Goal: Task Accomplishment & Management: Manage account settings

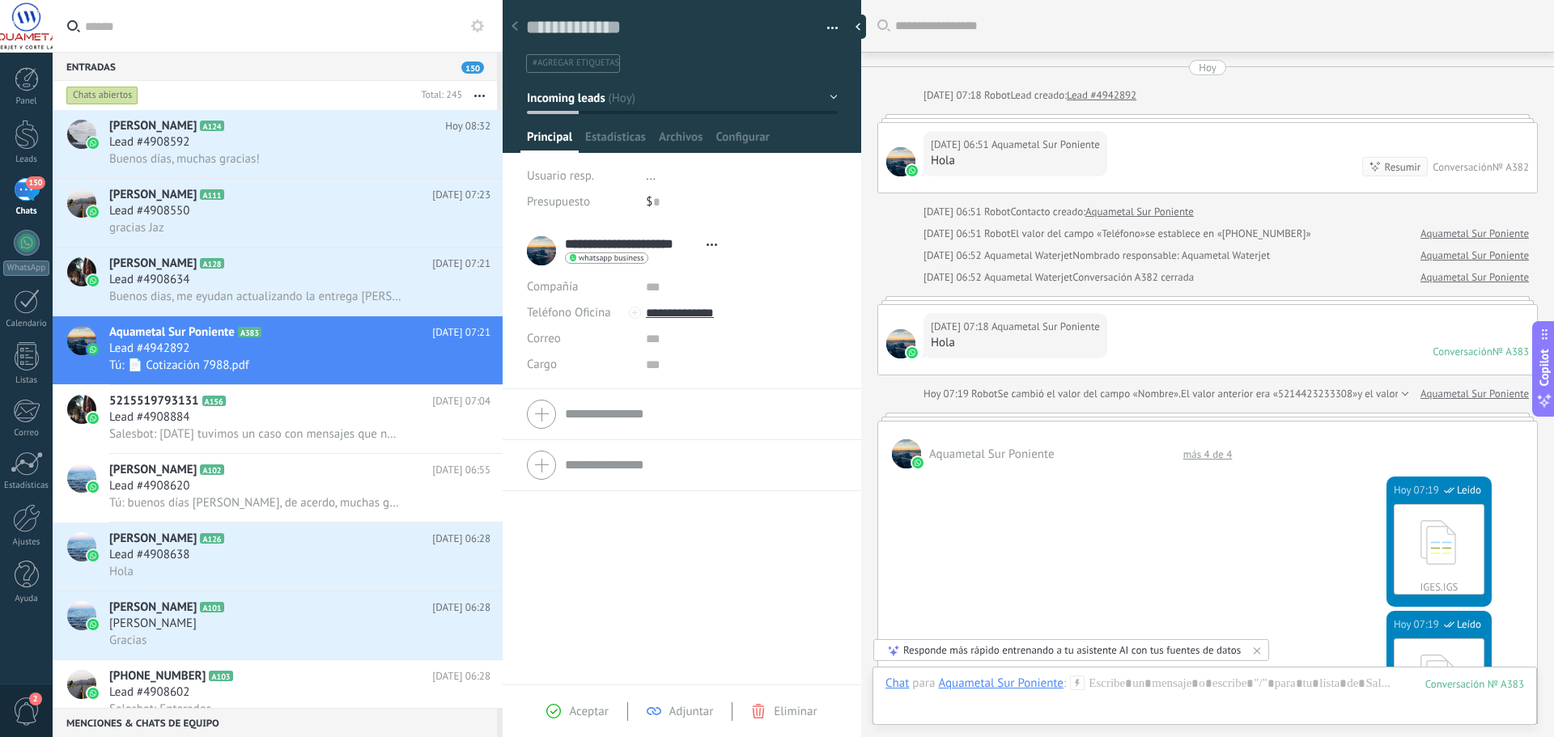
scroll to position [24, 0]
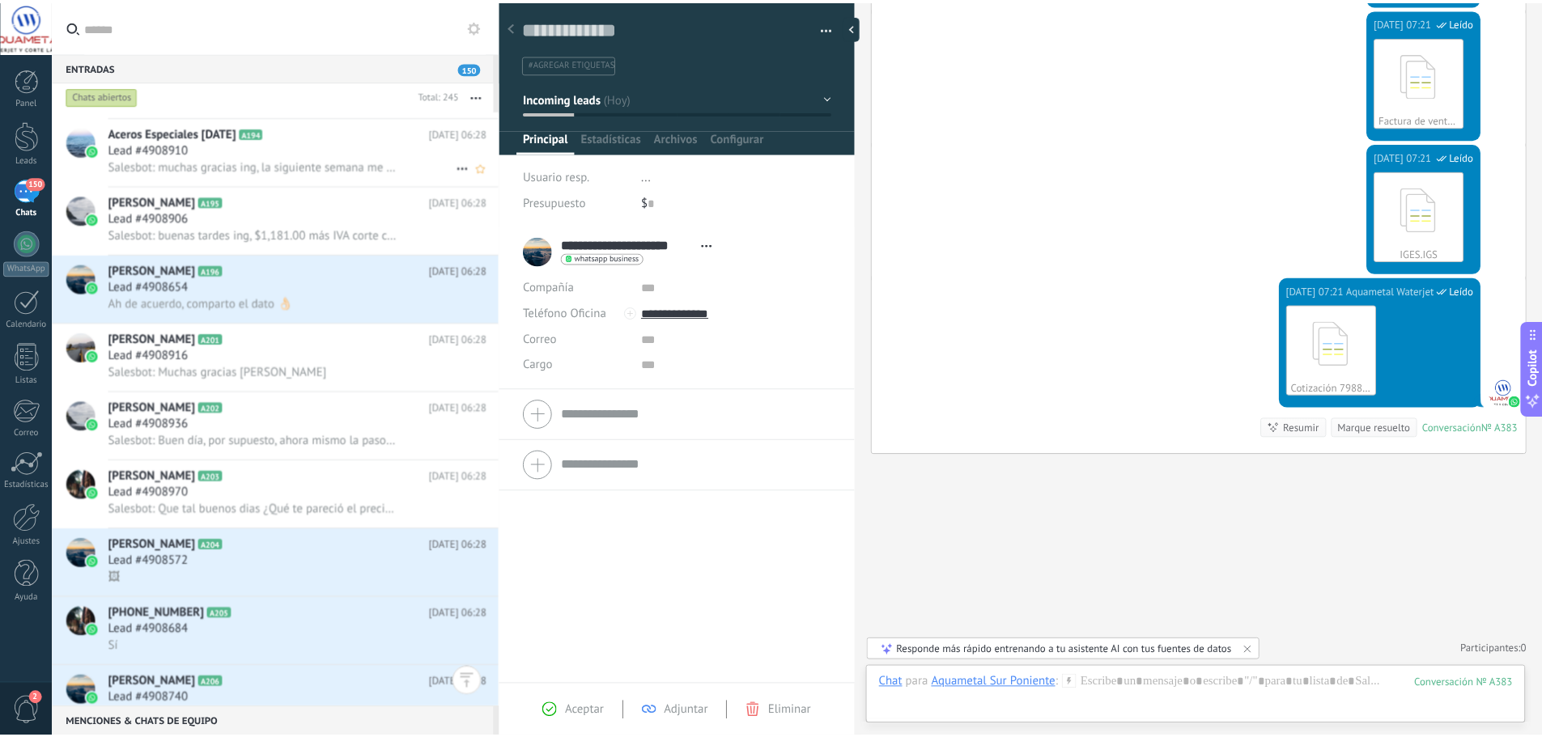
scroll to position [5226, 0]
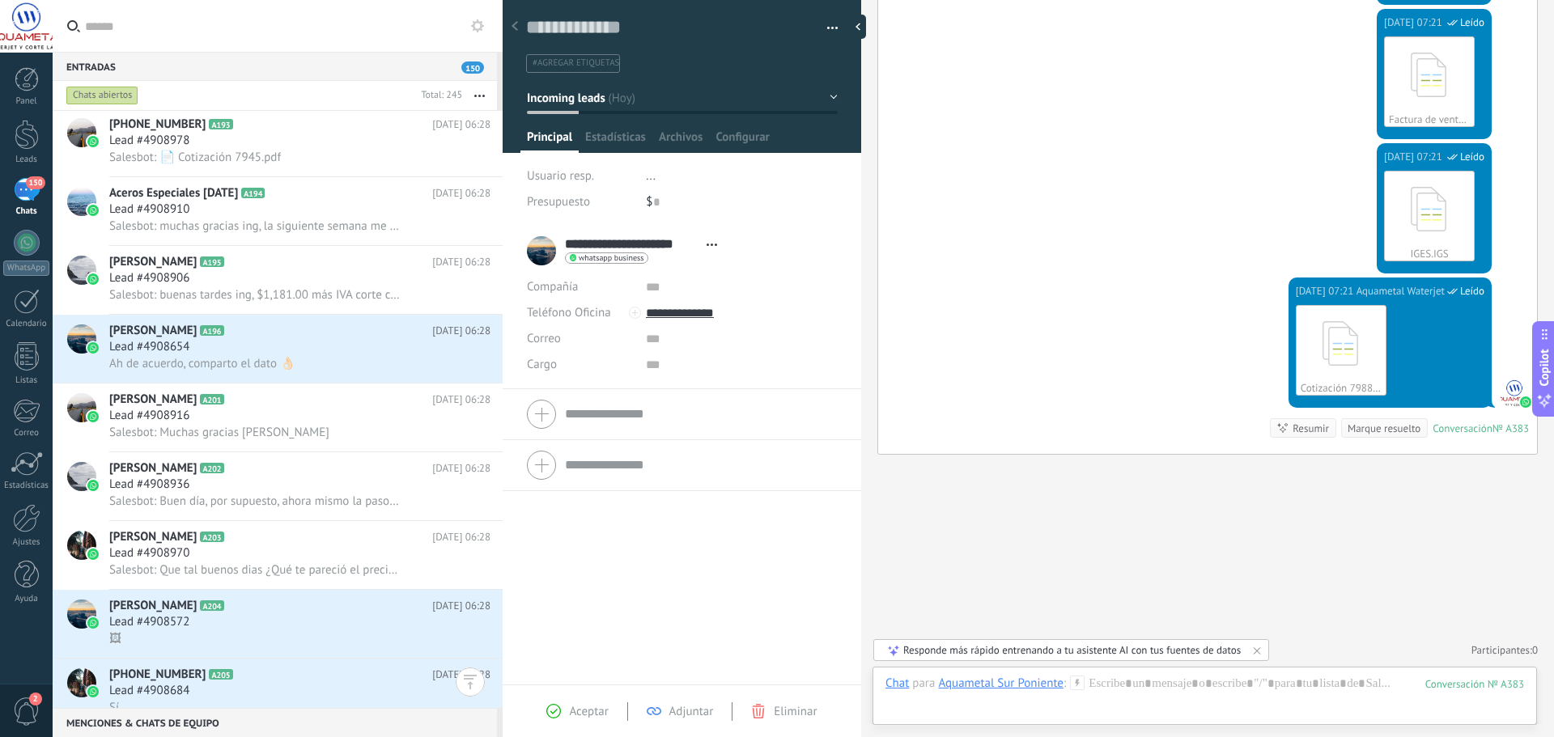
click at [234, 27] on input "text" at bounding box center [287, 26] width 405 height 52
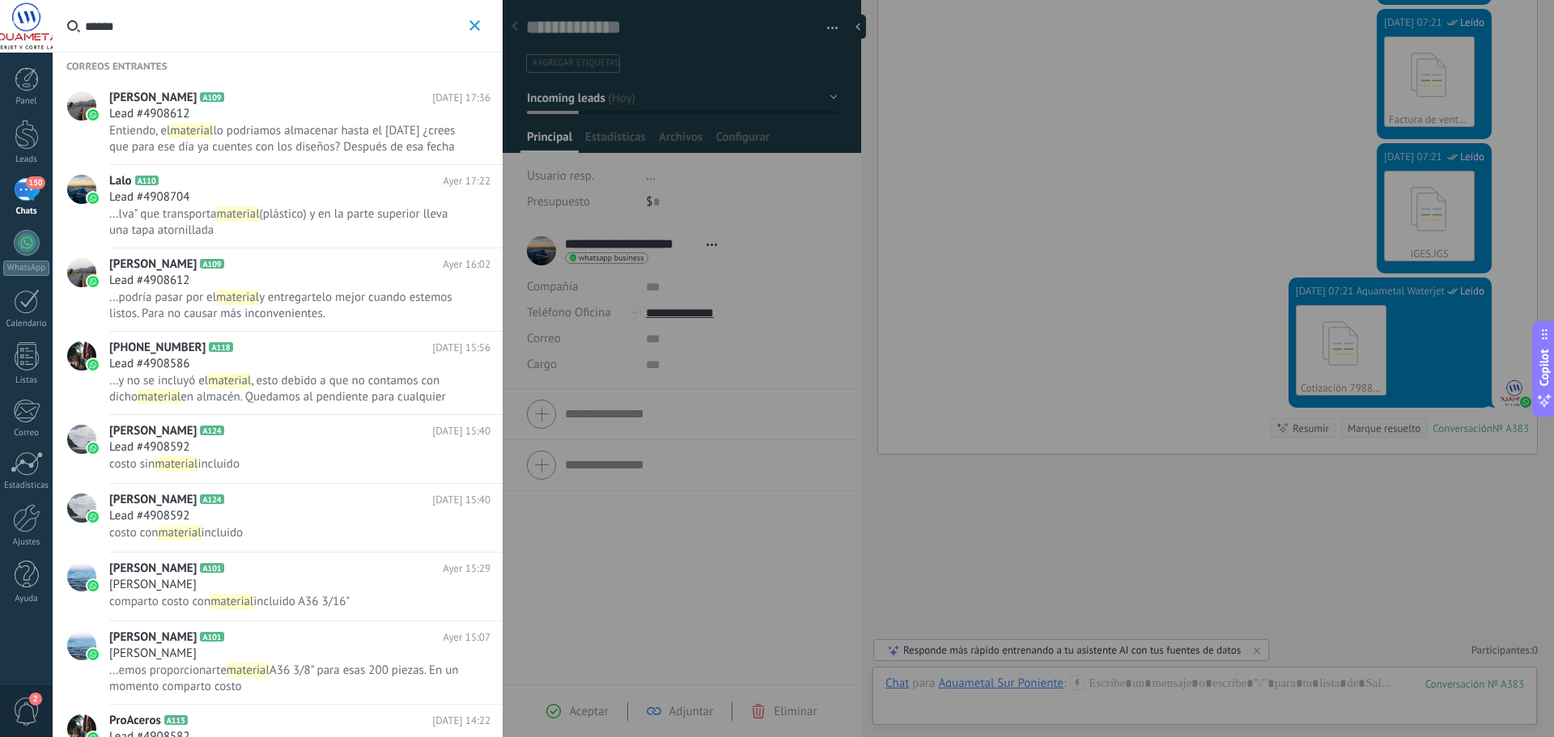
type input "******"
click at [478, 19] on button "******" at bounding box center [474, 26] width 19 height 20
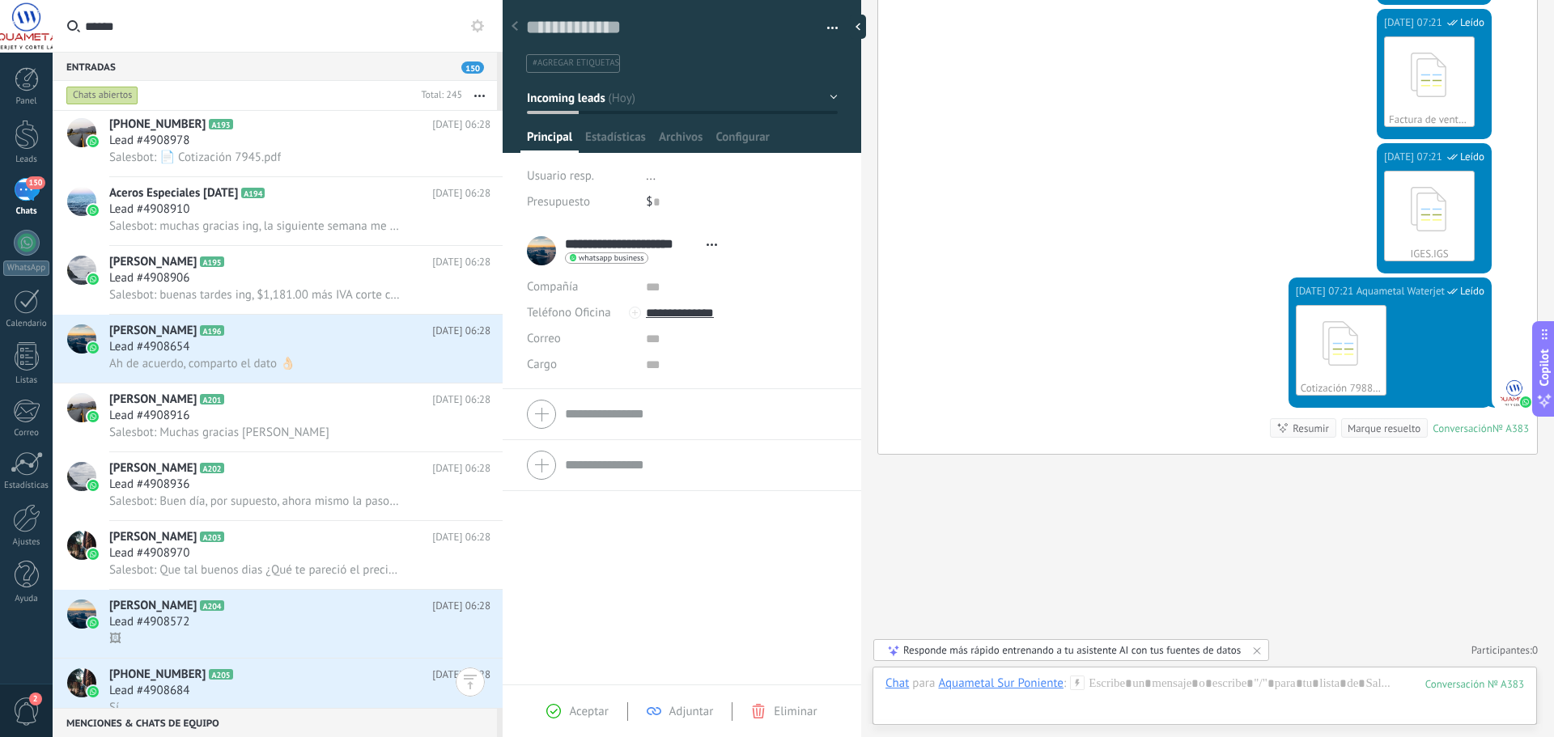
click at [30, 340] on div "Panel Leads 150 Chats WhatsApp Clientes" at bounding box center [26, 344] width 53 height 554
click at [21, 353] on div at bounding box center [27, 356] width 24 height 28
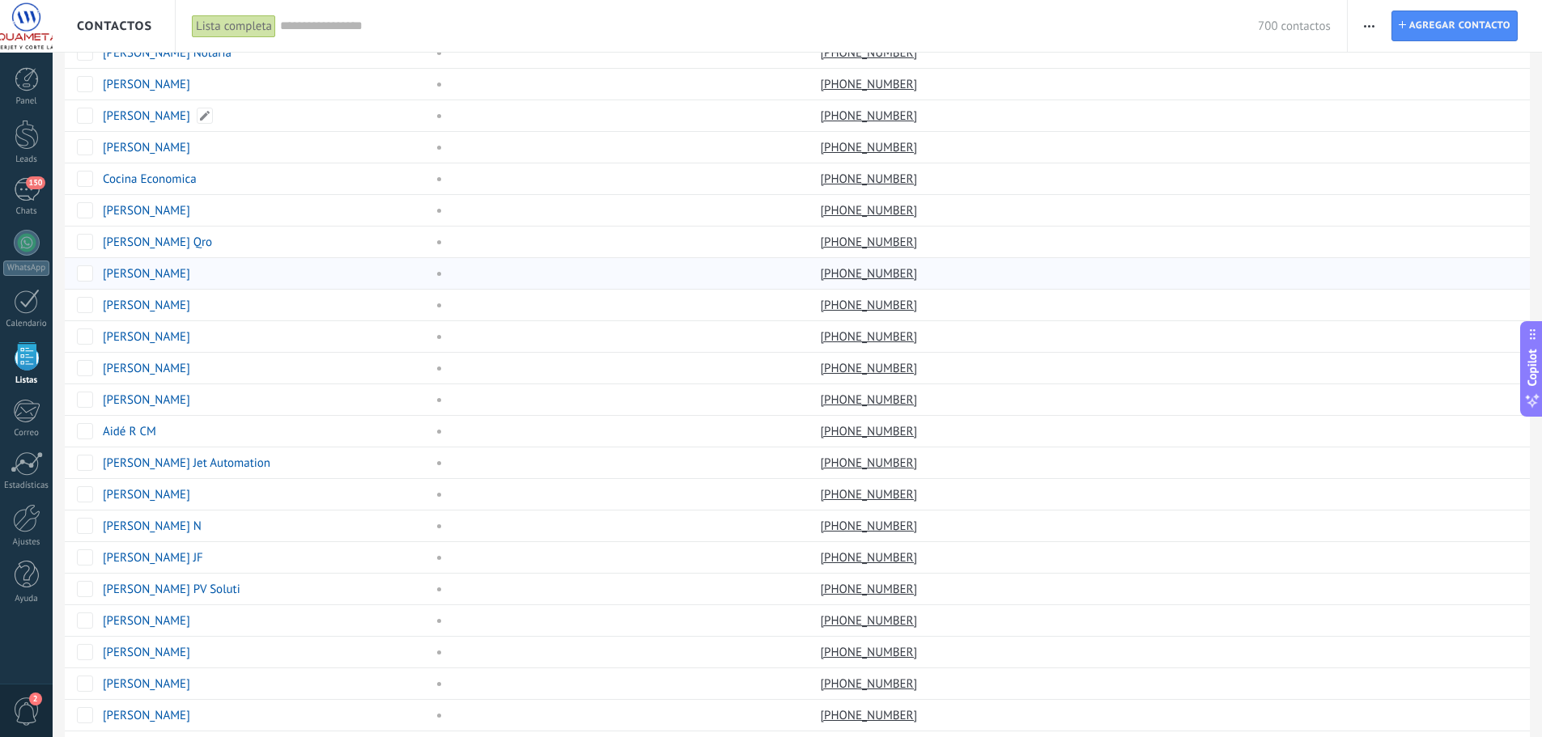
scroll to position [162, 0]
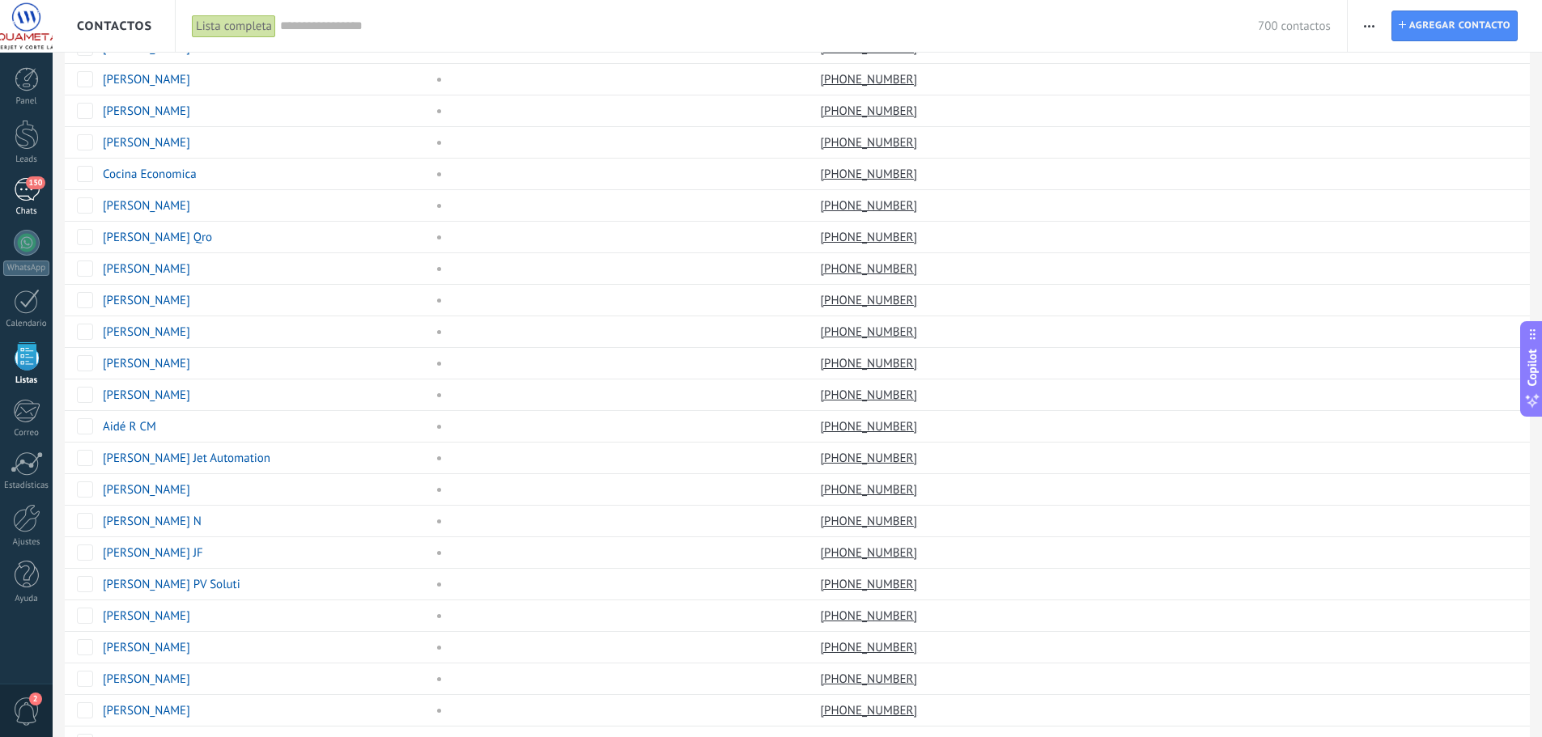
click at [23, 190] on div "150" at bounding box center [27, 189] width 26 height 23
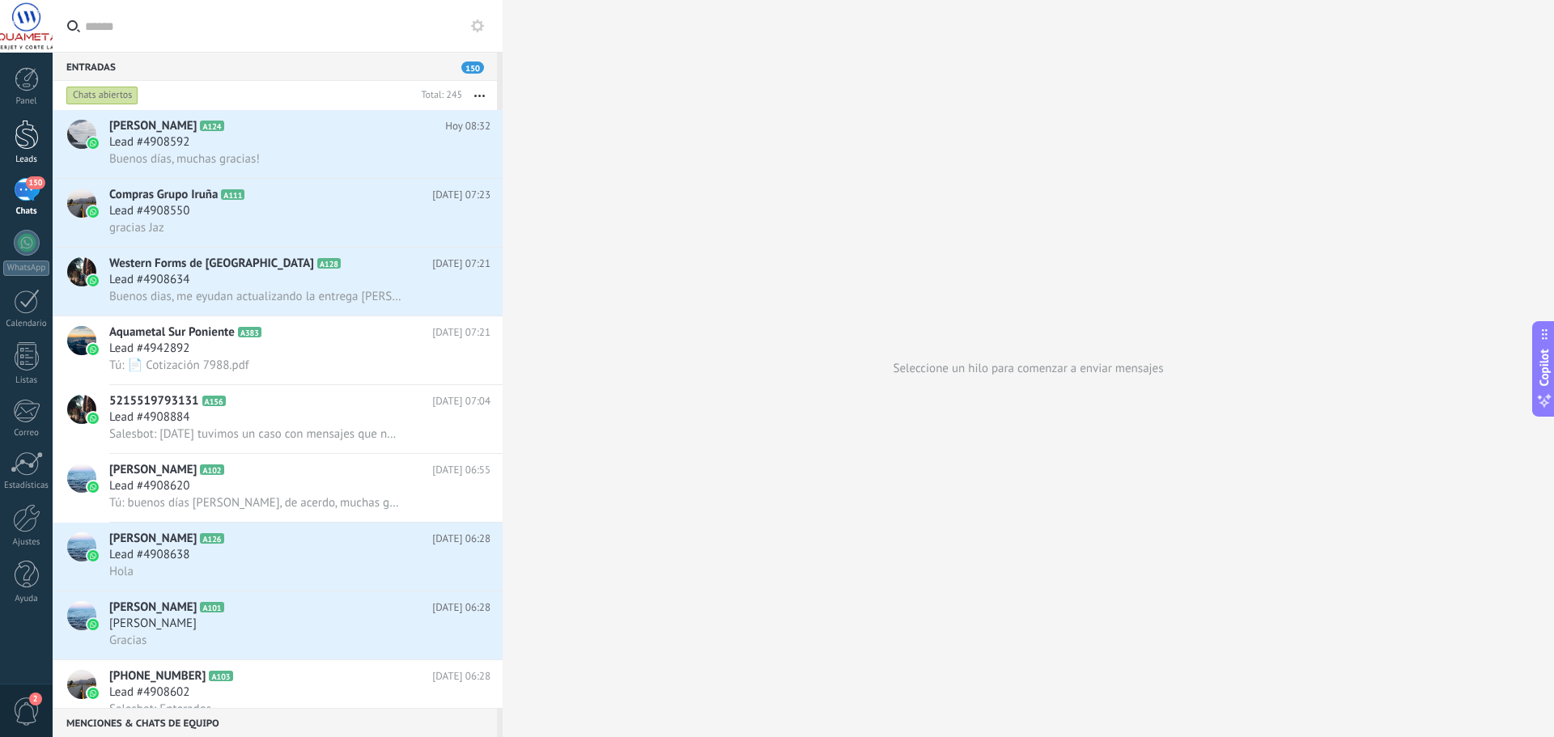
click at [40, 147] on link "Leads" at bounding box center [26, 142] width 53 height 45
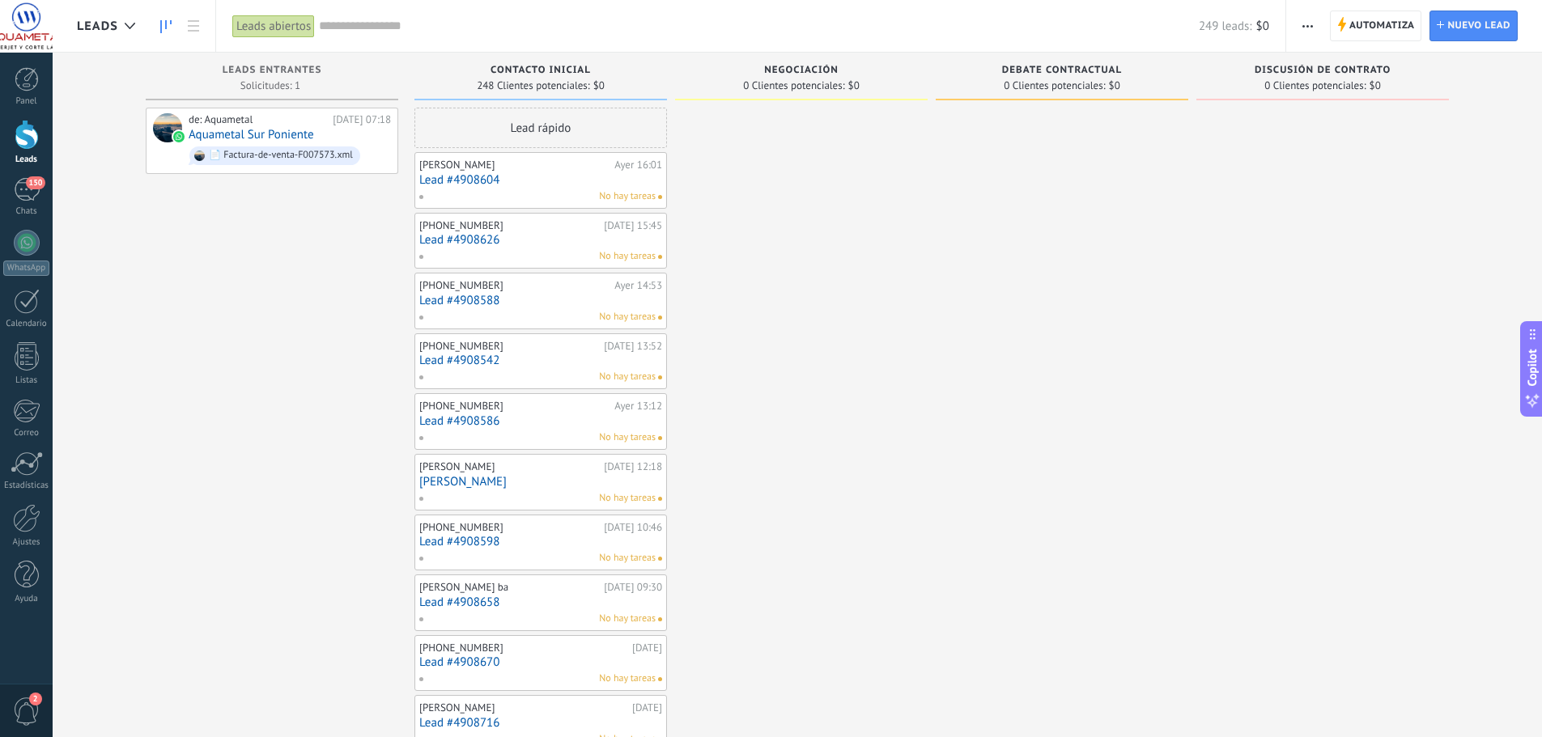
click at [565, 65] on span "Contacto inicial" at bounding box center [541, 70] width 100 height 11
drag, startPoint x: 571, startPoint y: 212, endPoint x: 495, endPoint y: 187, distance: 80.1
click at [30, 197] on div "150" at bounding box center [27, 189] width 26 height 23
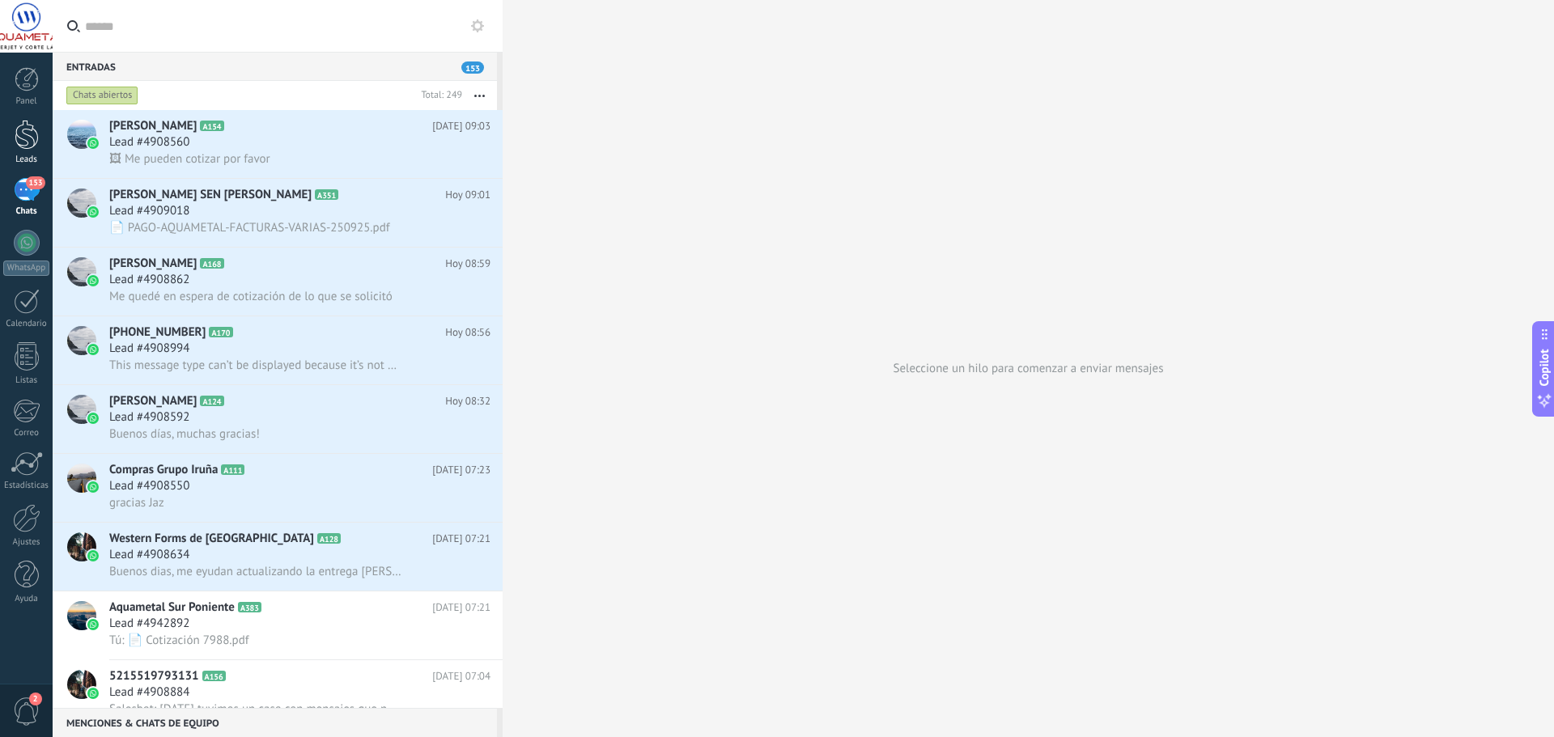
click at [27, 150] on link "Leads" at bounding box center [26, 142] width 53 height 45
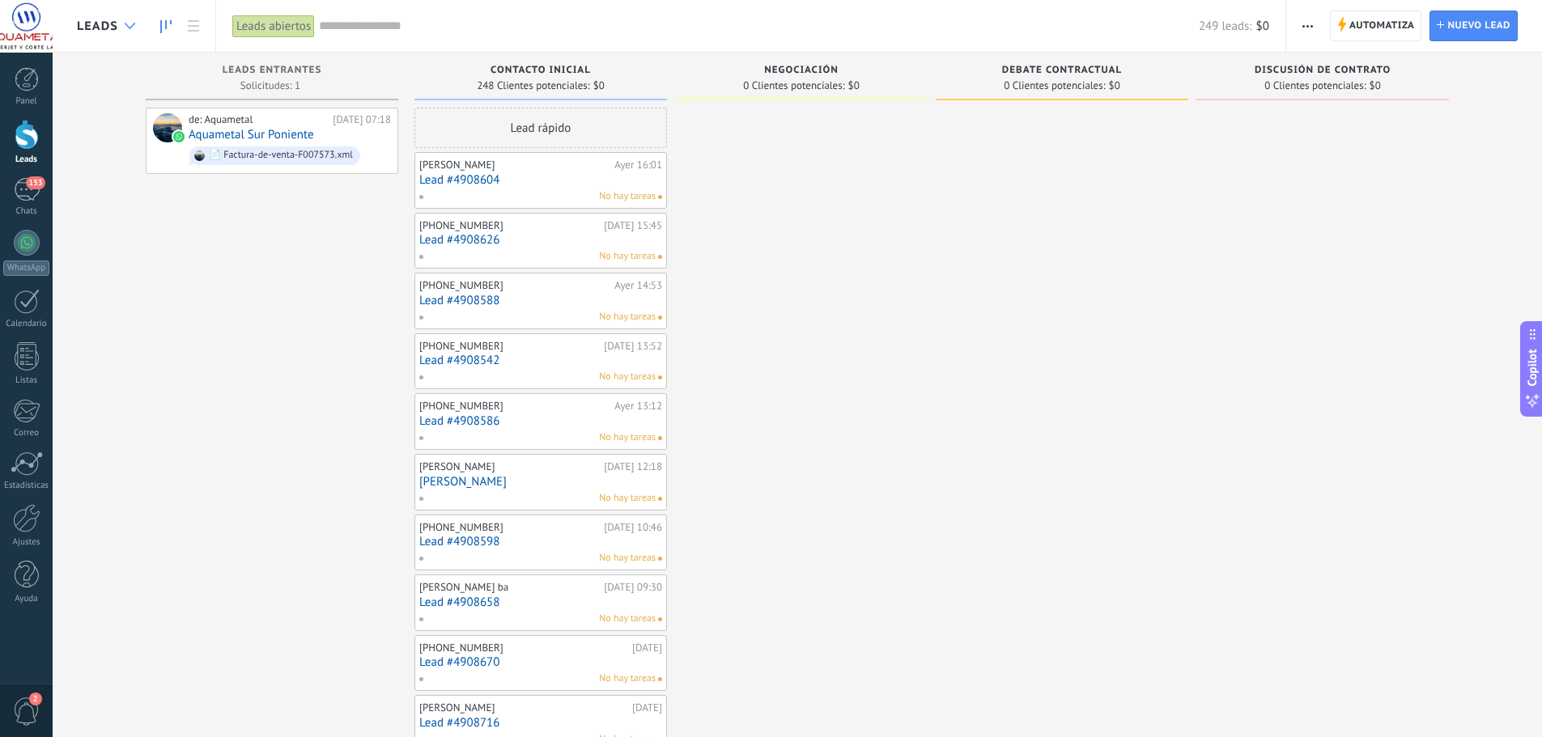
click at [137, 32] on div at bounding box center [130, 27] width 27 height 32
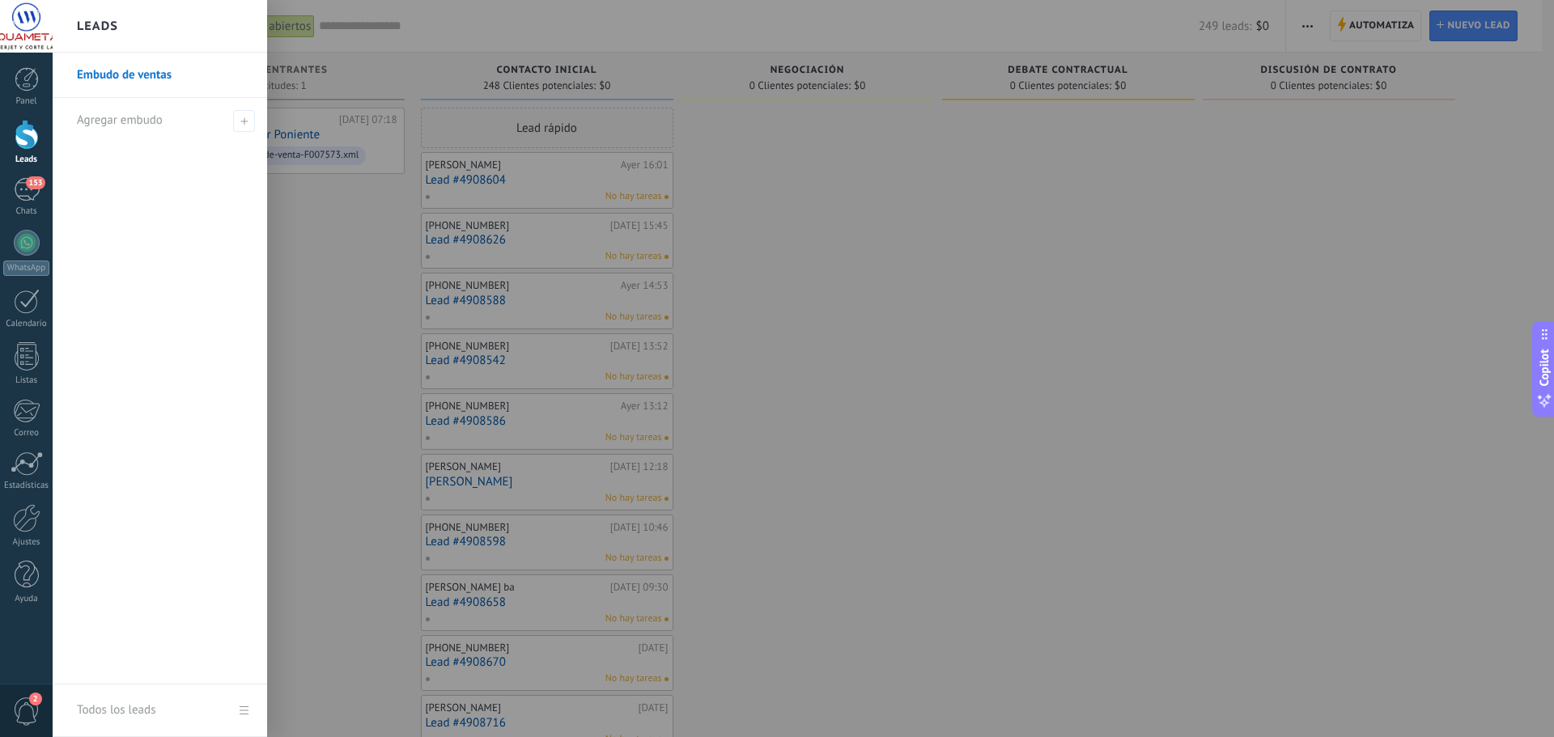
click at [750, 219] on div at bounding box center [830, 368] width 1554 height 737
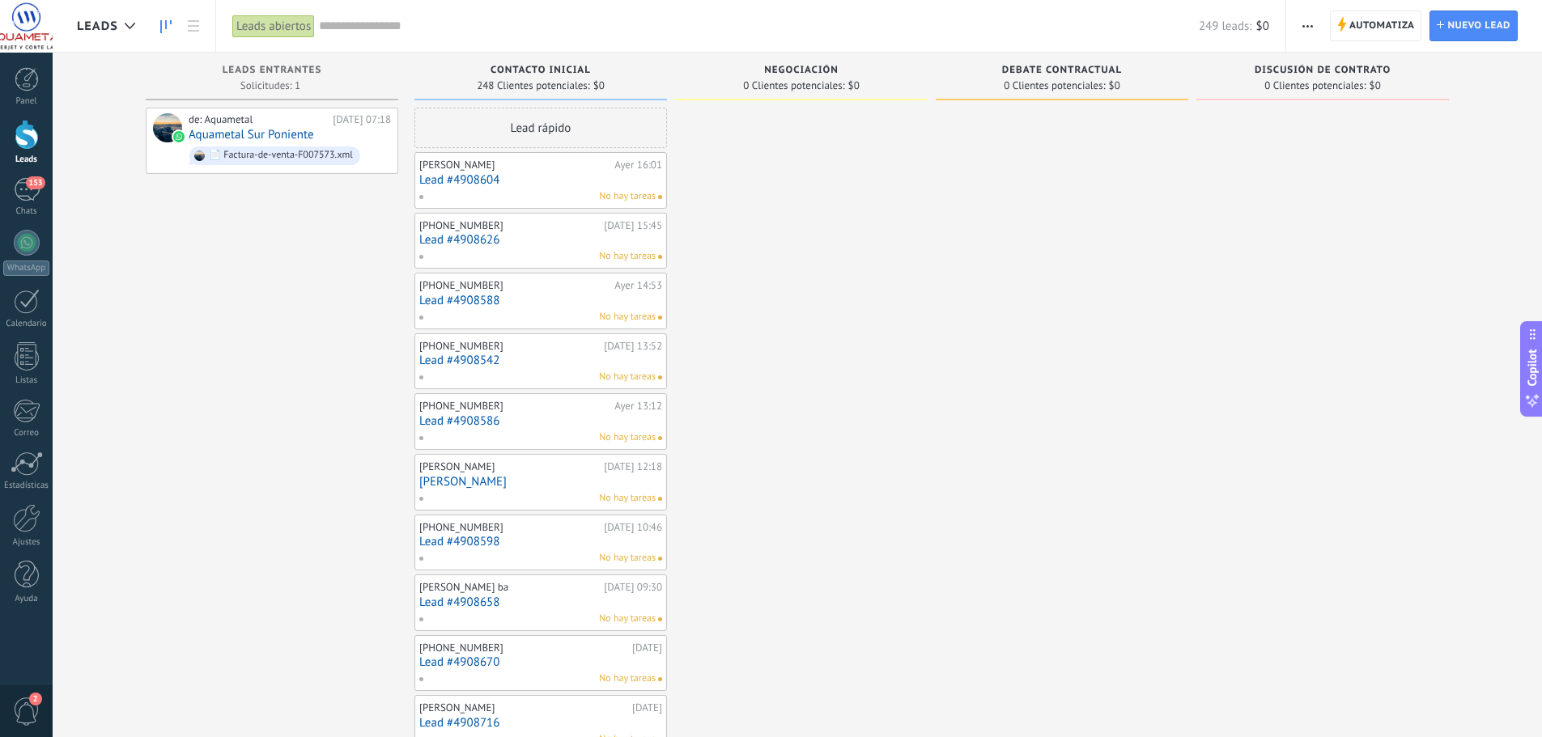
click at [1307, 27] on use "button" at bounding box center [1308, 26] width 11 height 2
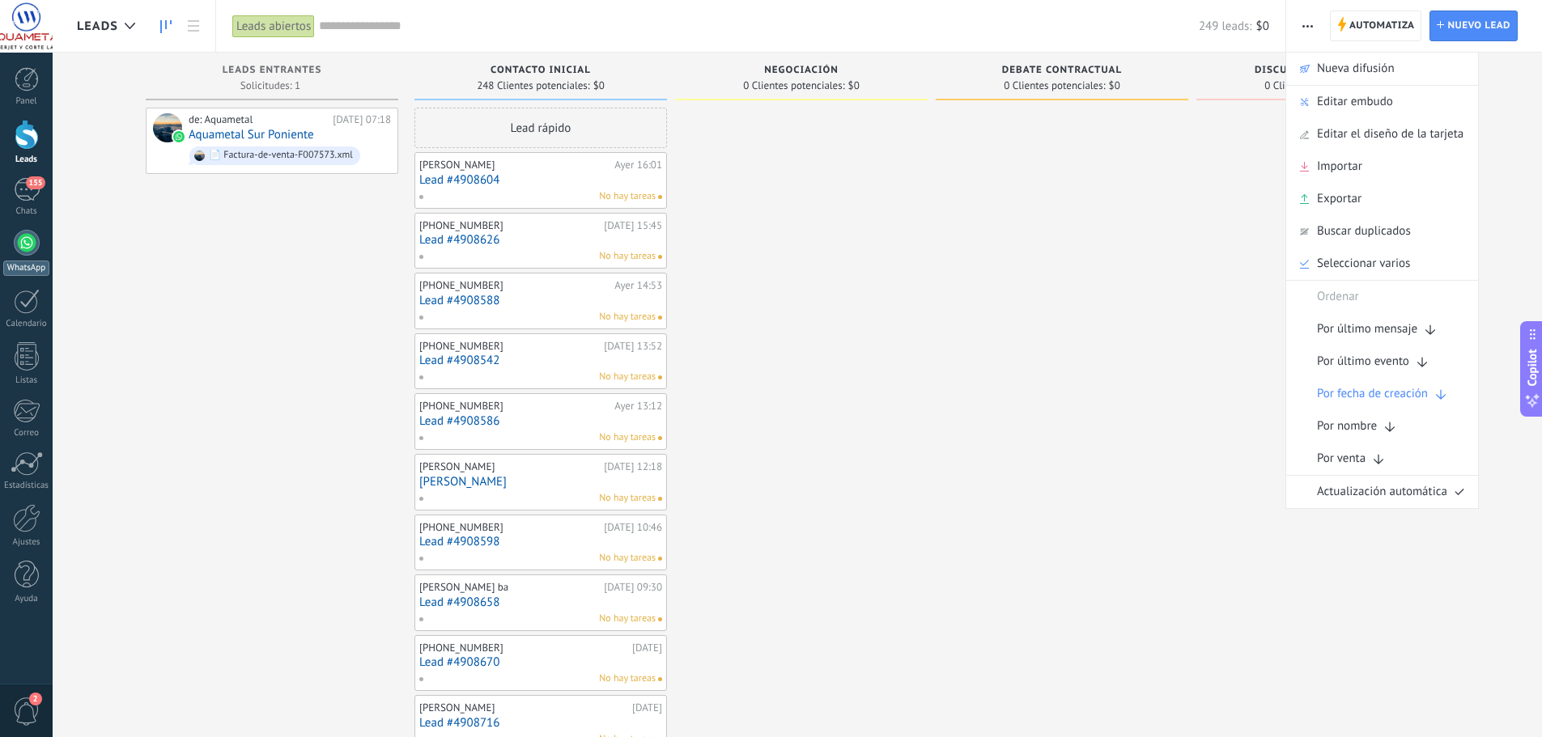
click at [19, 245] on div at bounding box center [27, 243] width 26 height 26
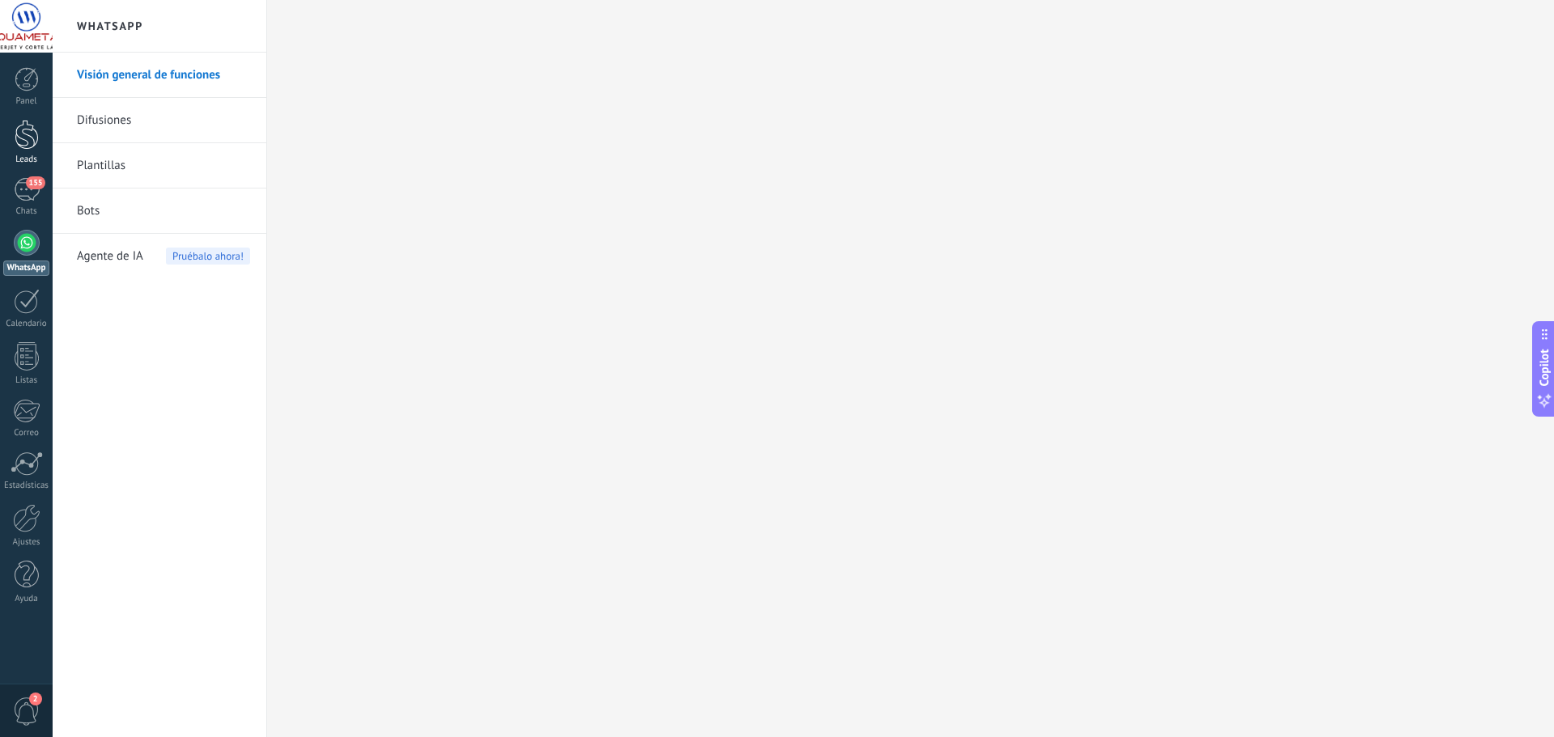
click at [27, 140] on div at bounding box center [27, 135] width 24 height 30
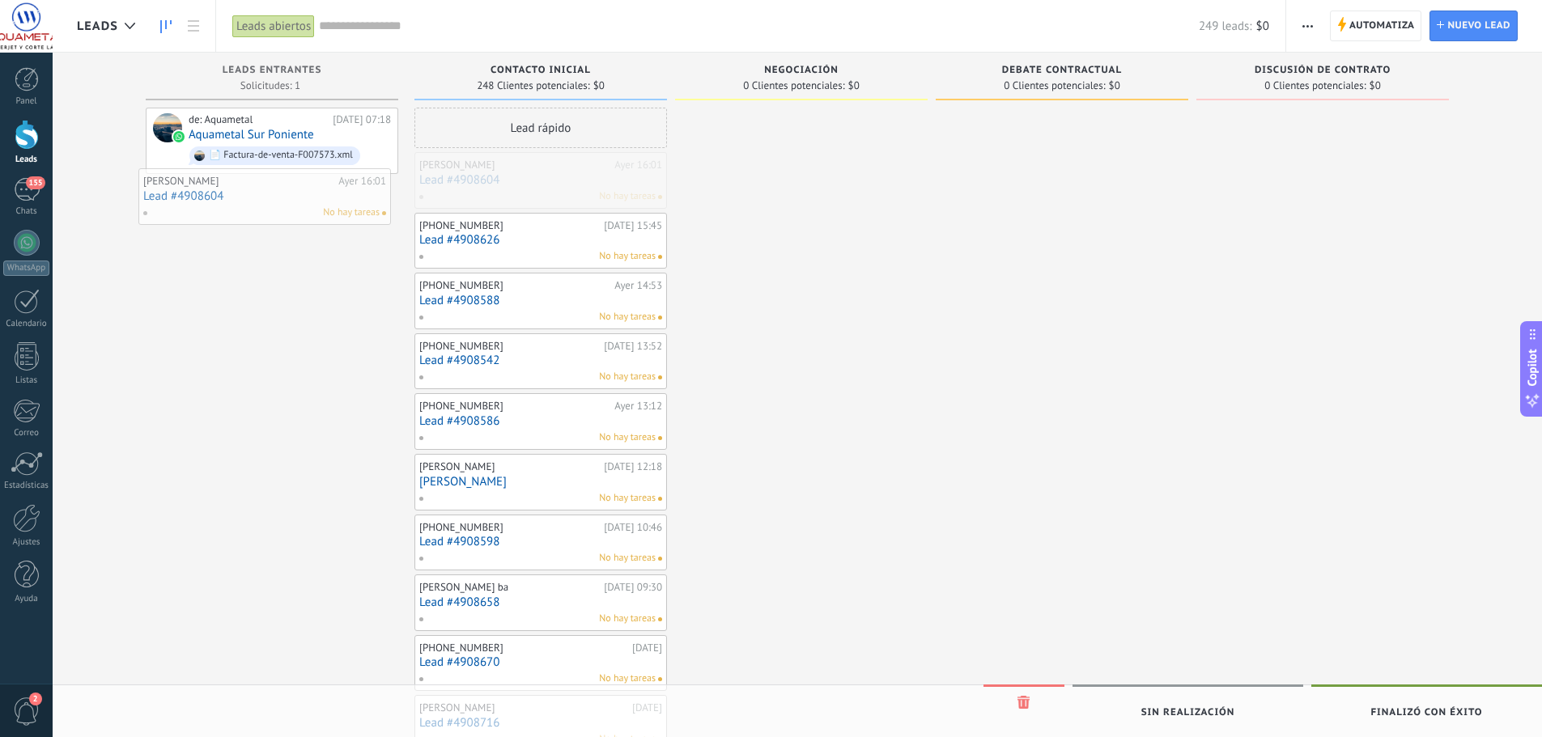
drag, startPoint x: 497, startPoint y: 178, endPoint x: 225, endPoint y: 194, distance: 272.5
drag, startPoint x: 524, startPoint y: 173, endPoint x: 242, endPoint y: 183, distance: 281.9
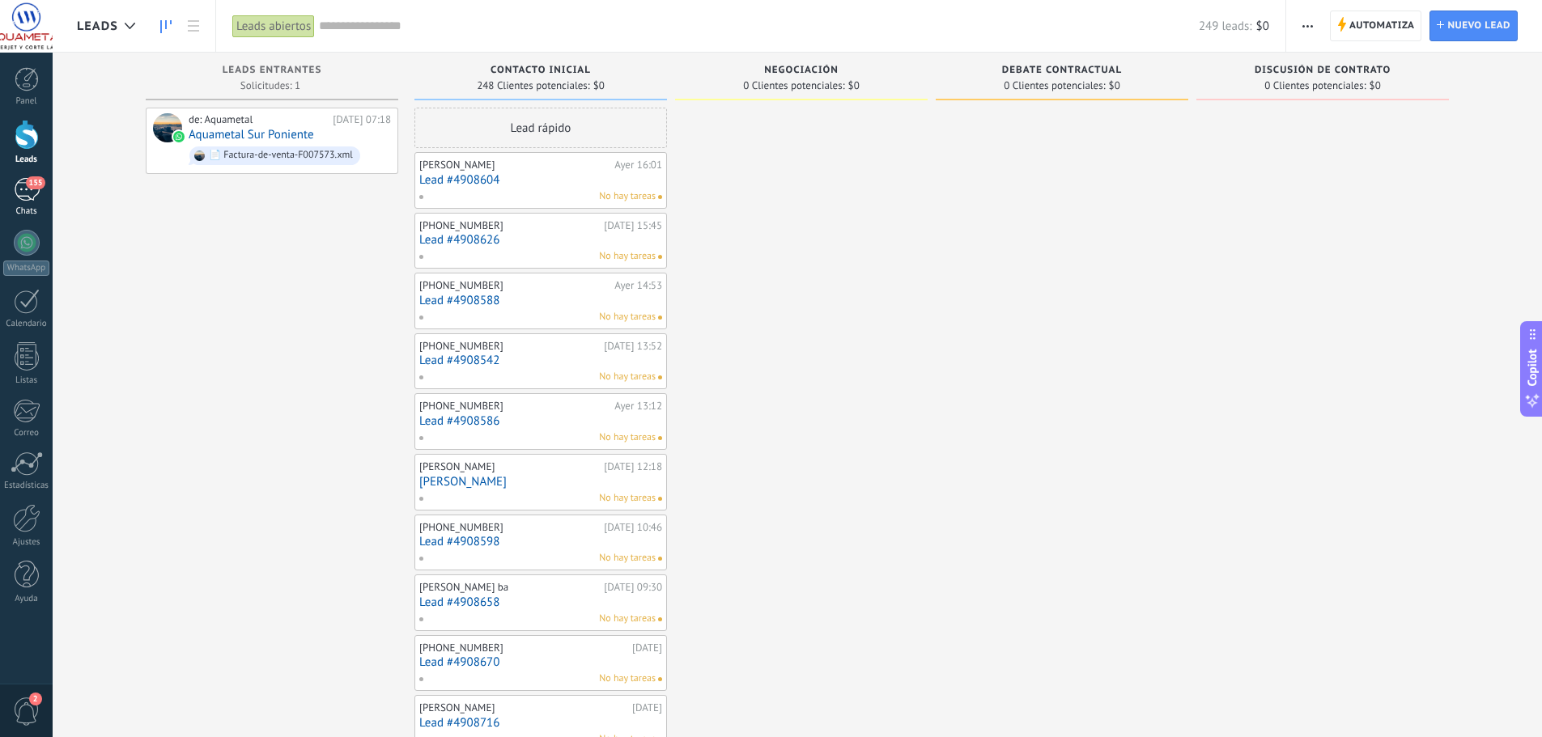
click at [28, 182] on span "155" at bounding box center [35, 182] width 19 height 13
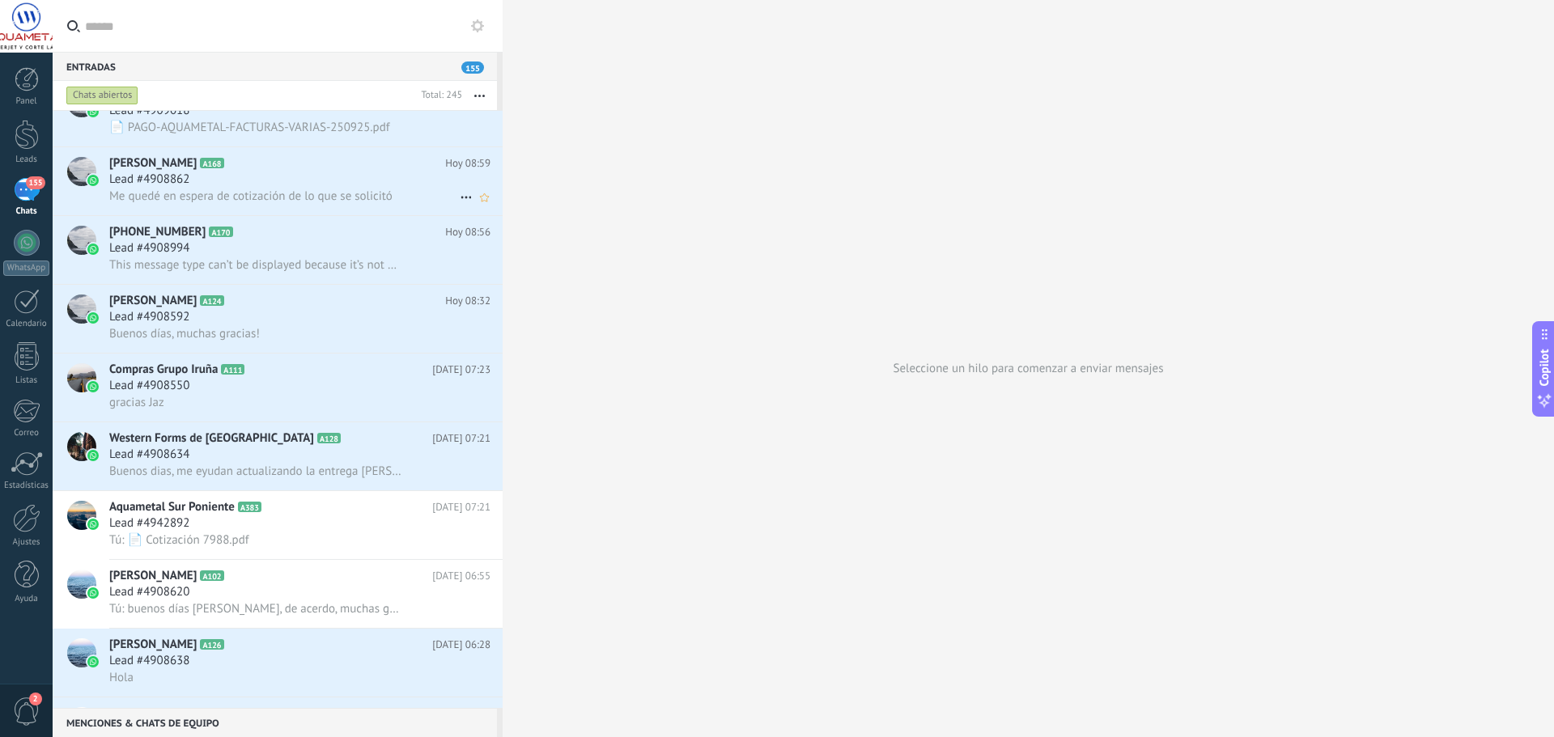
scroll to position [406, 0]
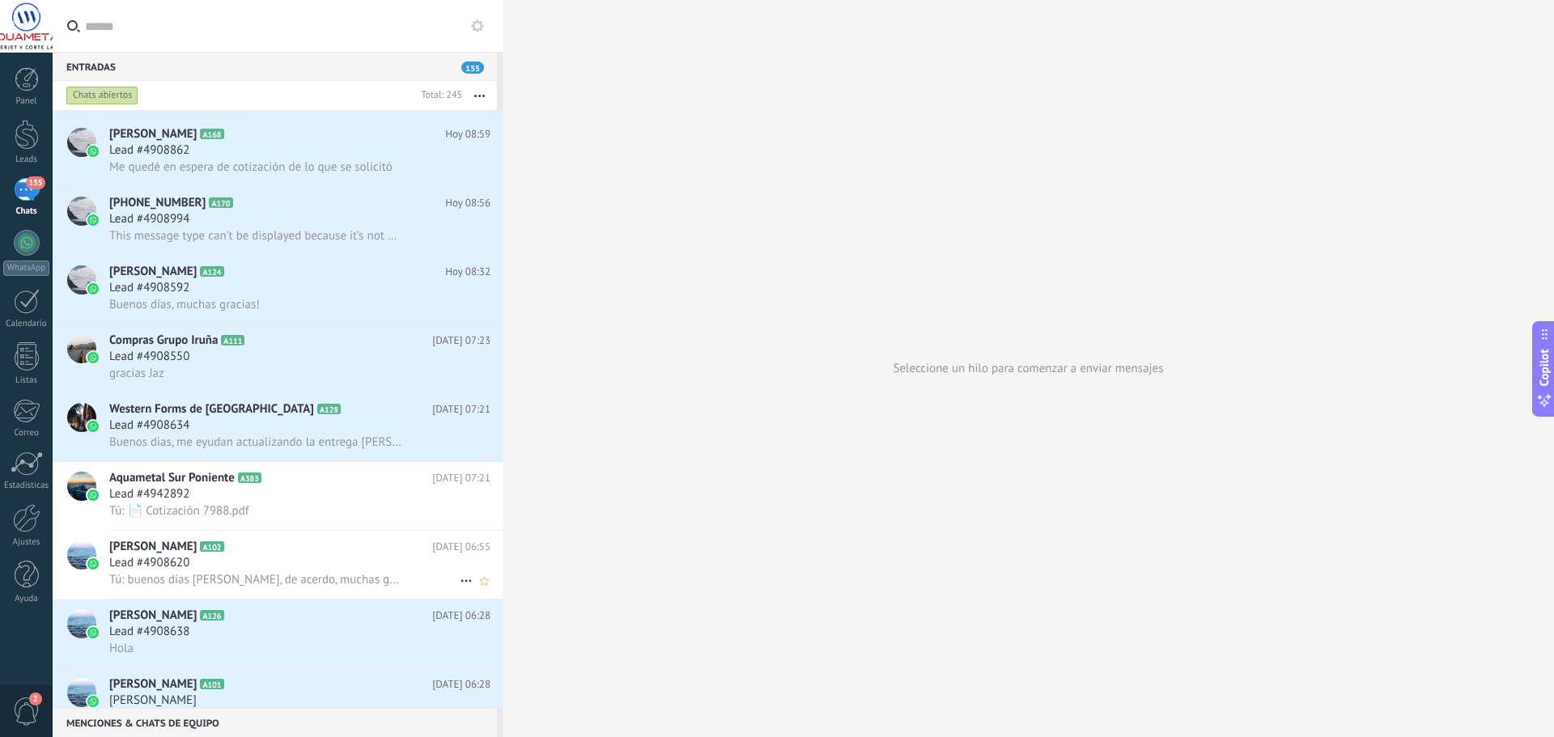
drag, startPoint x: 308, startPoint y: 487, endPoint x: 402, endPoint y: 562, distance: 121.0
click at [308, 487] on div "Lead #4942892" at bounding box center [299, 495] width 381 height 16
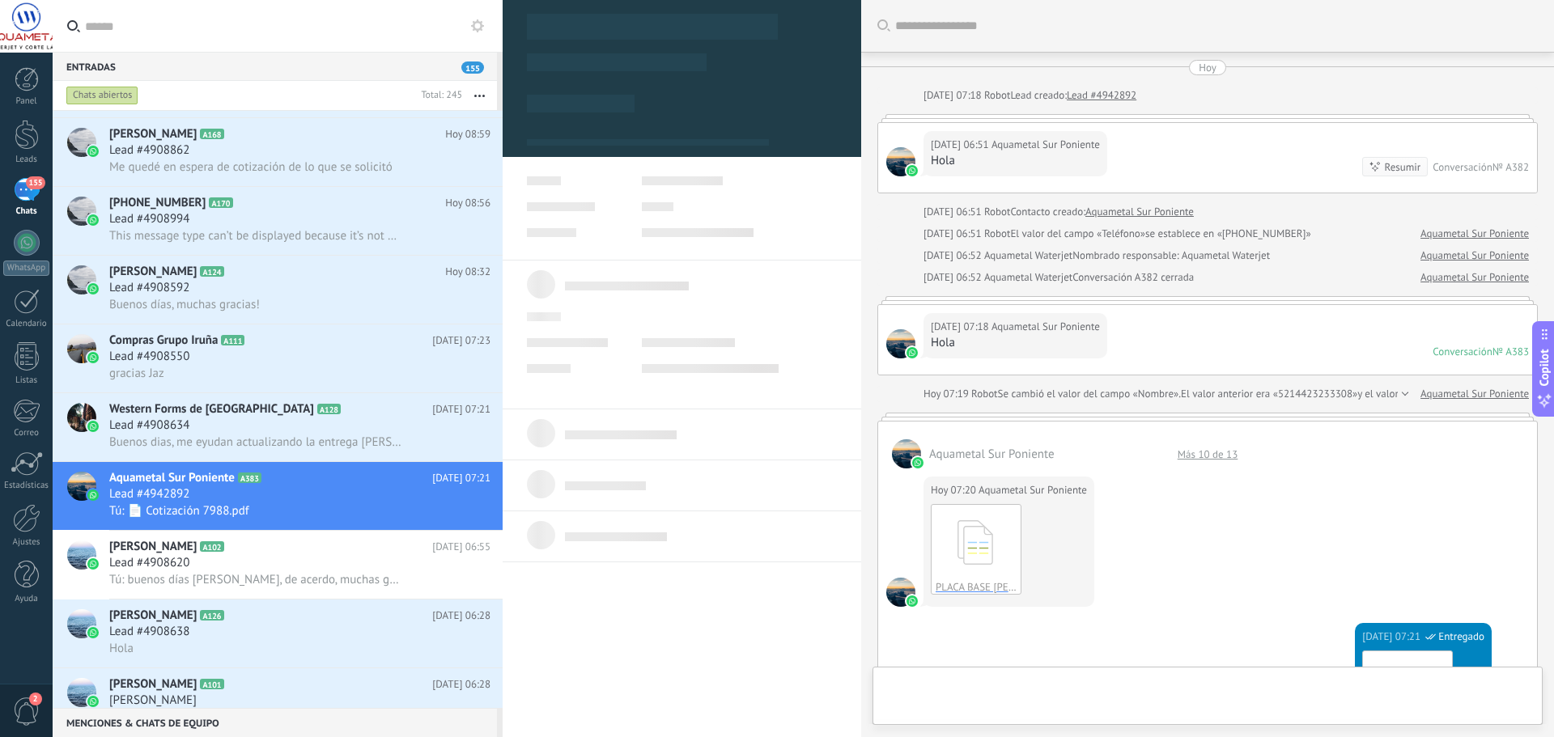
type textarea "**********"
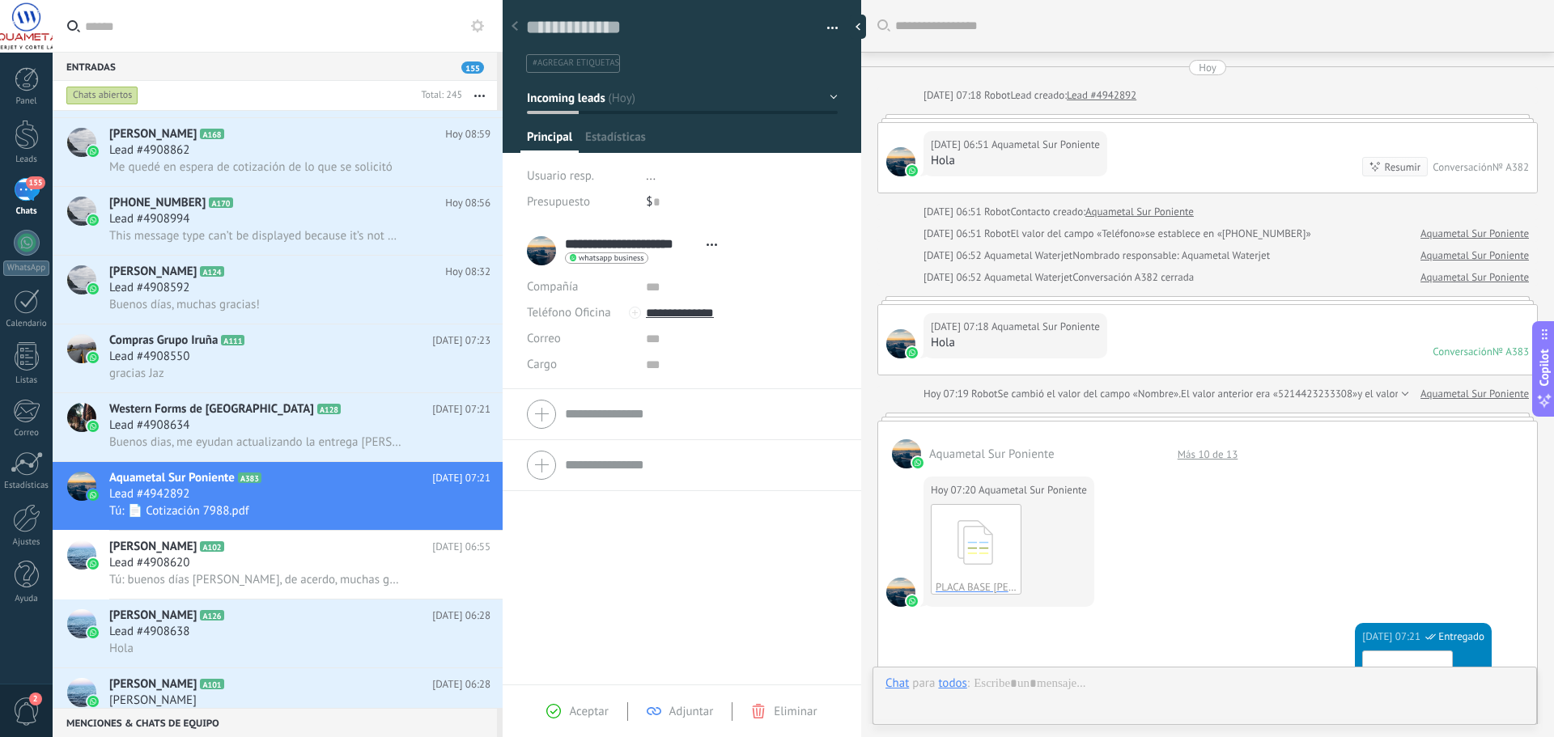
scroll to position [1421, 0]
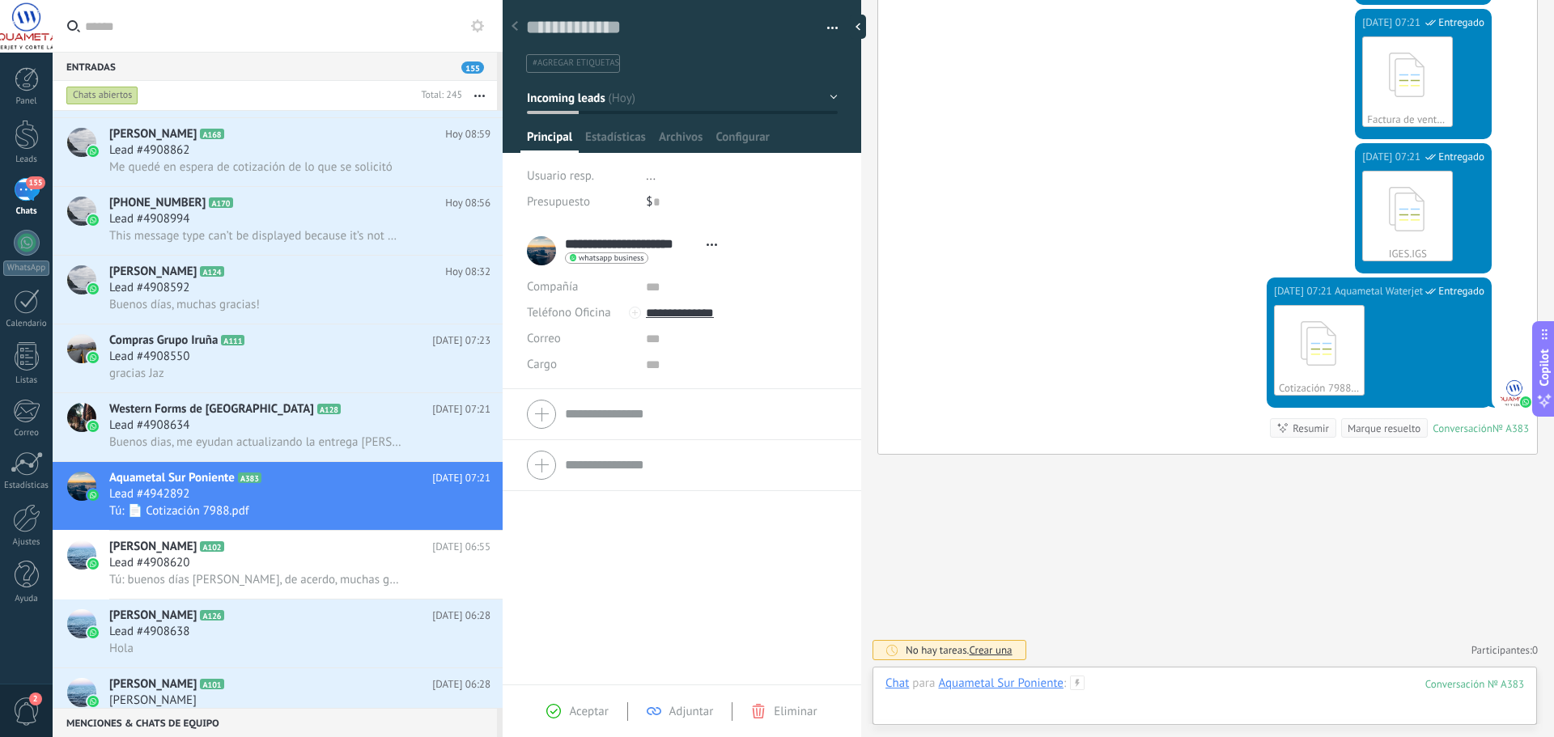
click at [975, 711] on div at bounding box center [1205, 700] width 639 height 49
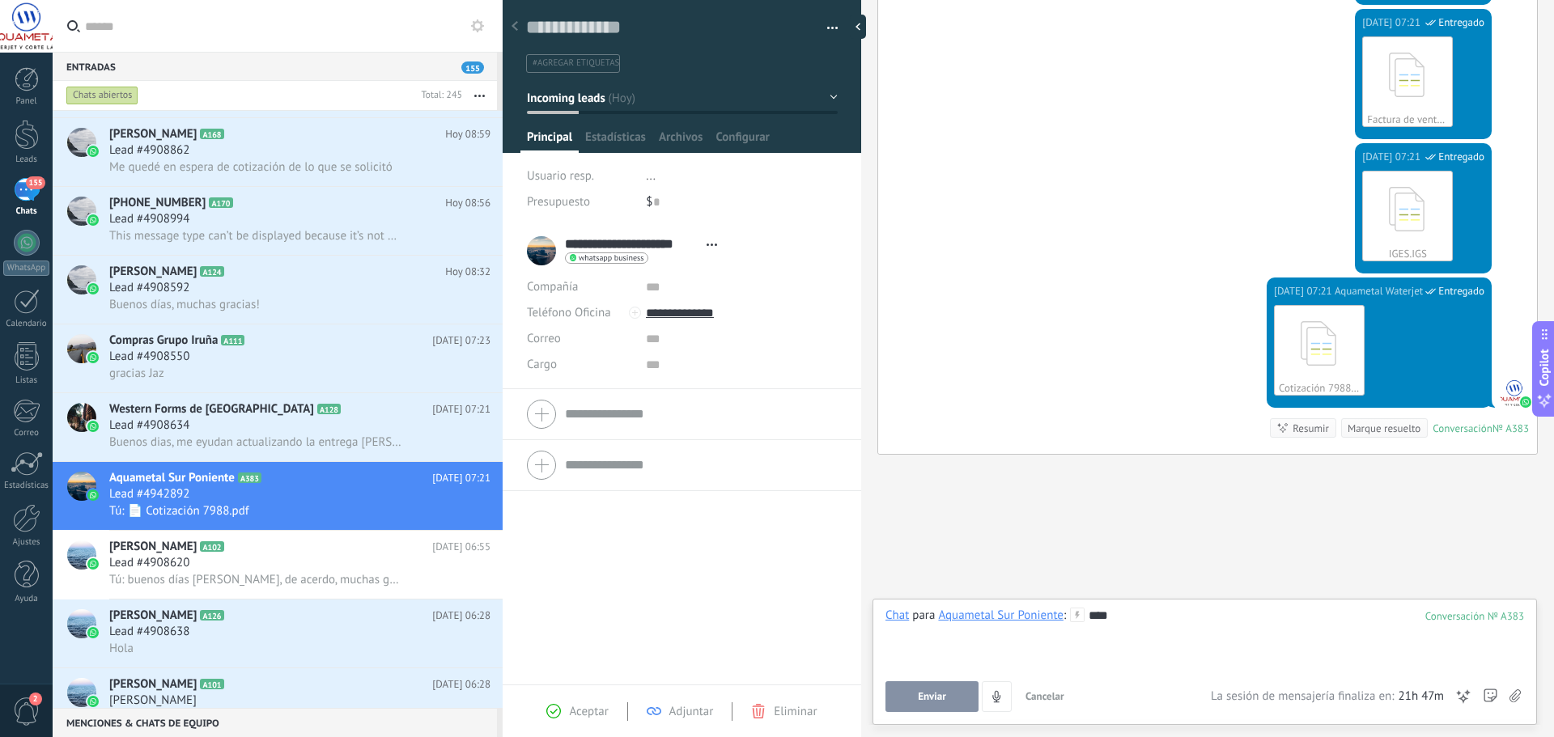
click at [925, 703] on button "Enviar" at bounding box center [932, 697] width 93 height 31
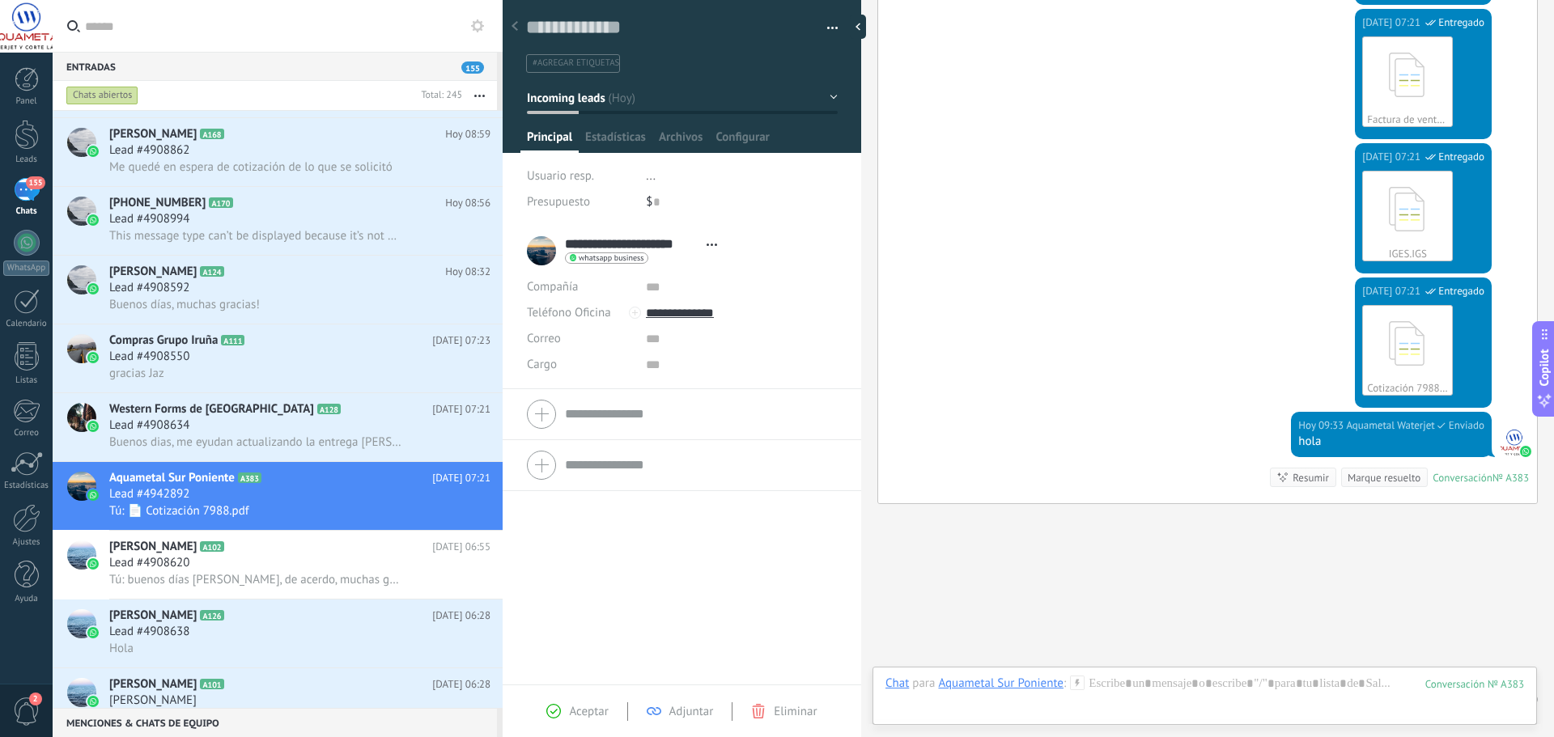
scroll to position [1470, 0]
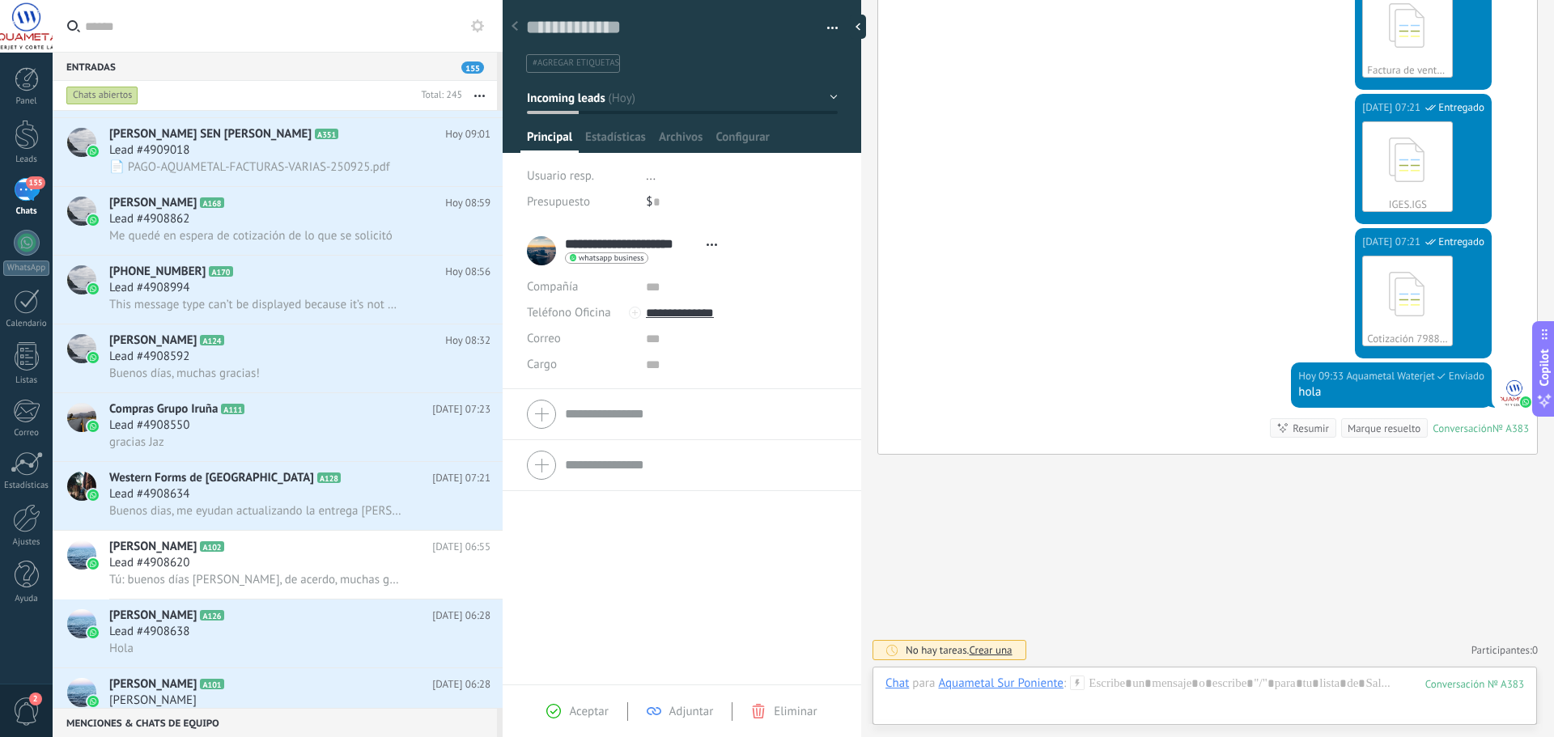
click at [1291, 386] on div "[DATE] 09:33 Aquametal Waterjet Enviado hola" at bounding box center [1391, 385] width 201 height 45
click at [1477, 374] on span "Entregado" at bounding box center [1462, 376] width 46 height 16
click at [1337, 376] on span "Aquametal Waterjet" at bounding box center [1379, 376] width 88 height 16
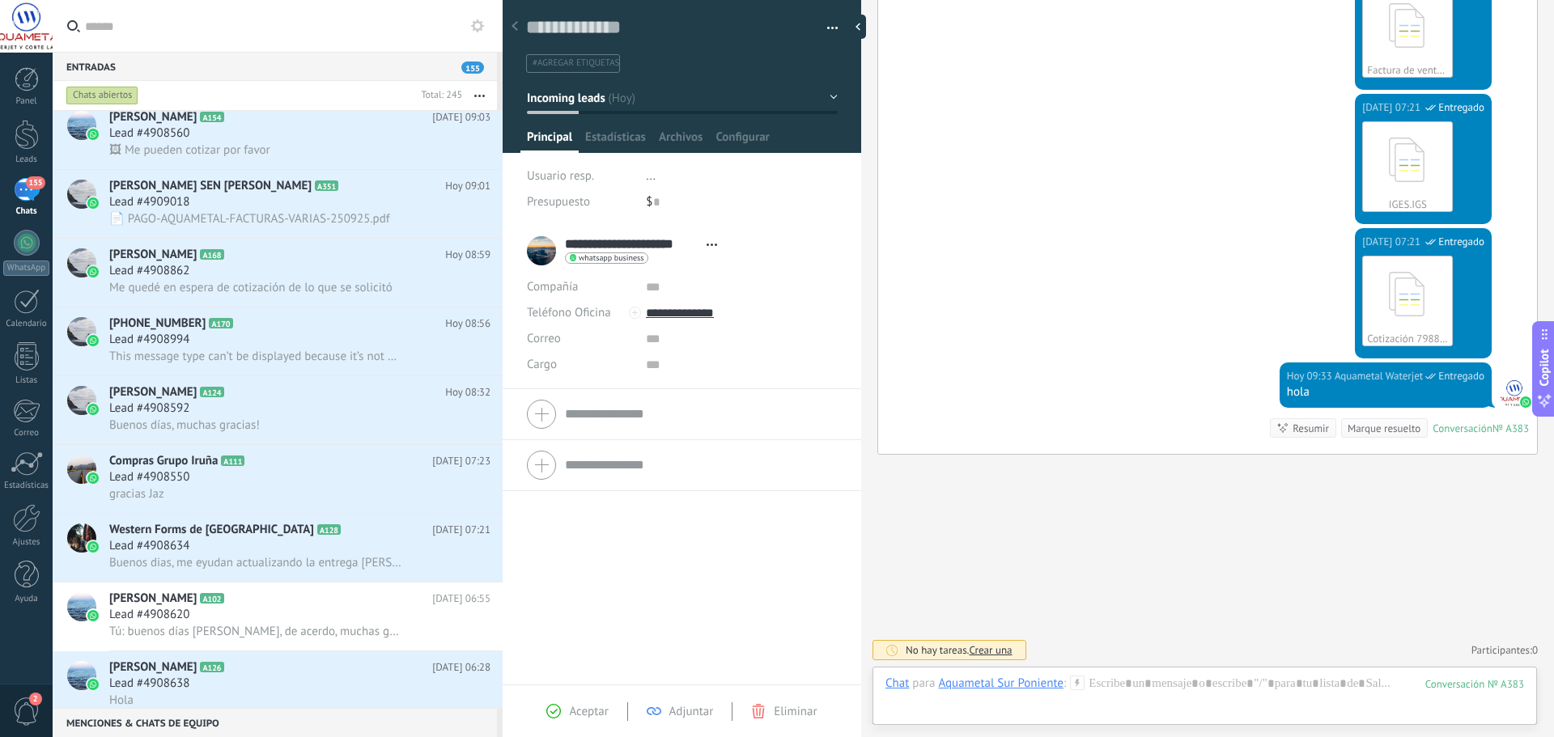
click at [1018, 74] on div "[DATE] 07:21 Aquametal Waterjet Entregado Factura de venta F007573 (1).xml Desc…" at bounding box center [1207, 27] width 659 height 134
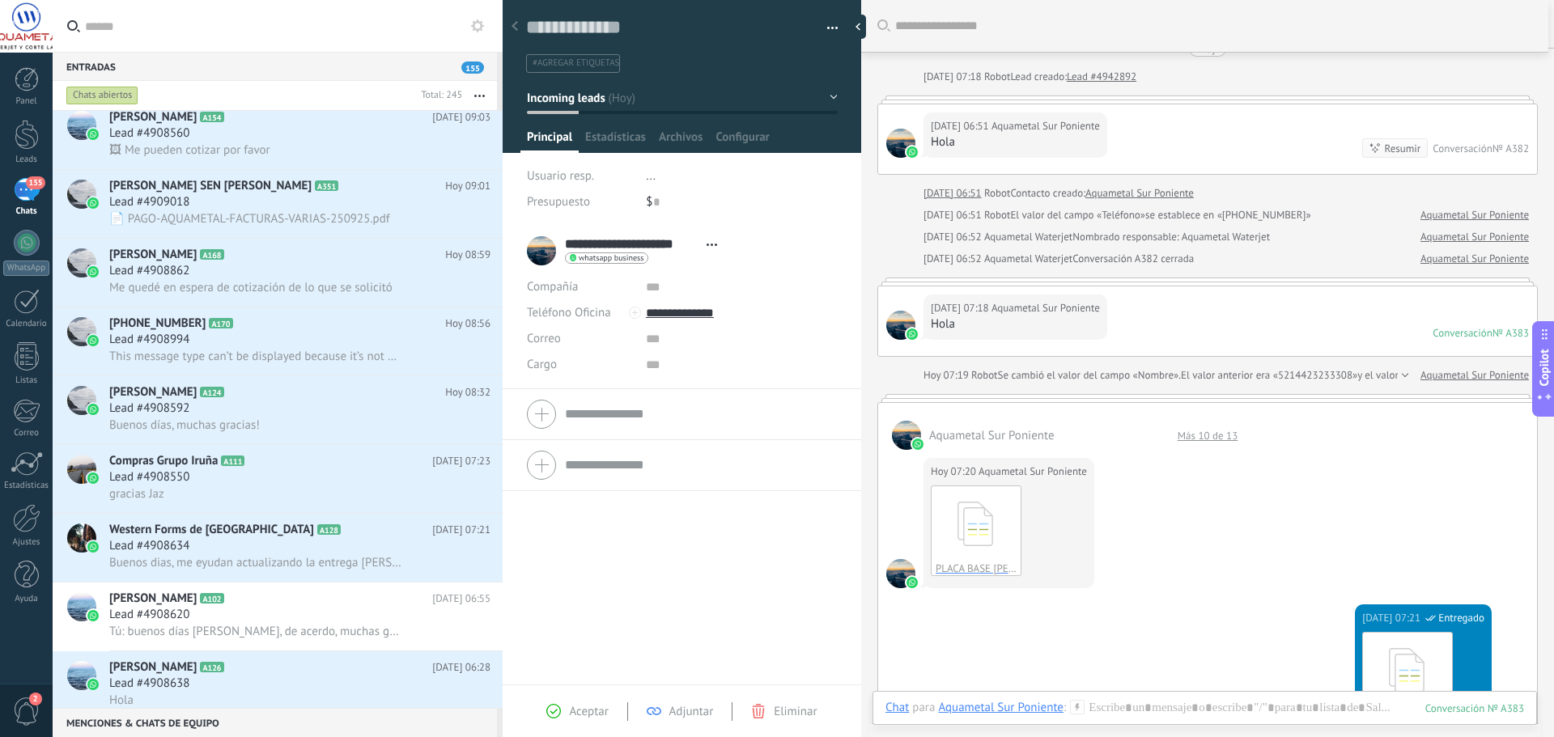
scroll to position [0, 0]
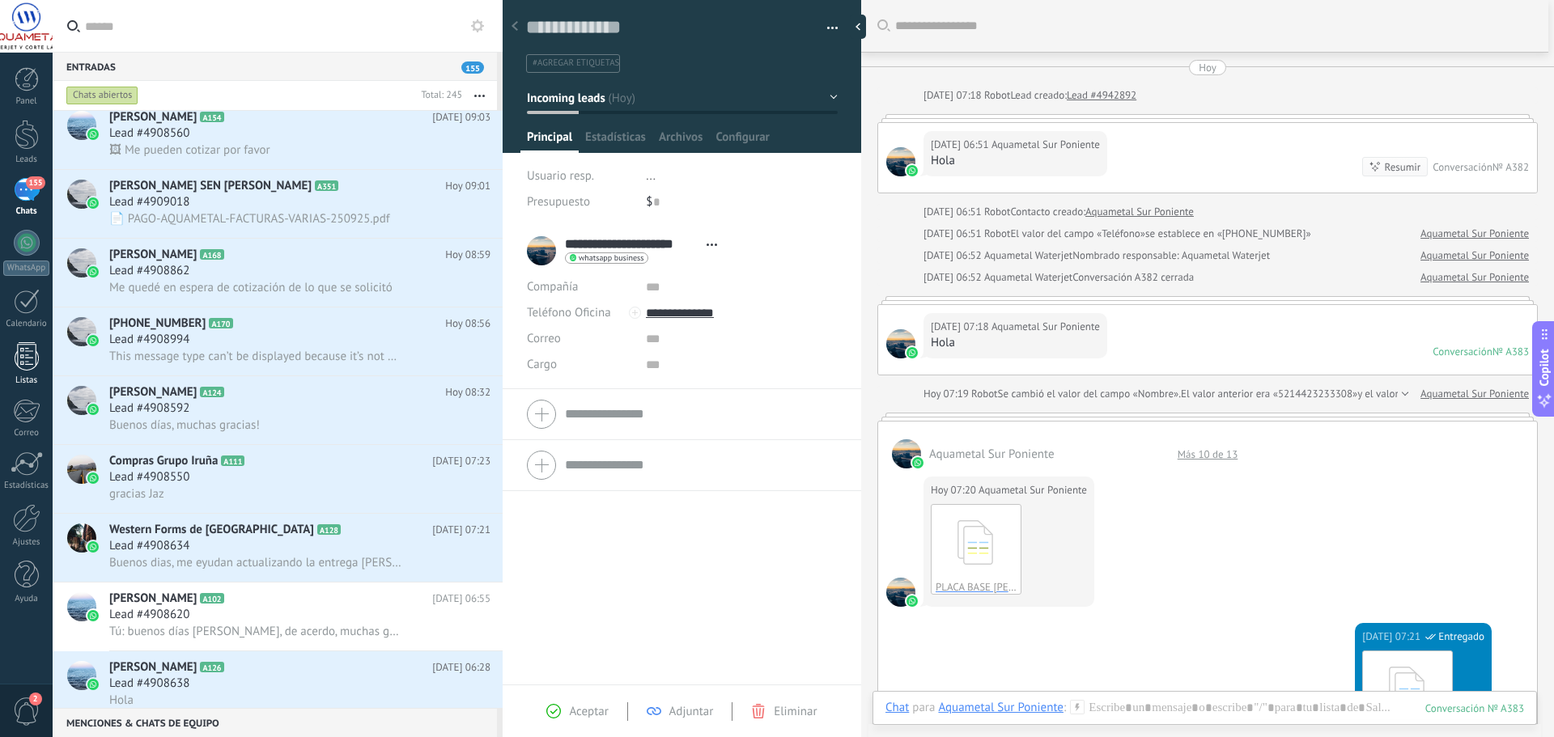
click at [31, 372] on link "Listas" at bounding box center [26, 364] width 53 height 44
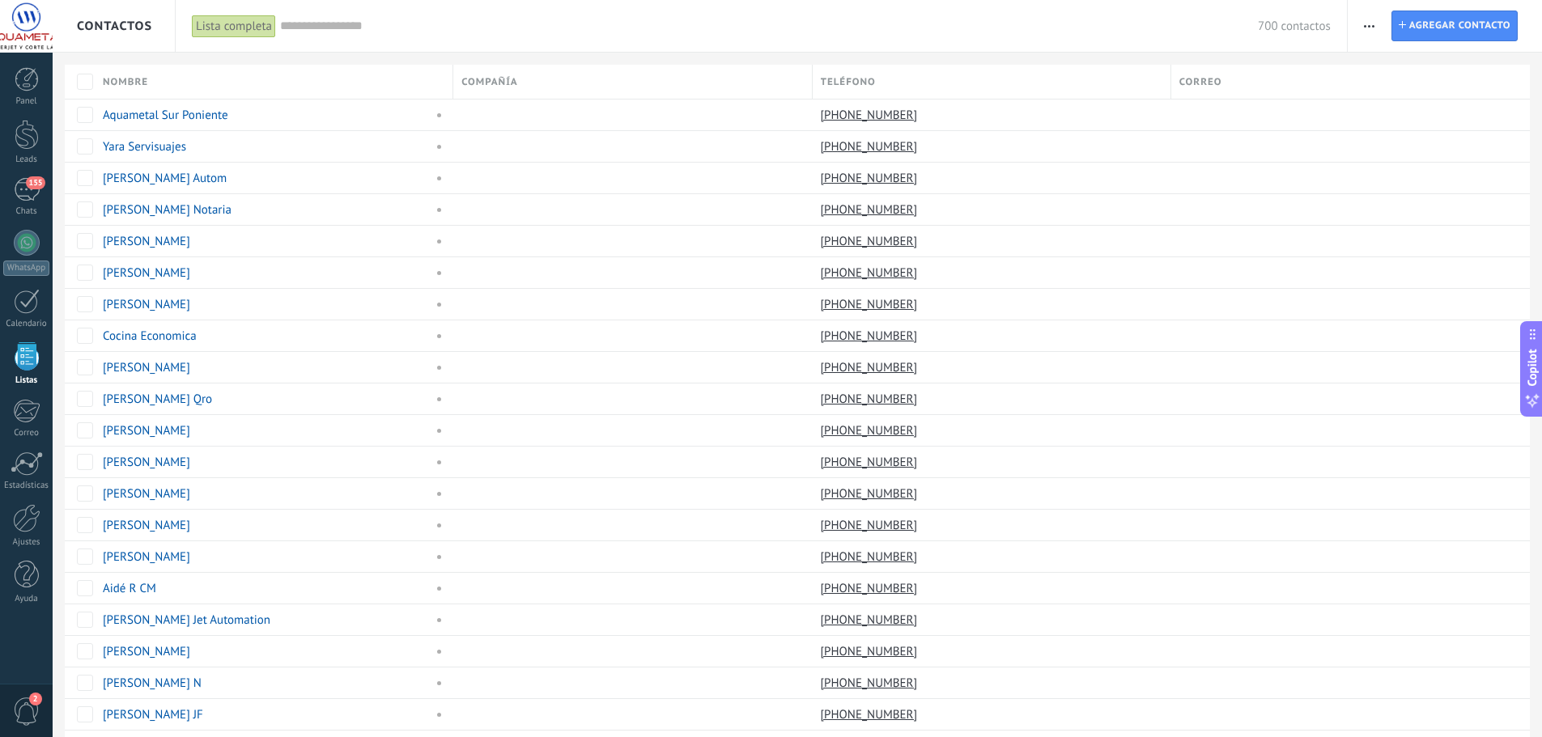
click at [256, 26] on div "Lista completa" at bounding box center [234, 26] width 84 height 23
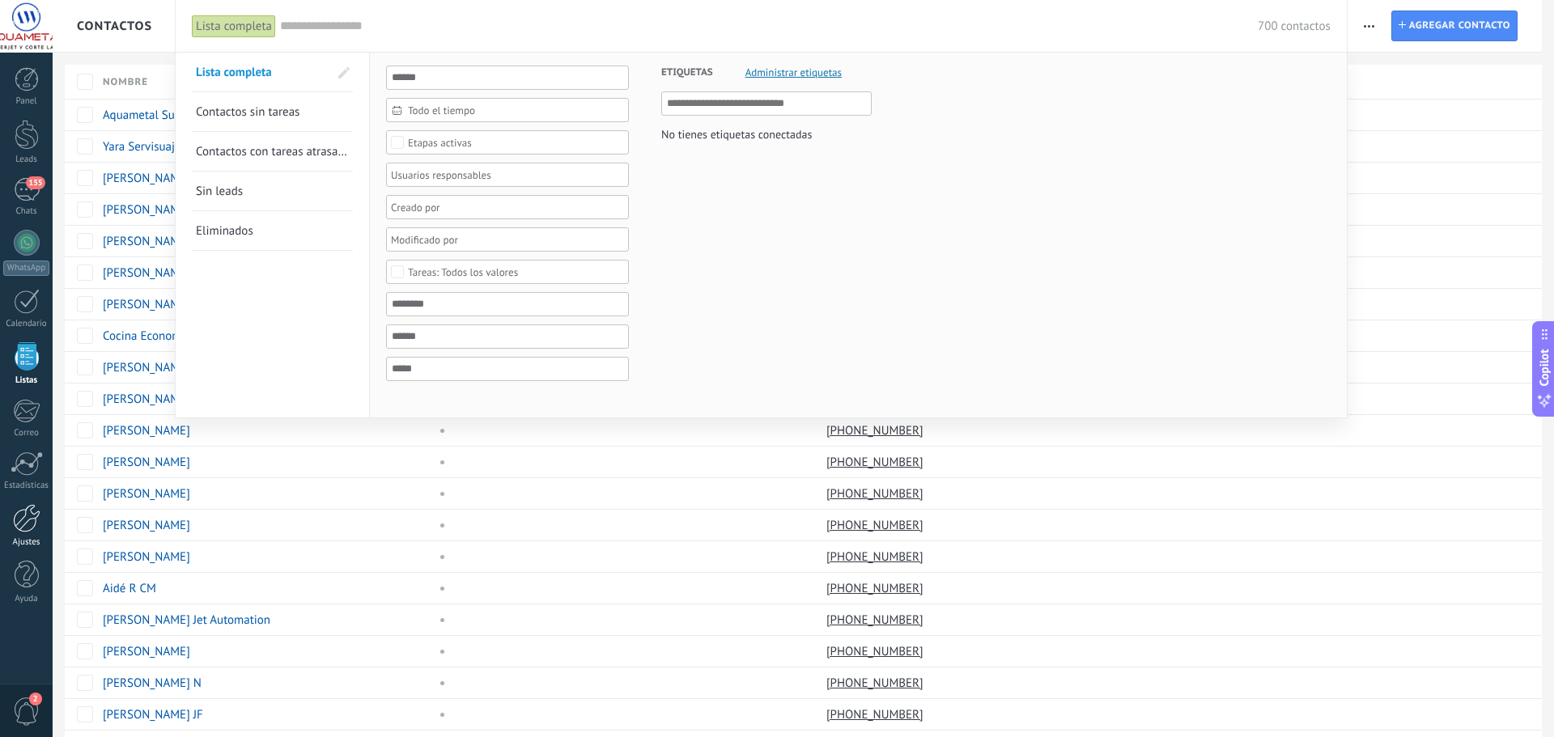
click at [36, 522] on div at bounding box center [27, 518] width 28 height 28
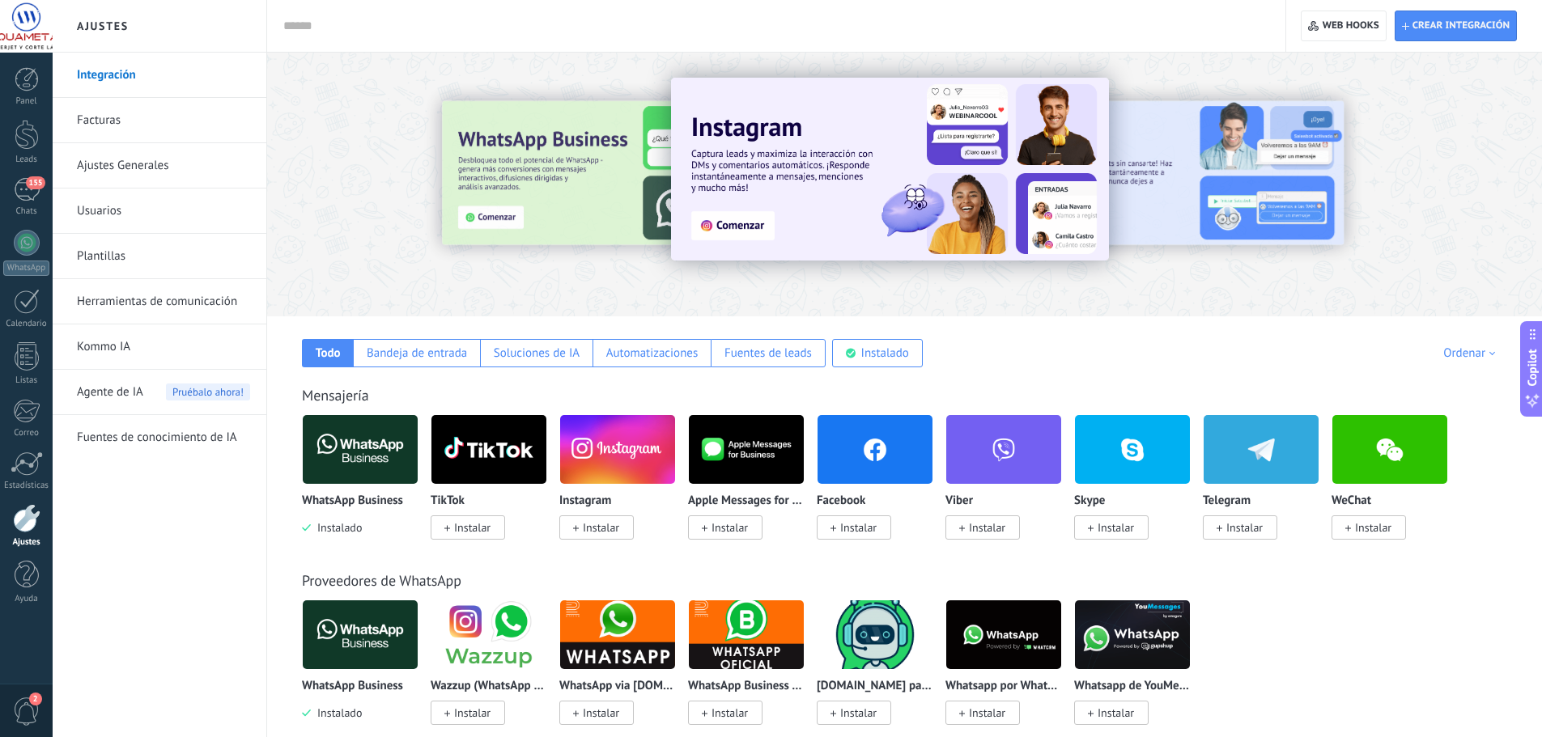
click at [119, 217] on link "Usuarios" at bounding box center [163, 211] width 173 height 45
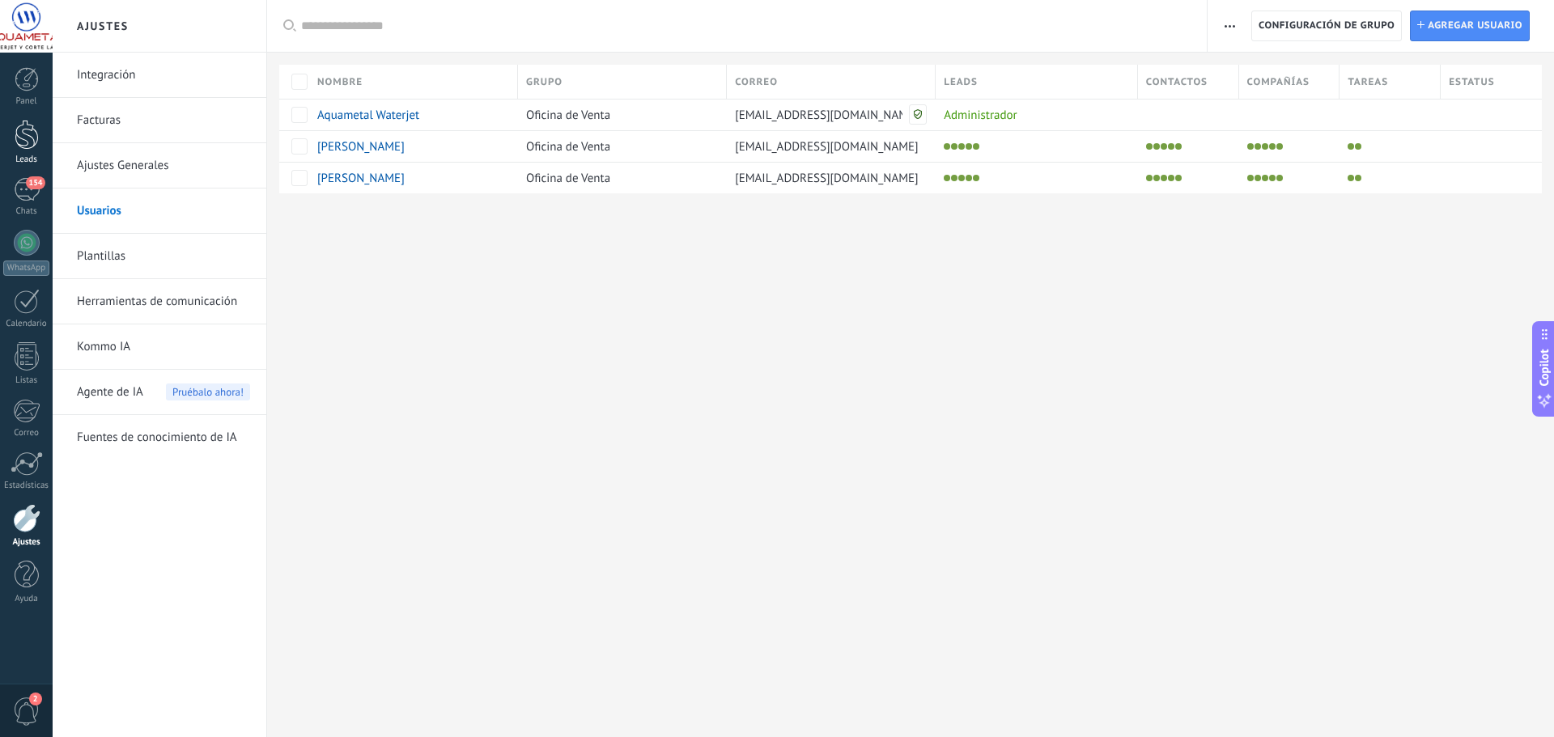
click at [16, 138] on div at bounding box center [27, 135] width 24 height 30
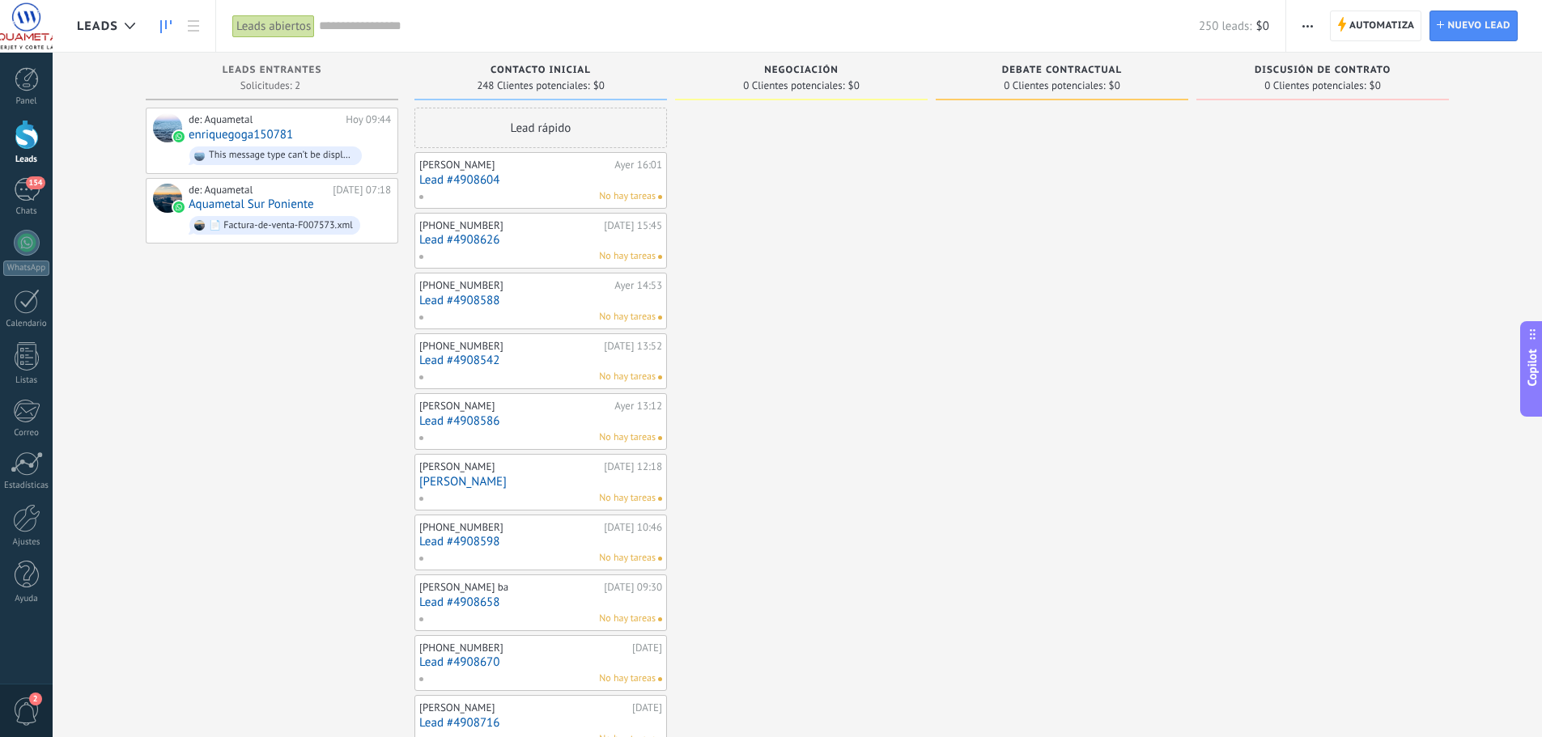
click at [1304, 32] on span "button" at bounding box center [1308, 26] width 11 height 31
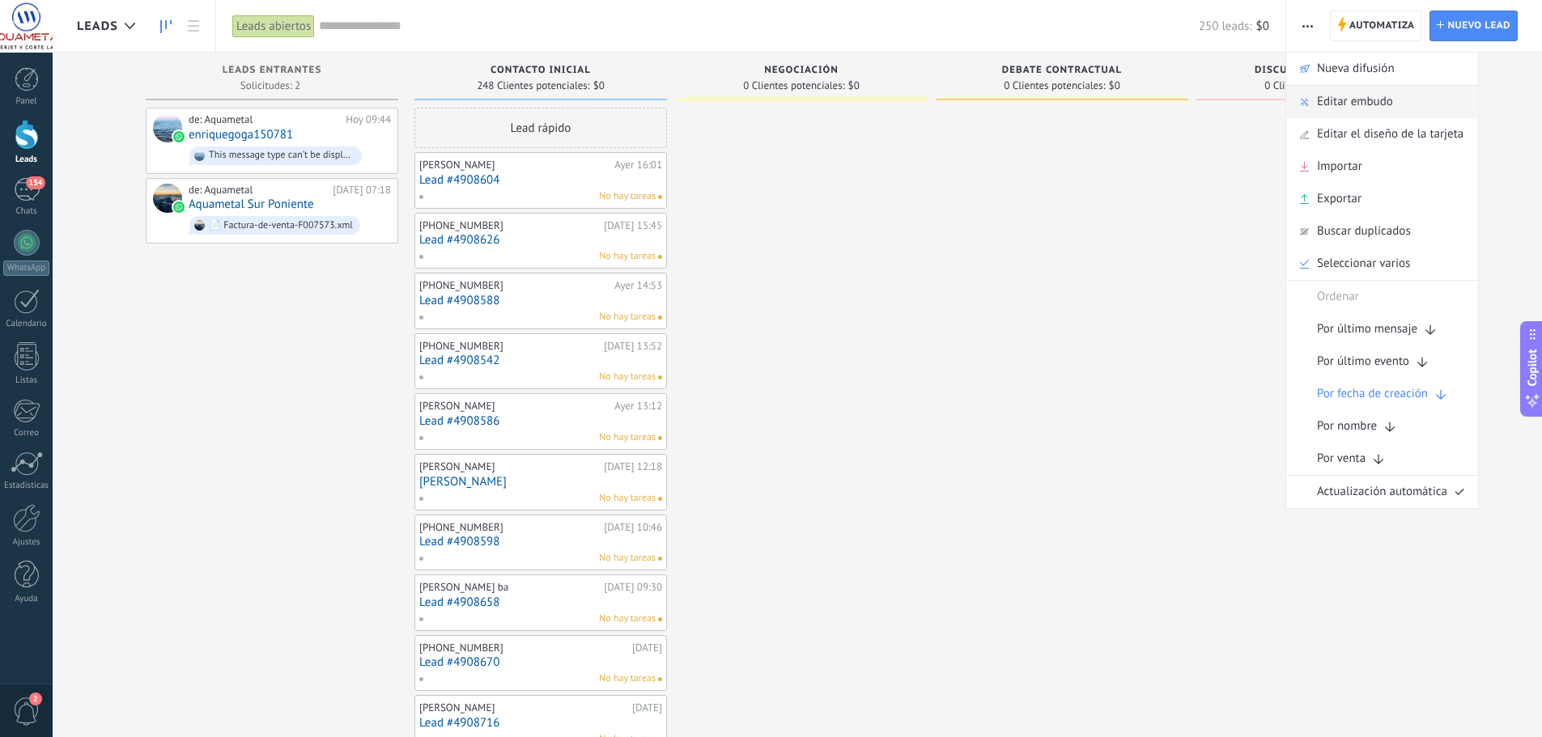
click at [1330, 102] on span "Editar embudo" at bounding box center [1355, 102] width 76 height 32
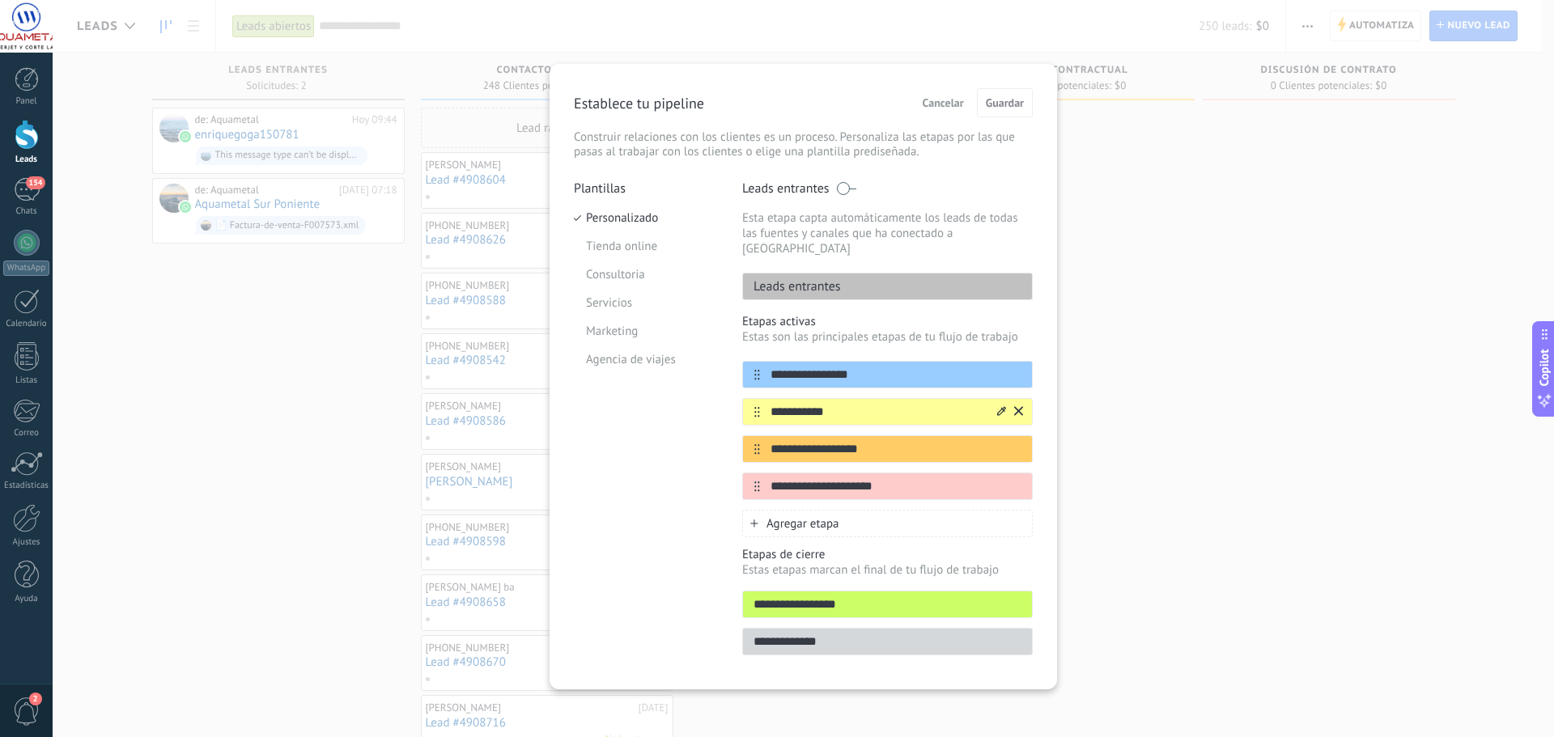
click at [805, 404] on input "**********" at bounding box center [877, 412] width 235 height 17
drag, startPoint x: 852, startPoint y: 360, endPoint x: 759, endPoint y: 353, distance: 93.4
click at [759, 361] on div "**********" at bounding box center [887, 375] width 291 height 28
type input "****"
click at [806, 404] on input "**********" at bounding box center [877, 412] width 235 height 17
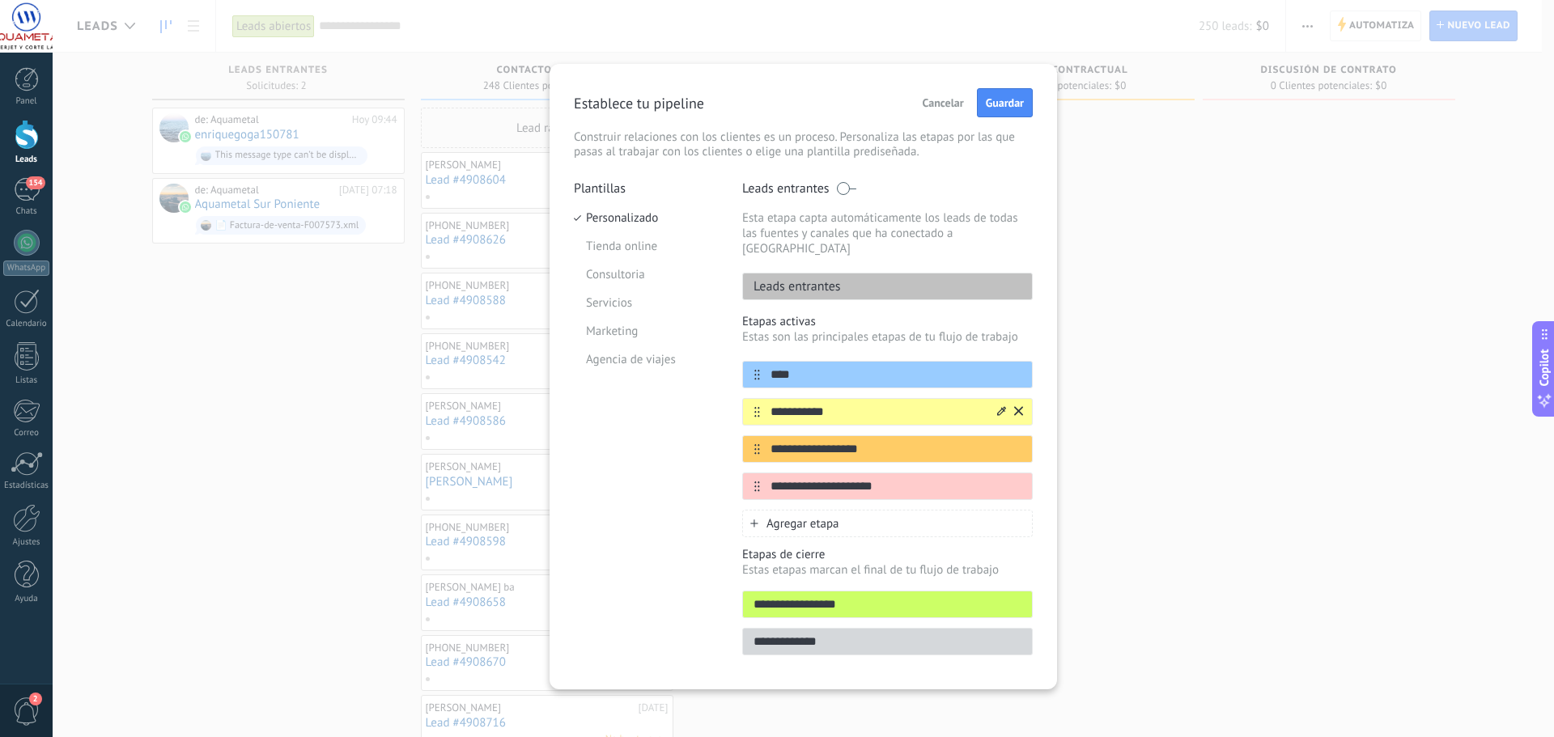
drag, startPoint x: 832, startPoint y: 398, endPoint x: 772, endPoint y: 391, distance: 60.3
click at [772, 404] on input "**********" at bounding box center [877, 412] width 235 height 17
type input "**********"
click at [822, 441] on input "**********" at bounding box center [877, 449] width 235 height 17
drag, startPoint x: 871, startPoint y: 437, endPoint x: 767, endPoint y: 437, distance: 103.6
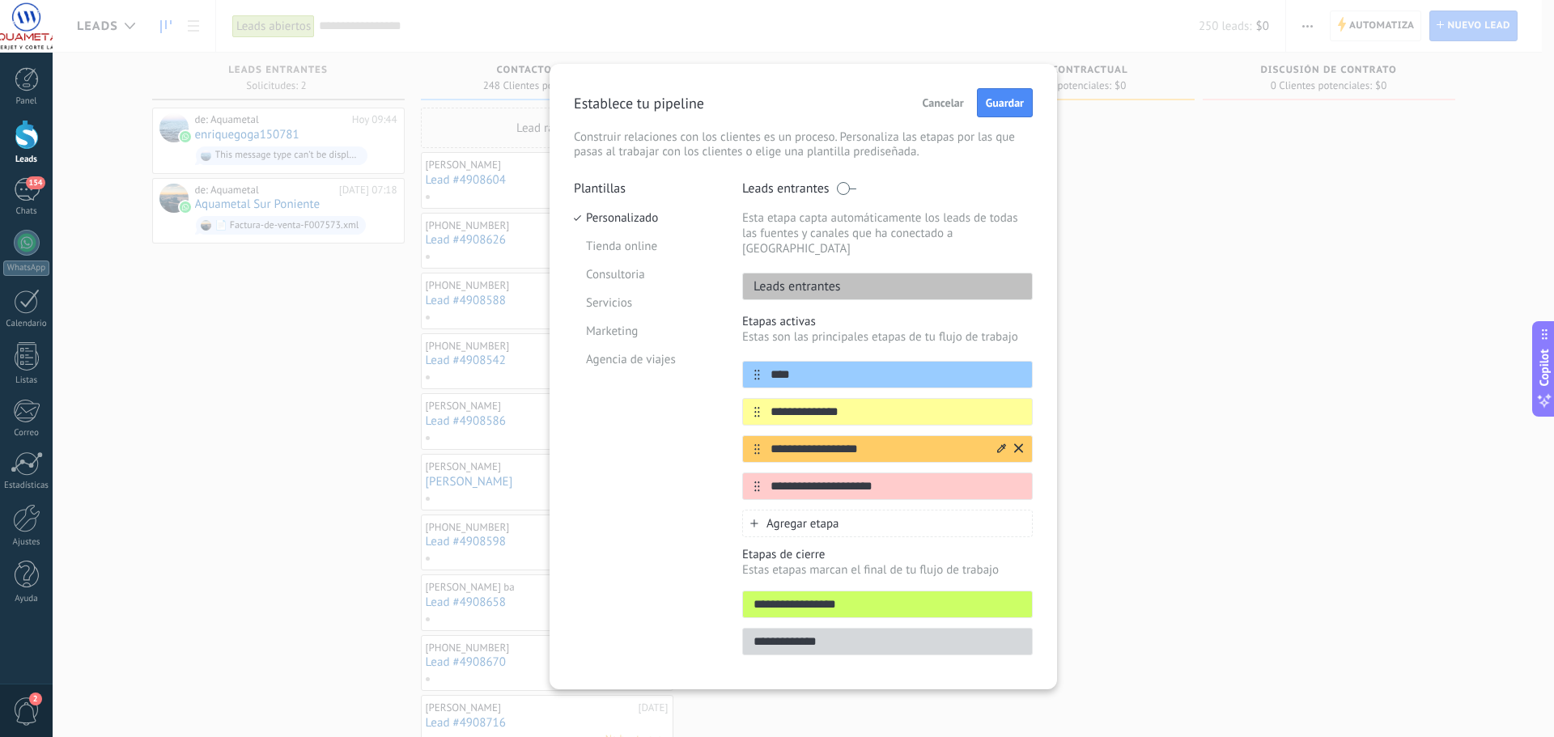
click at [767, 441] on input "**********" at bounding box center [877, 449] width 235 height 17
type input "**********"
click at [806, 478] on input "**********" at bounding box center [877, 486] width 235 height 17
drag, startPoint x: 884, startPoint y: 470, endPoint x: 769, endPoint y: 465, distance: 115.1
click at [769, 478] on input "**********" at bounding box center [877, 486] width 235 height 17
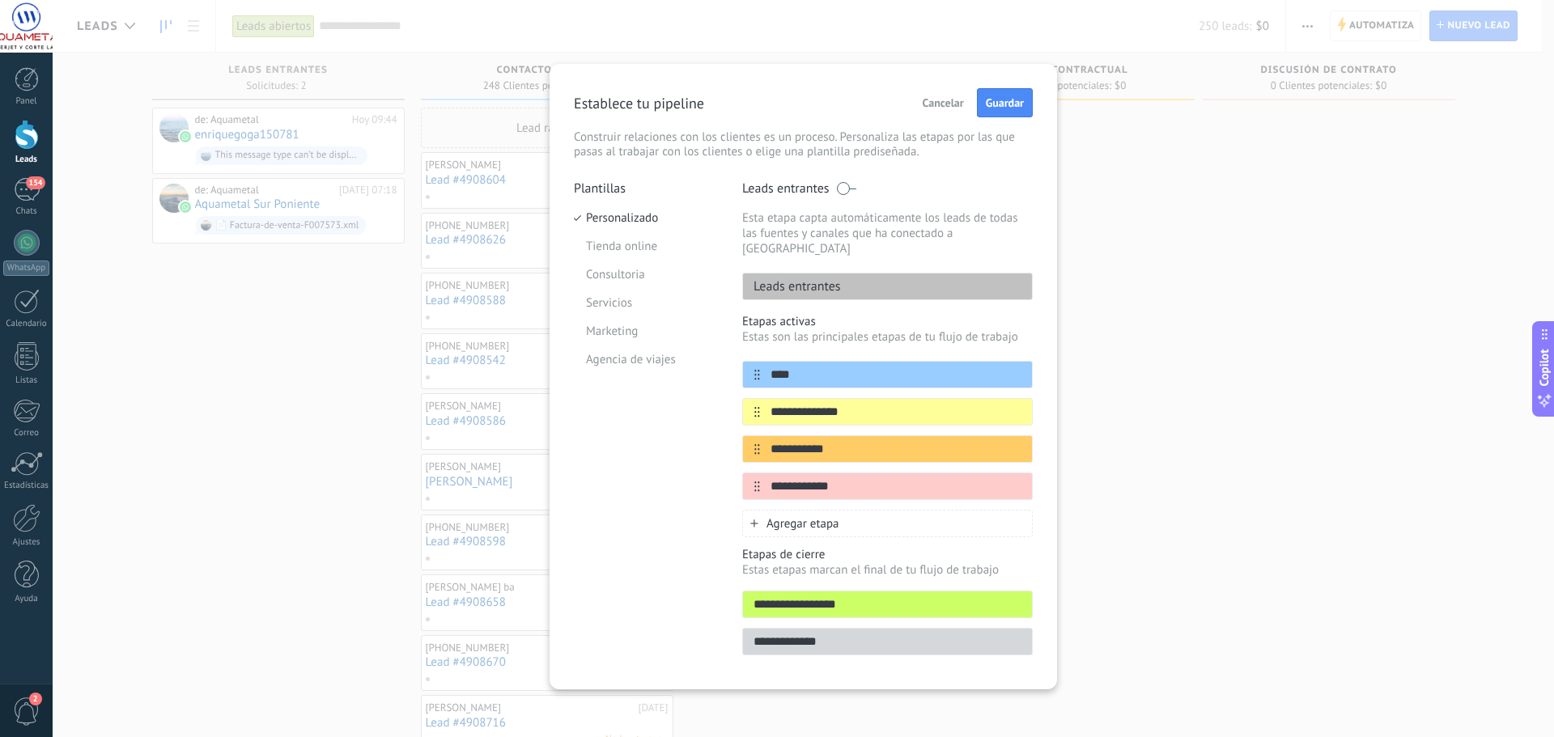
type input "**********"
click at [810, 516] on span "Agregar etapa" at bounding box center [803, 523] width 73 height 15
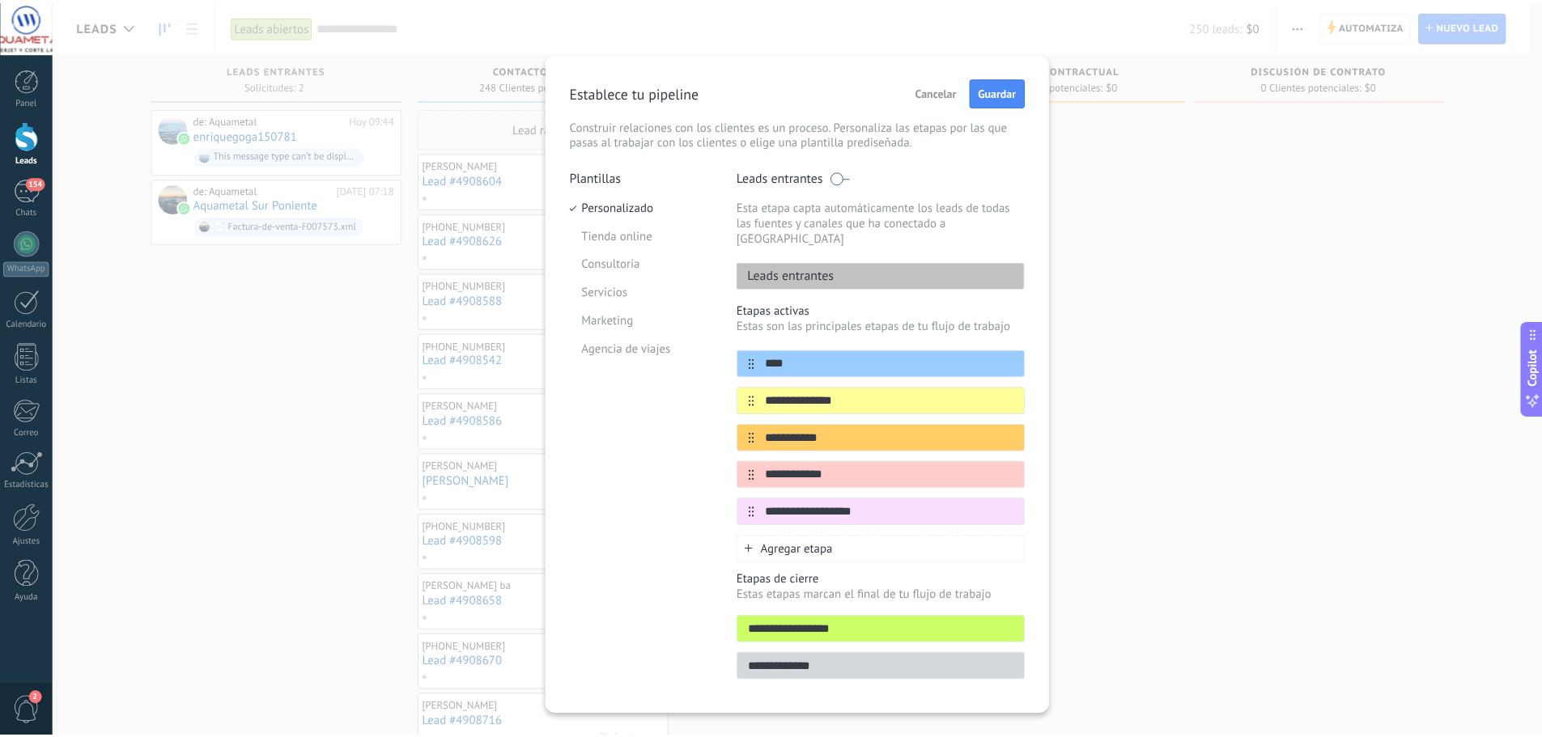
scroll to position [15, 0]
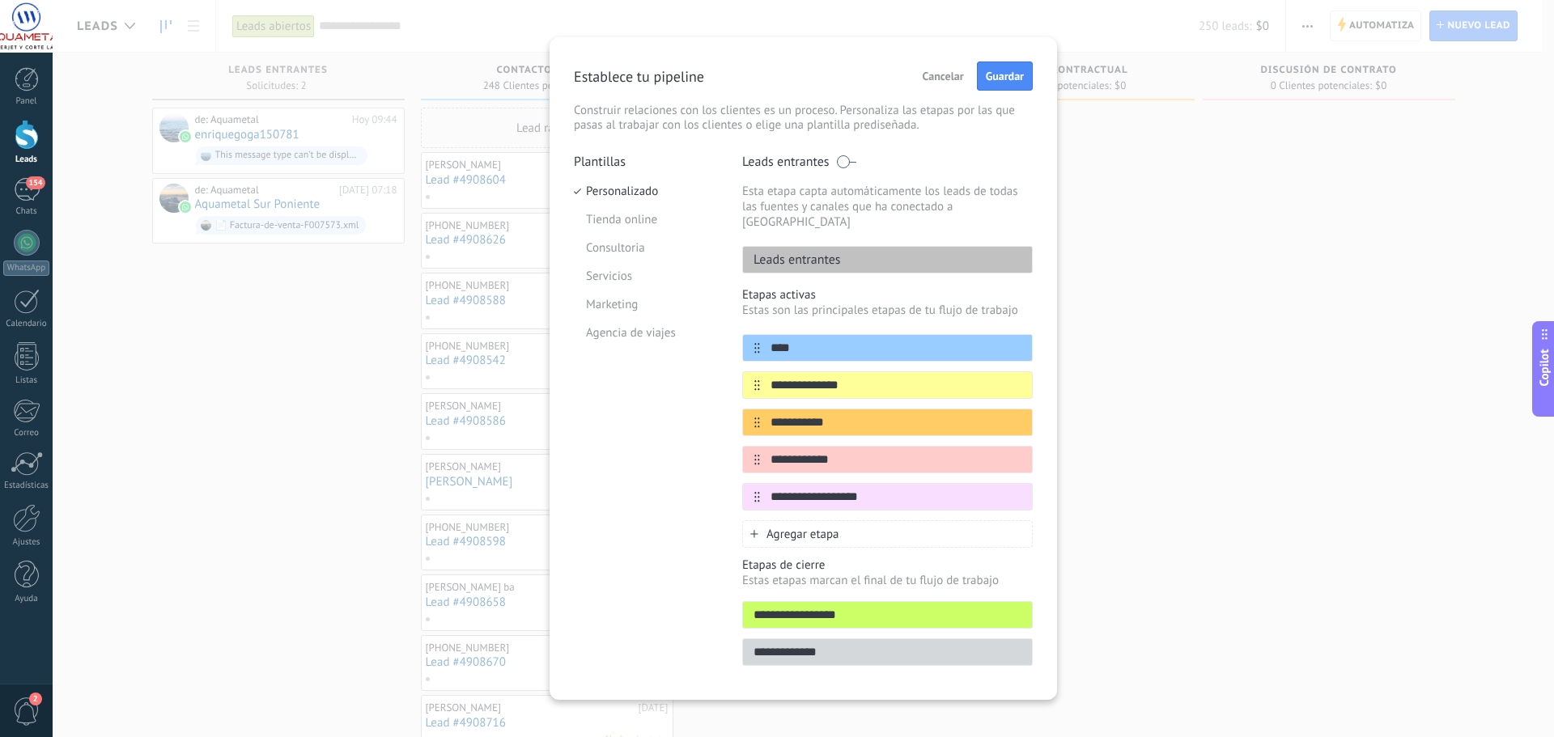
type input "**********"
click at [802, 607] on input "**********" at bounding box center [887, 615] width 289 height 17
click at [839, 607] on input "**********" at bounding box center [887, 615] width 289 height 17
click at [992, 81] on span "Guardar" at bounding box center [1005, 75] width 38 height 11
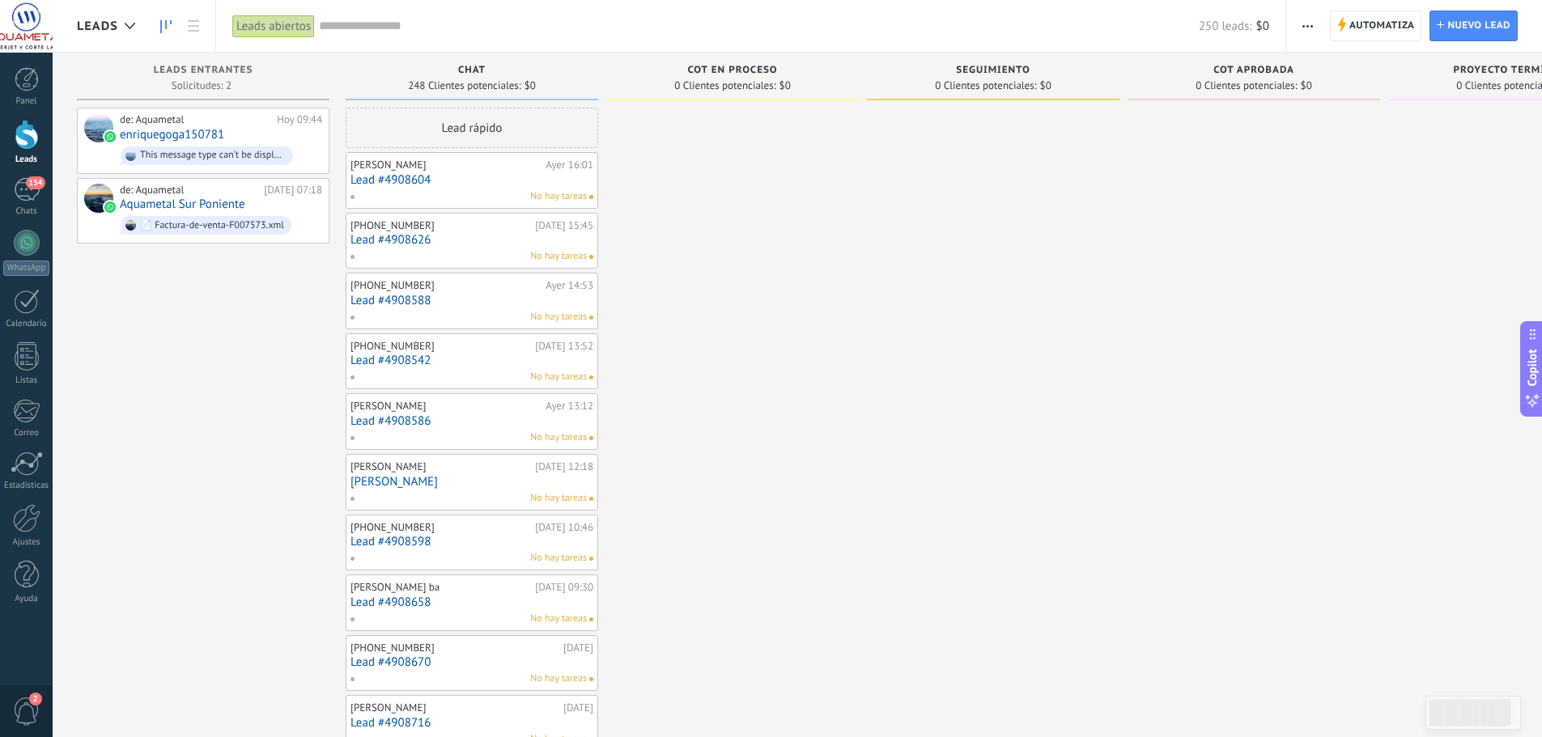
click at [331, 70] on div "Leads Entrantes Solicitudes: 2 0 0 0 2 0 0 0 2 de: Aquametal [DATE] 09:44 enriq…" at bounding box center [211, 704] width 269 height 1303
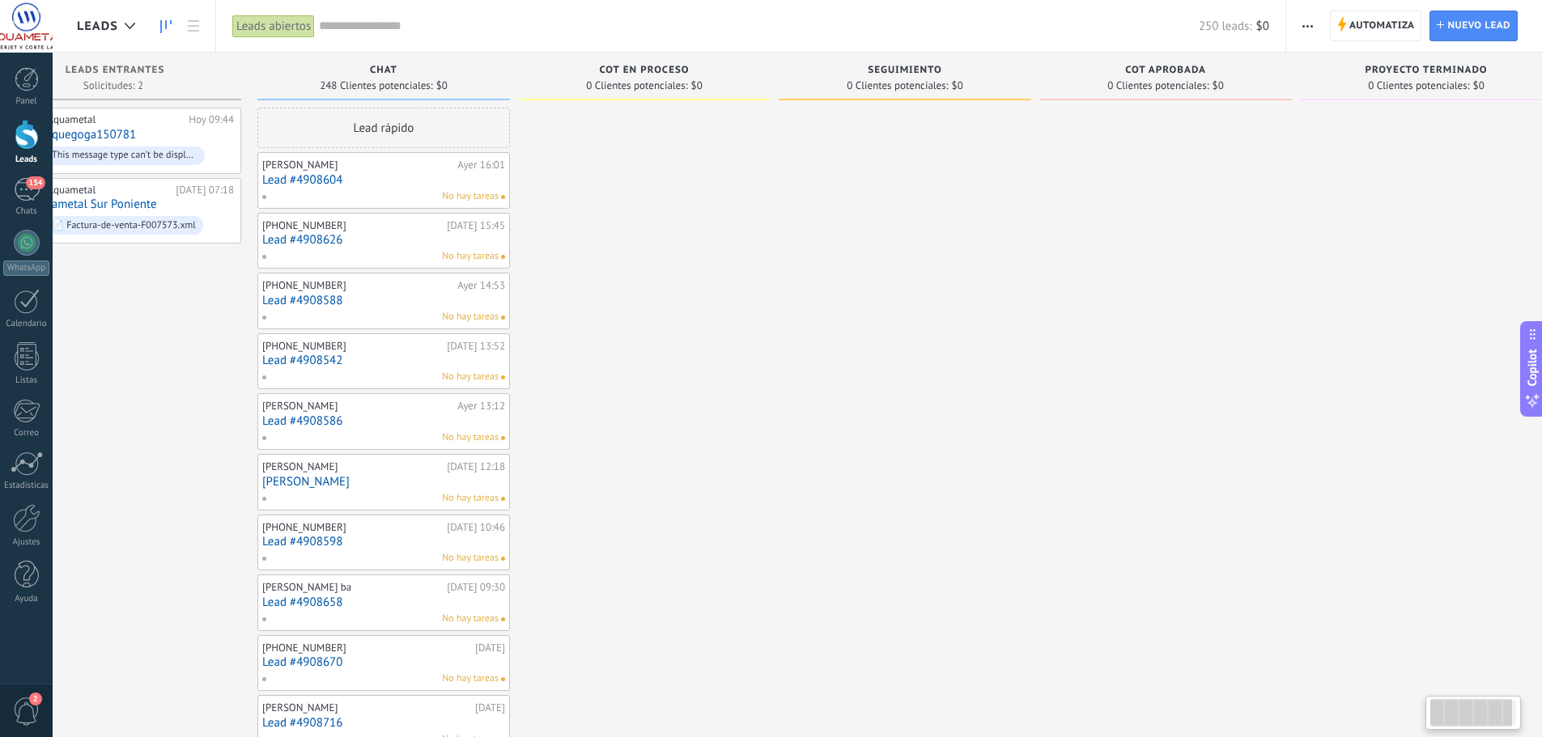
scroll to position [0, 123]
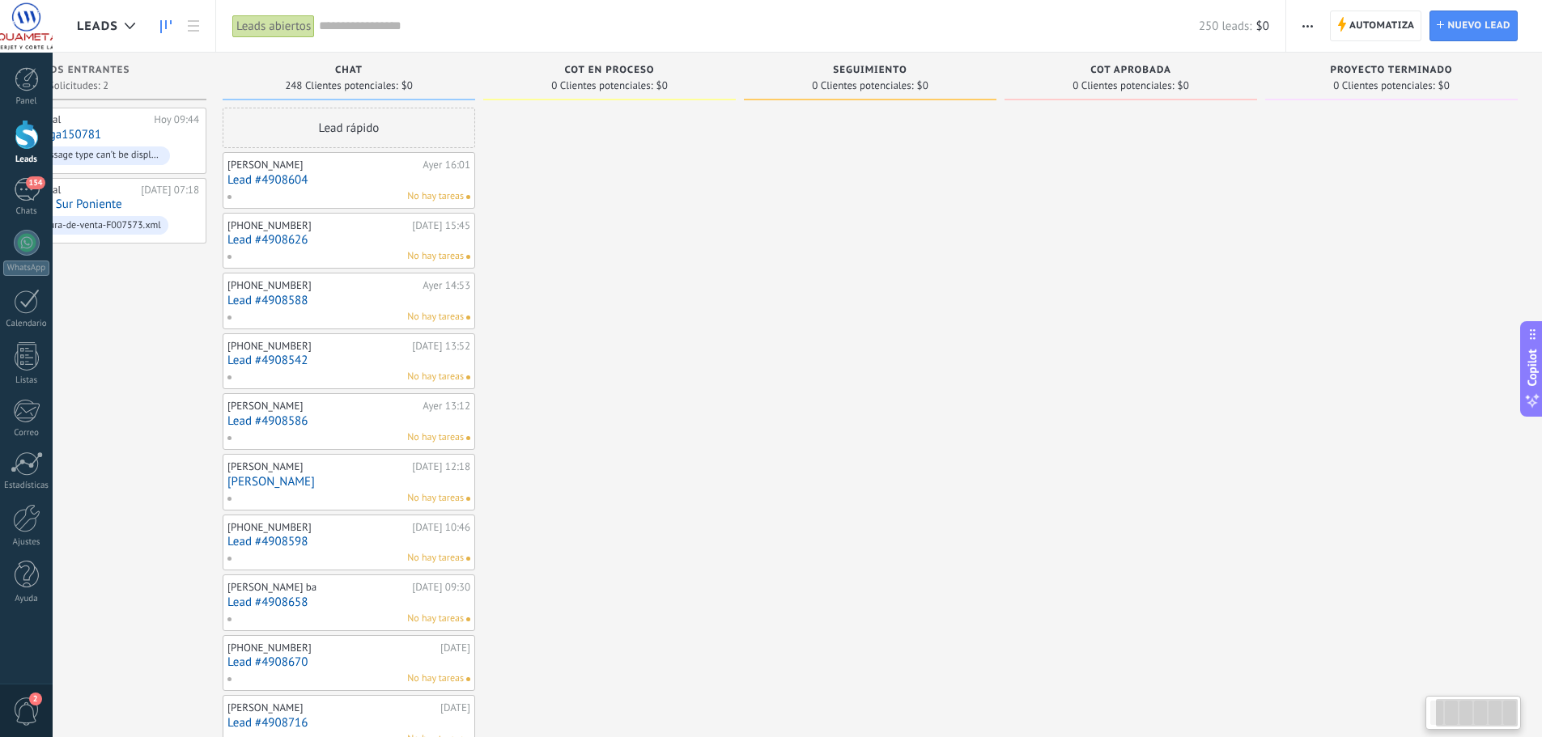
drag, startPoint x: 1262, startPoint y: 337, endPoint x: 1044, endPoint y: 358, distance: 218.8
click at [1044, 358] on div at bounding box center [1131, 732] width 253 height 1248
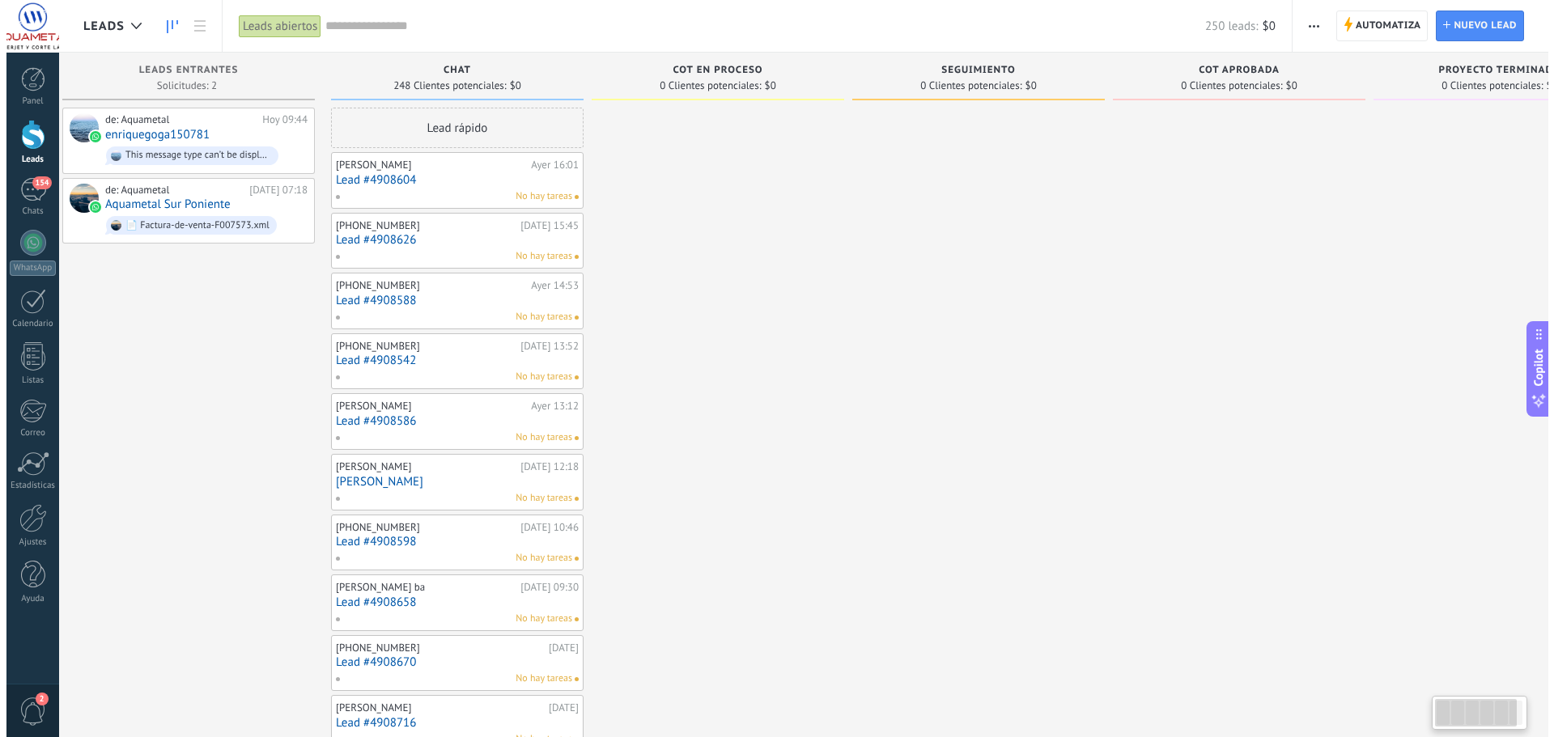
scroll to position [0, 0]
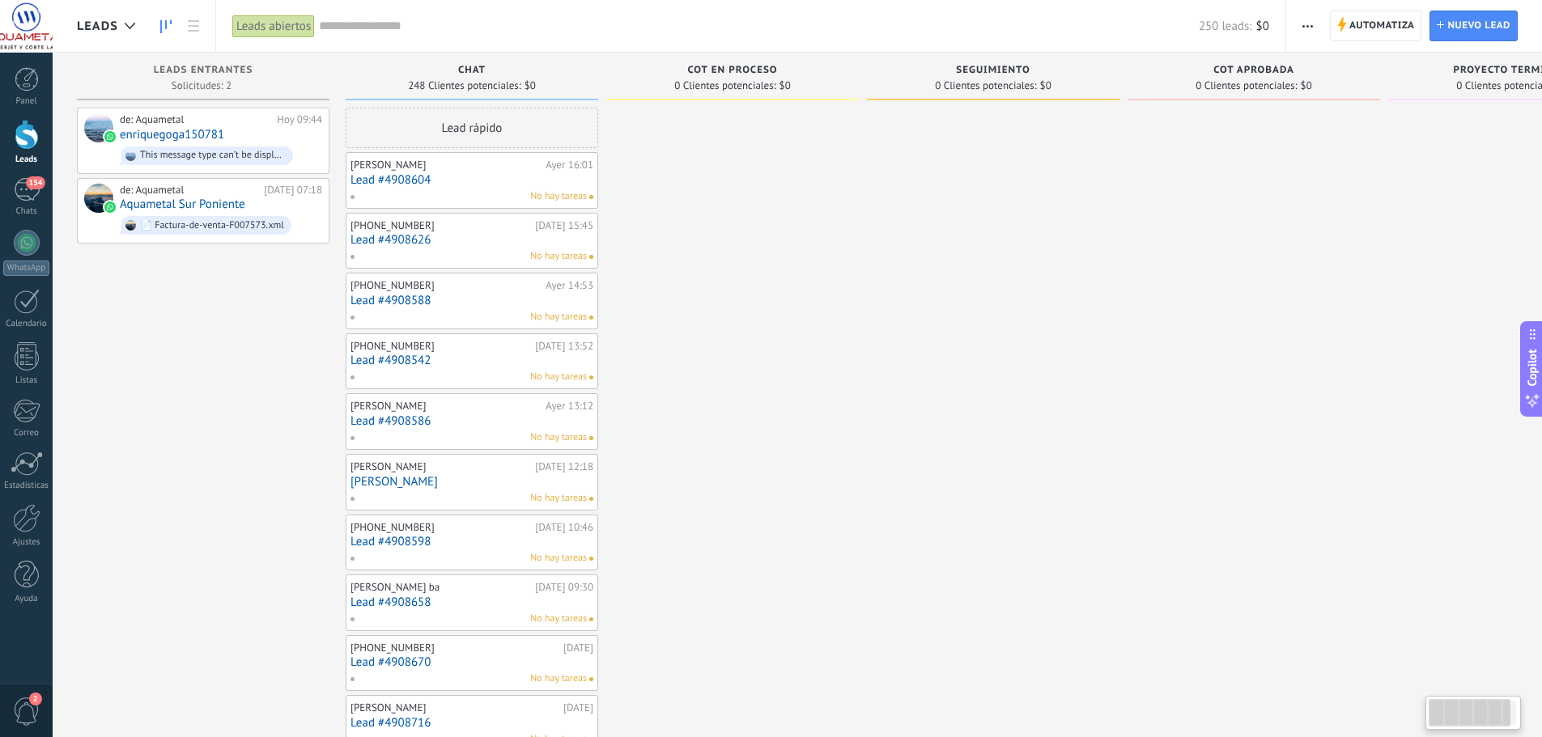
drag, startPoint x: 1112, startPoint y: 386, endPoint x: 1313, endPoint y: 381, distance: 200.8
click at [1313, 381] on div "Leads Entrantes Solicitudes: 2 0 0 0 2 0 0 0 2 de: Aquametal [DATE] 09:44 enriq…" at bounding box center [871, 704] width 1588 height 1303
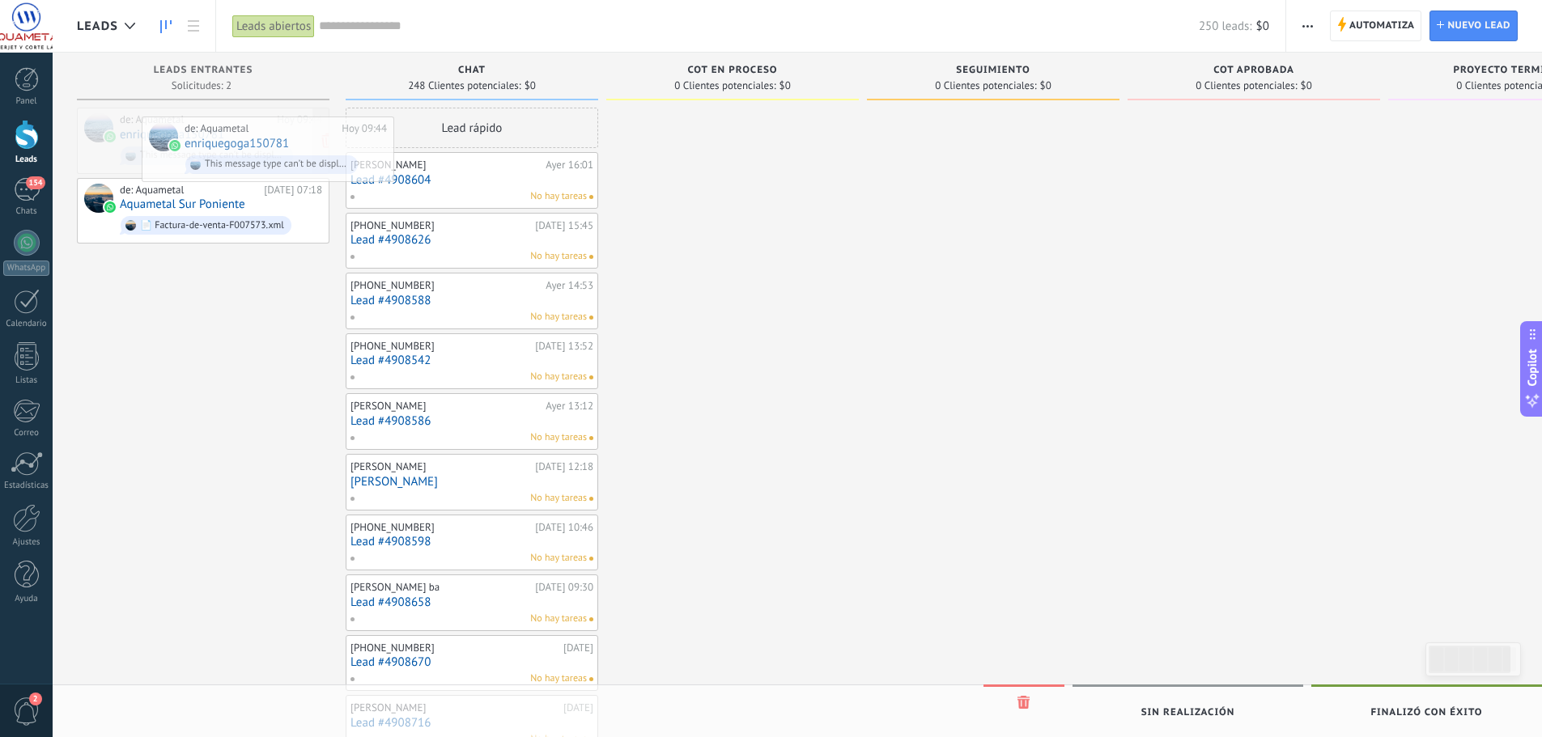
drag, startPoint x: 245, startPoint y: 129, endPoint x: 234, endPoint y: 114, distance: 18.5
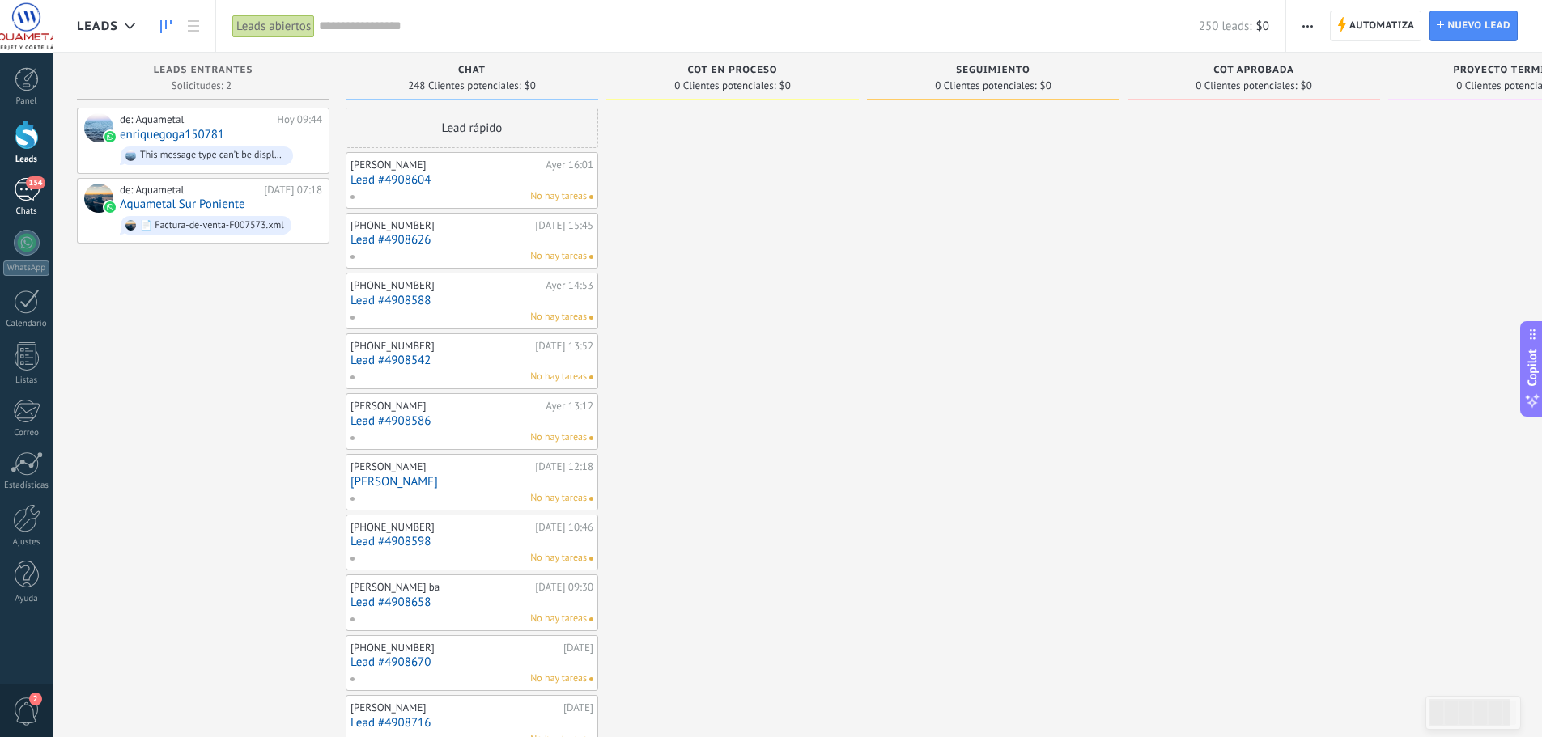
click at [26, 191] on div "154" at bounding box center [27, 189] width 26 height 23
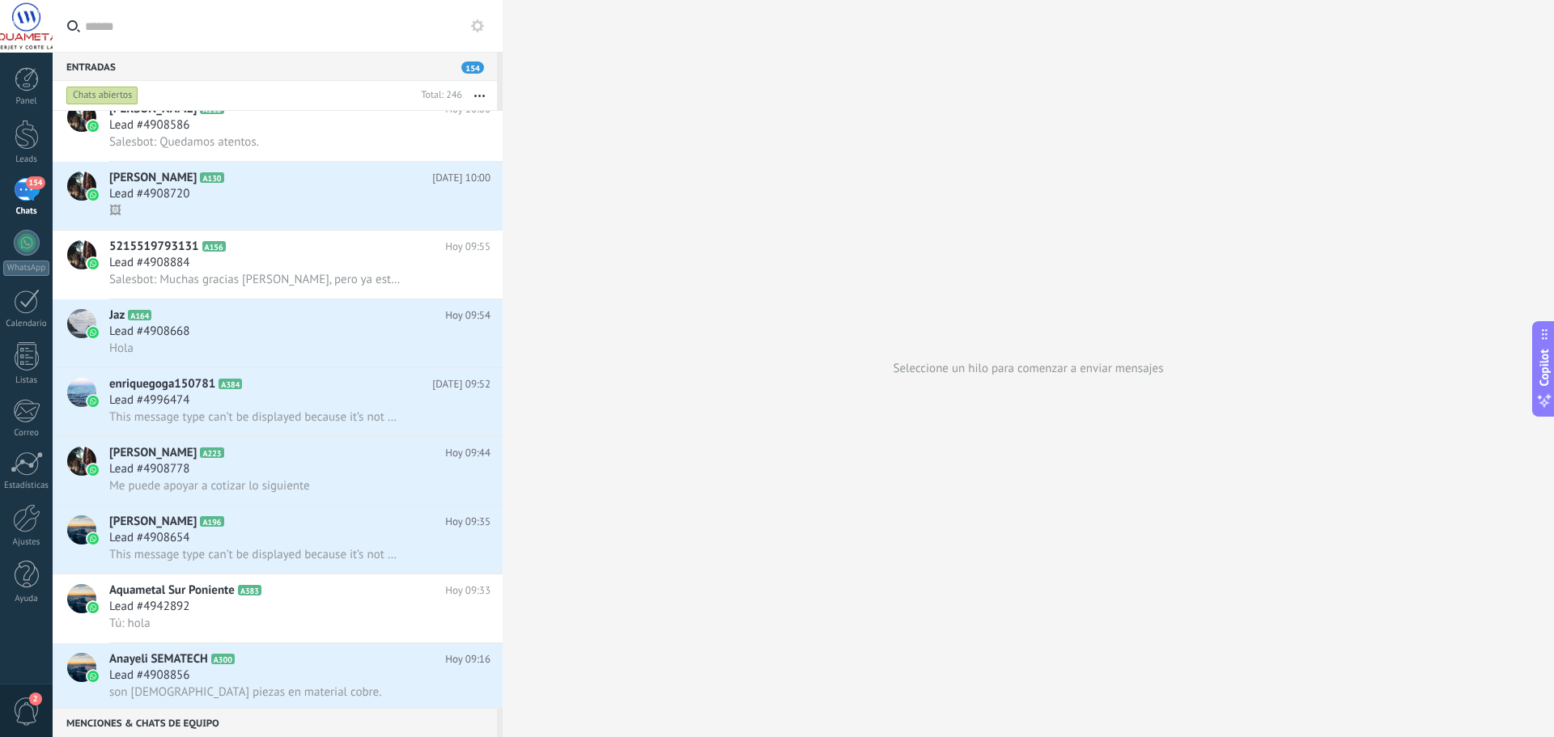
scroll to position [163, 0]
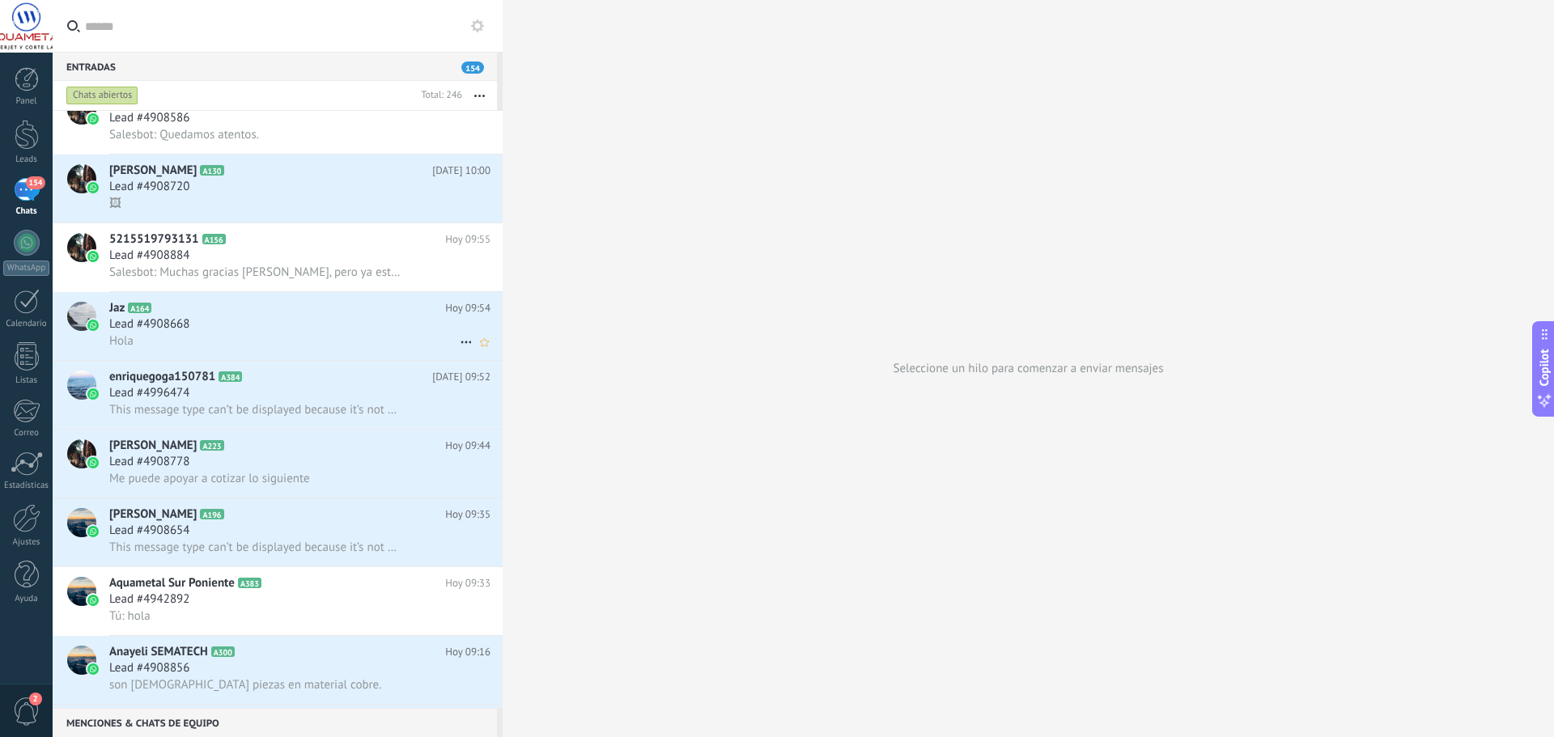
click at [338, 296] on div "Jaz A164 [DATE] 09:54 Lead #4908668 Hola" at bounding box center [305, 326] width 393 height 68
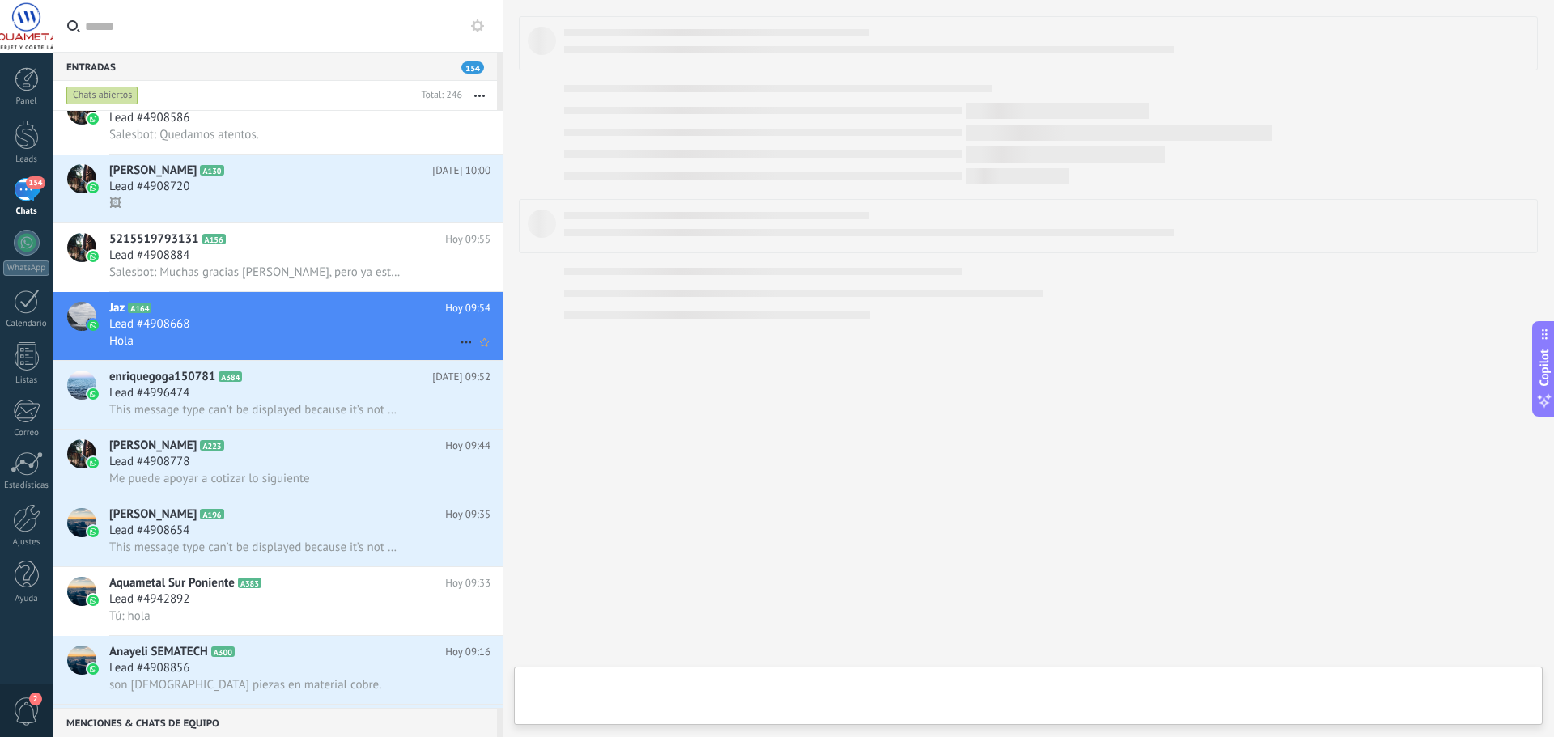
type textarea "**********"
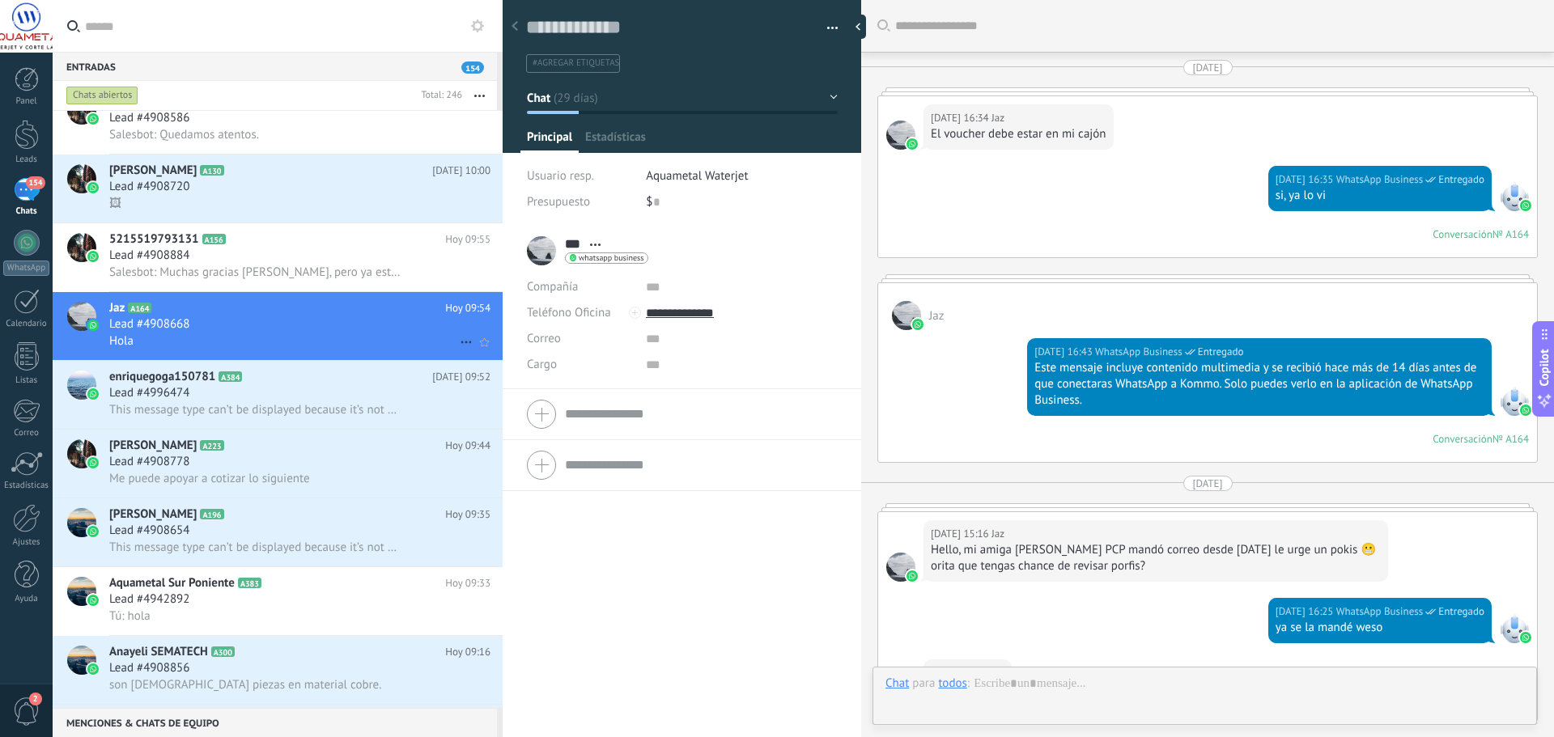
scroll to position [5859, 0]
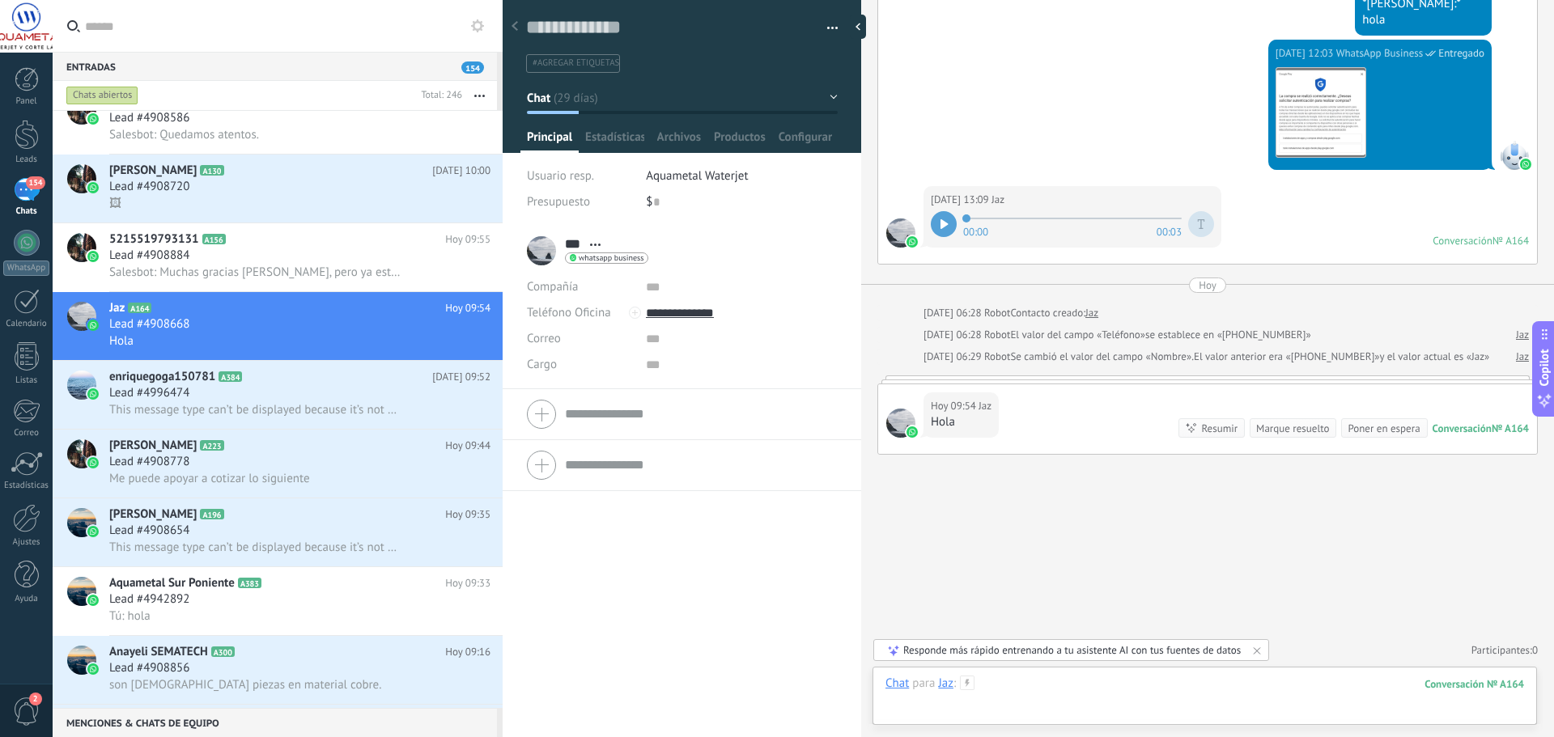
click at [1001, 682] on div at bounding box center [1205, 700] width 639 height 49
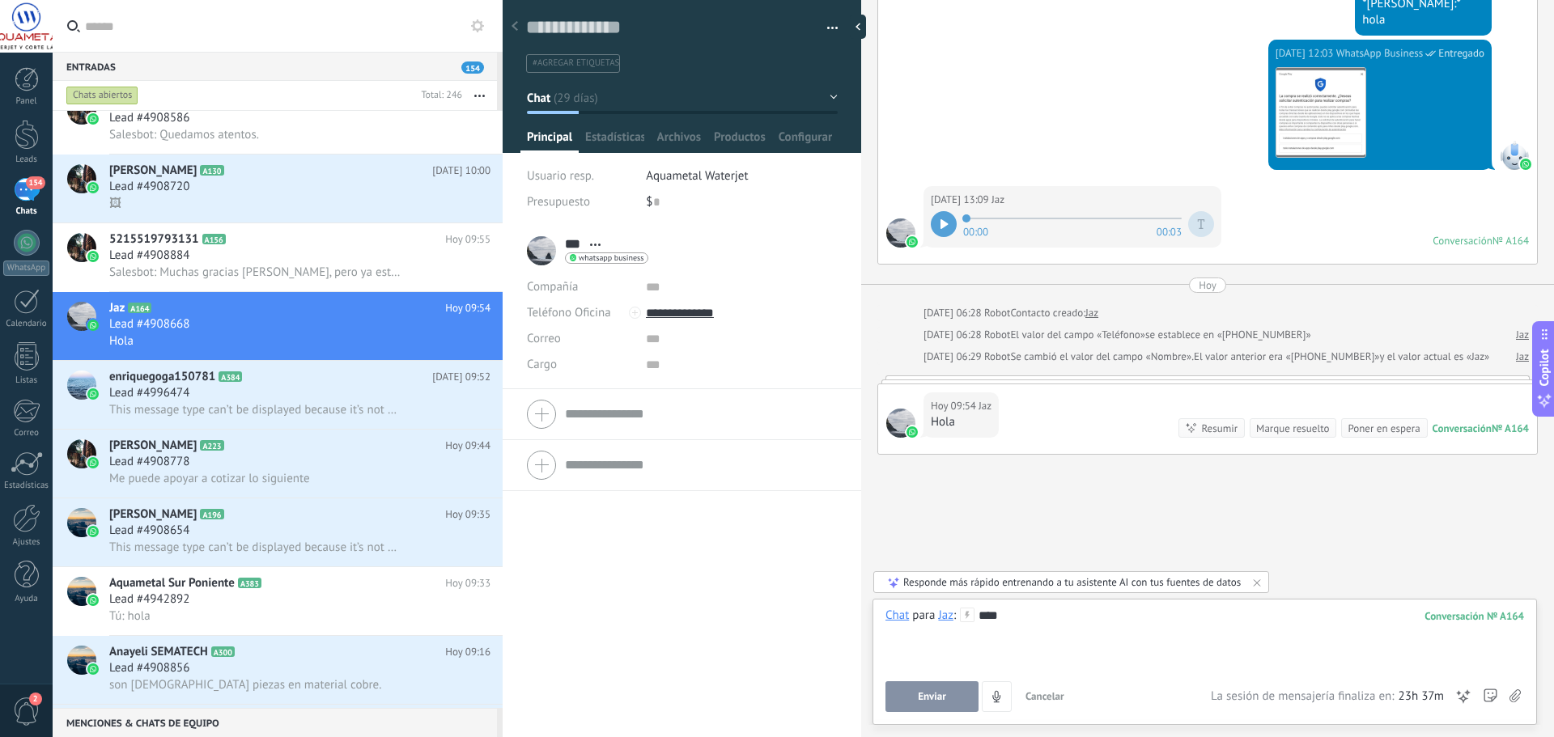
click at [928, 684] on button "Enviar" at bounding box center [932, 697] width 93 height 31
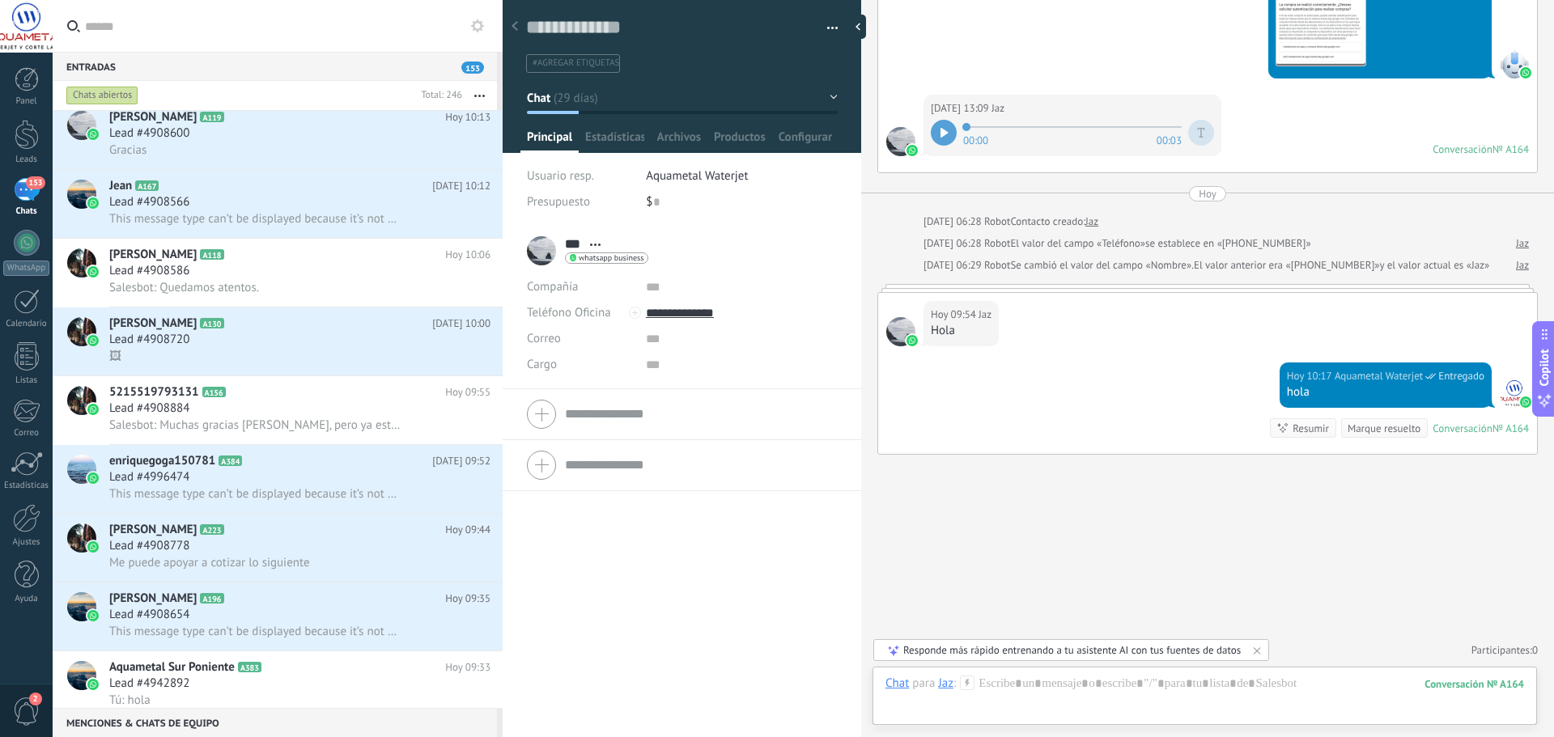
scroll to position [0, 0]
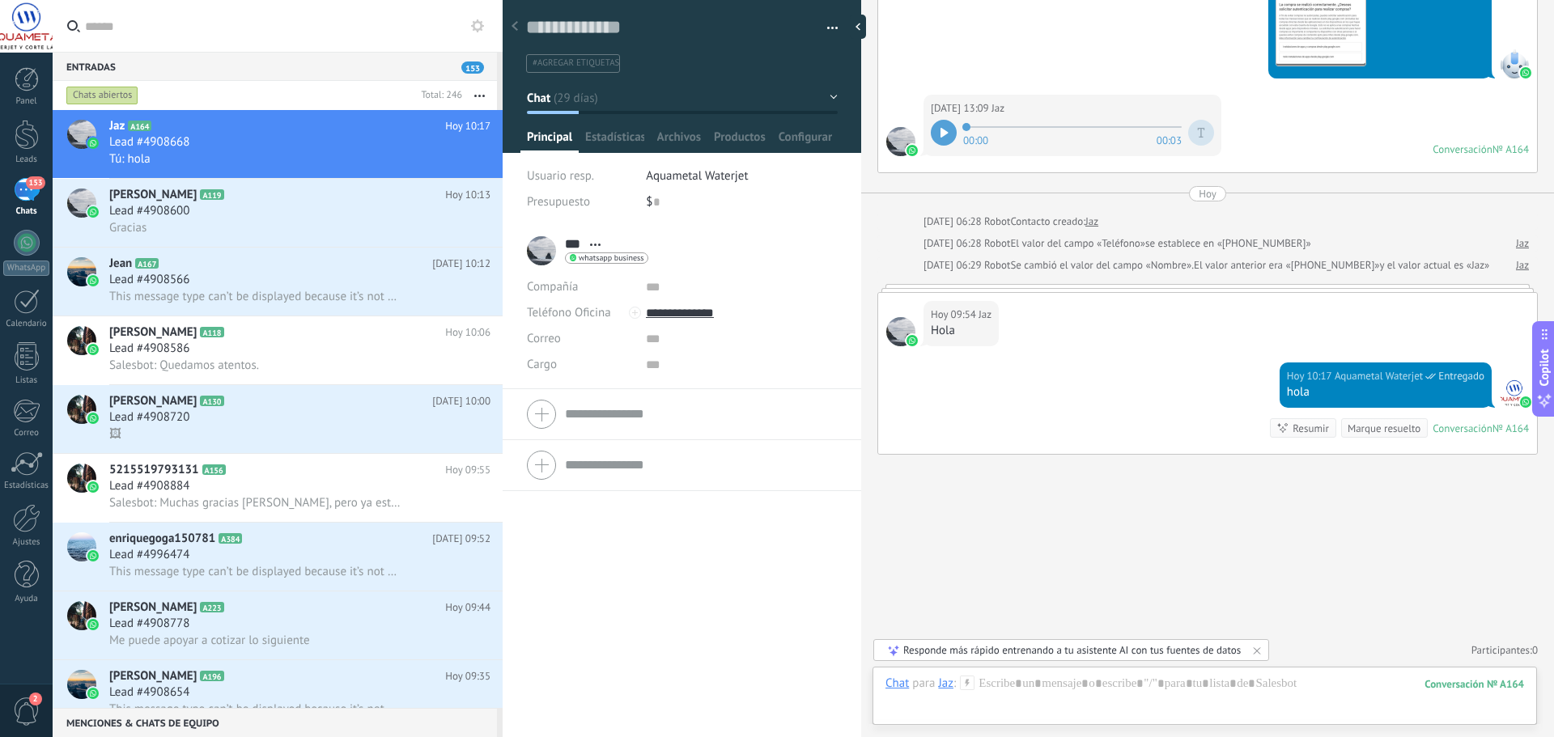
click at [686, 172] on span "Aquametal Waterjet" at bounding box center [697, 175] width 102 height 15
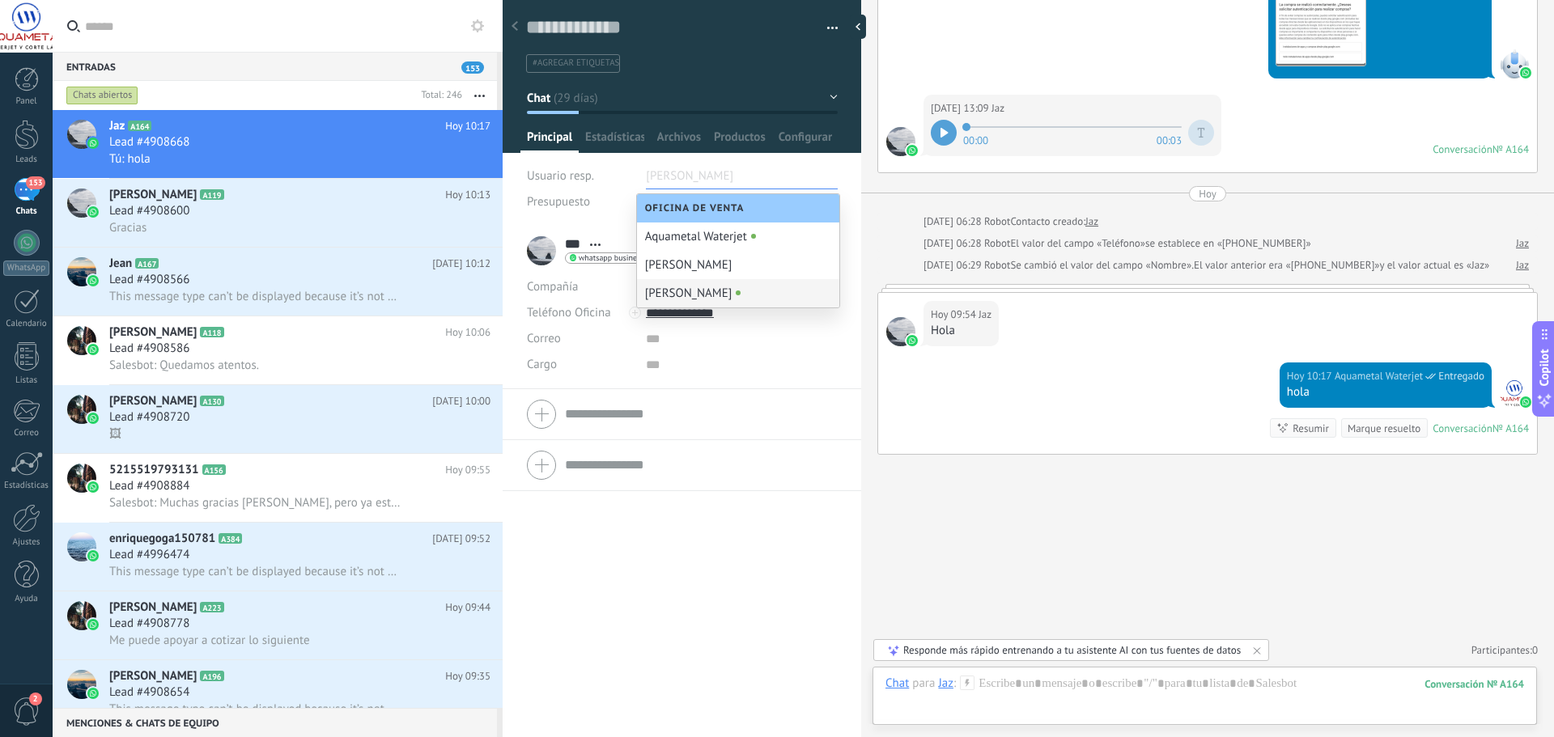
click at [705, 294] on div "[PERSON_NAME]" at bounding box center [738, 293] width 202 height 28
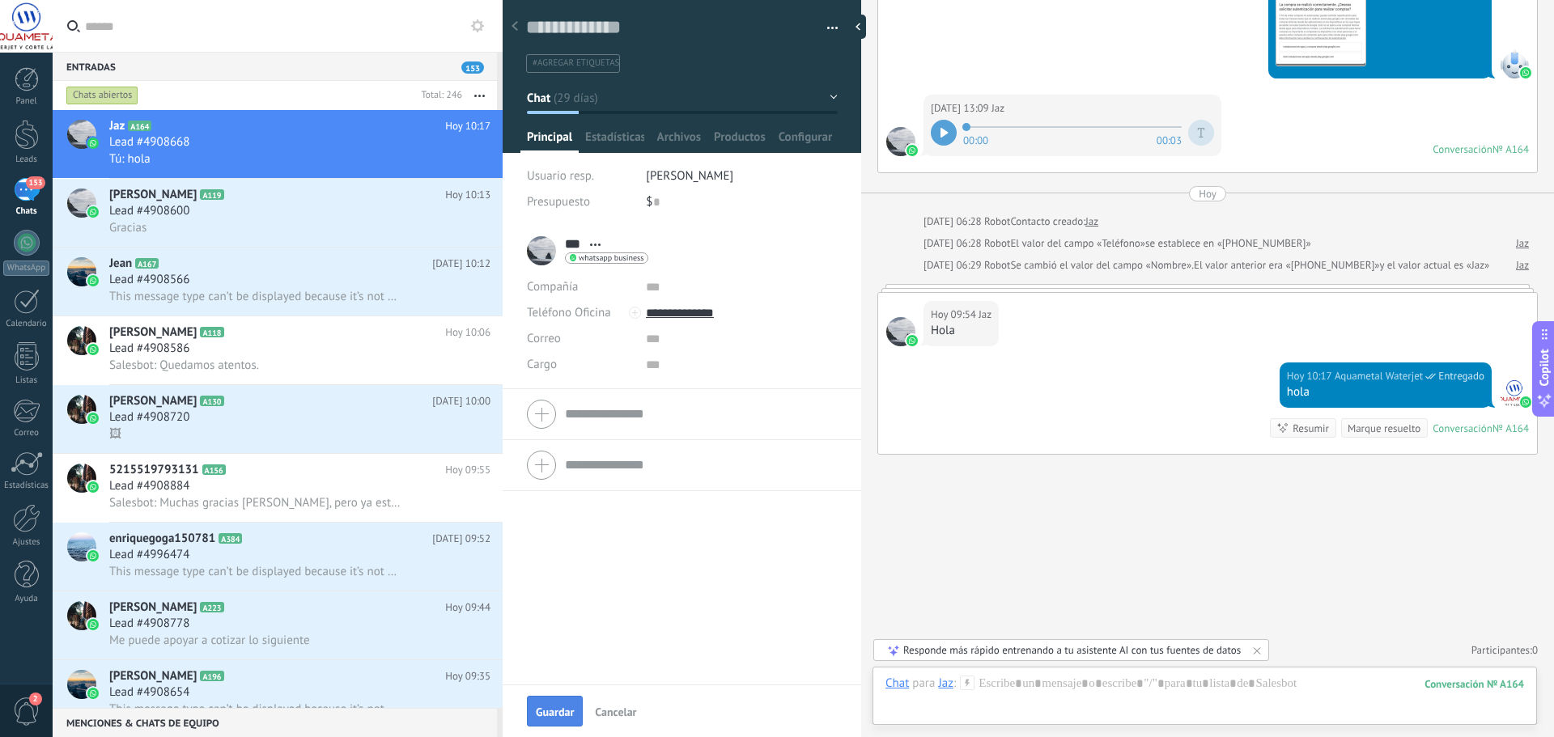
click at [551, 704] on button "Guardar" at bounding box center [555, 711] width 56 height 31
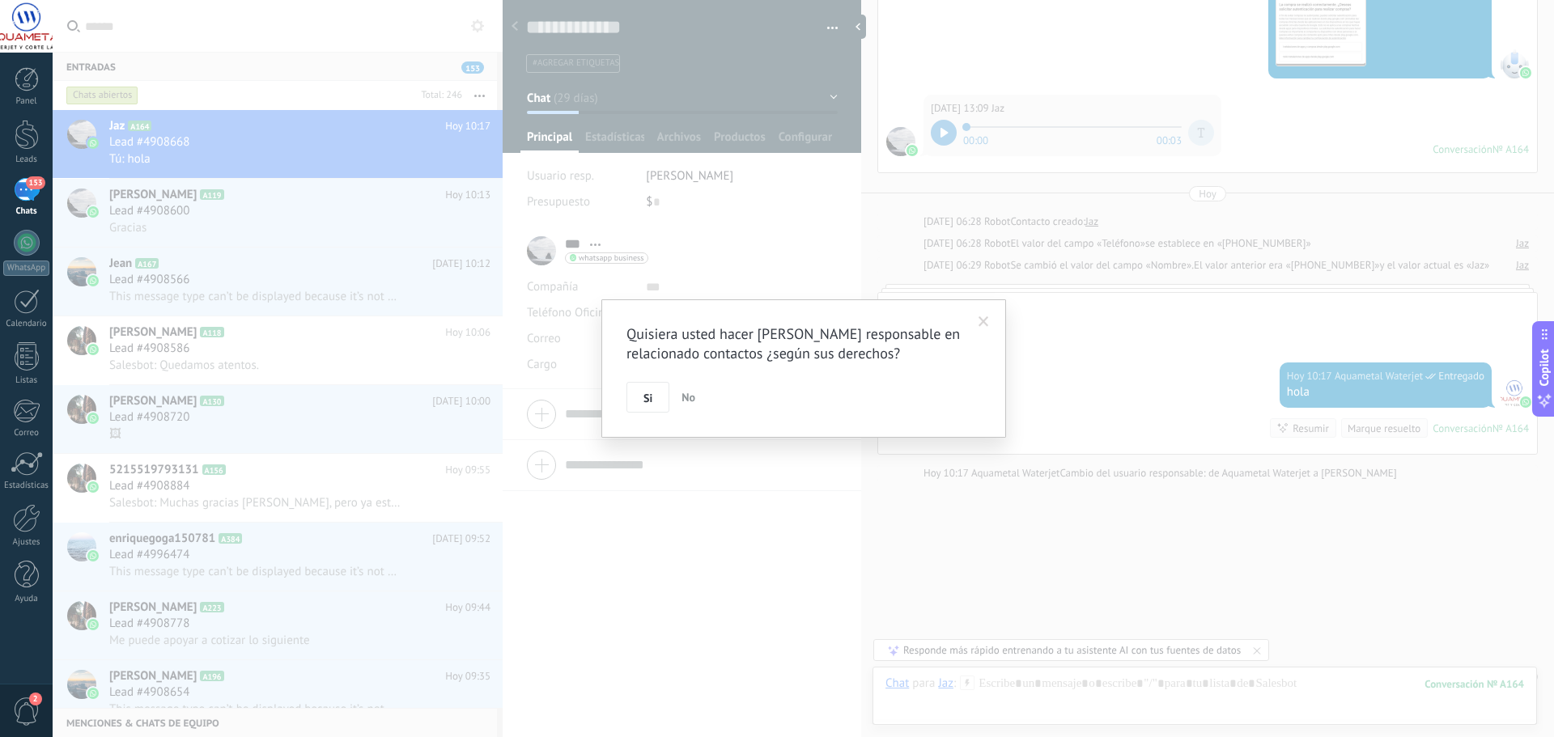
scroll to position [5977, 0]
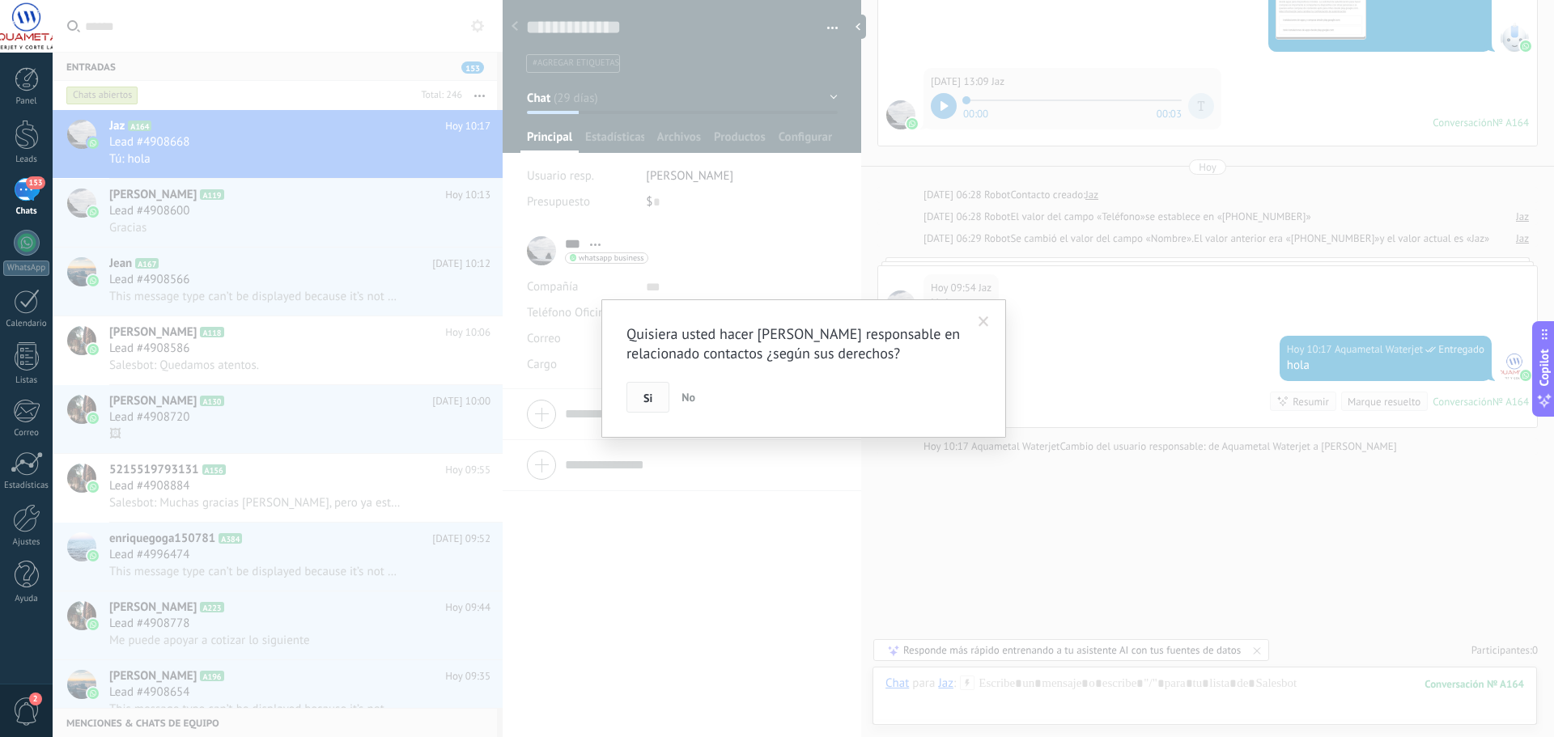
click at [661, 401] on button "Si" at bounding box center [648, 397] width 43 height 31
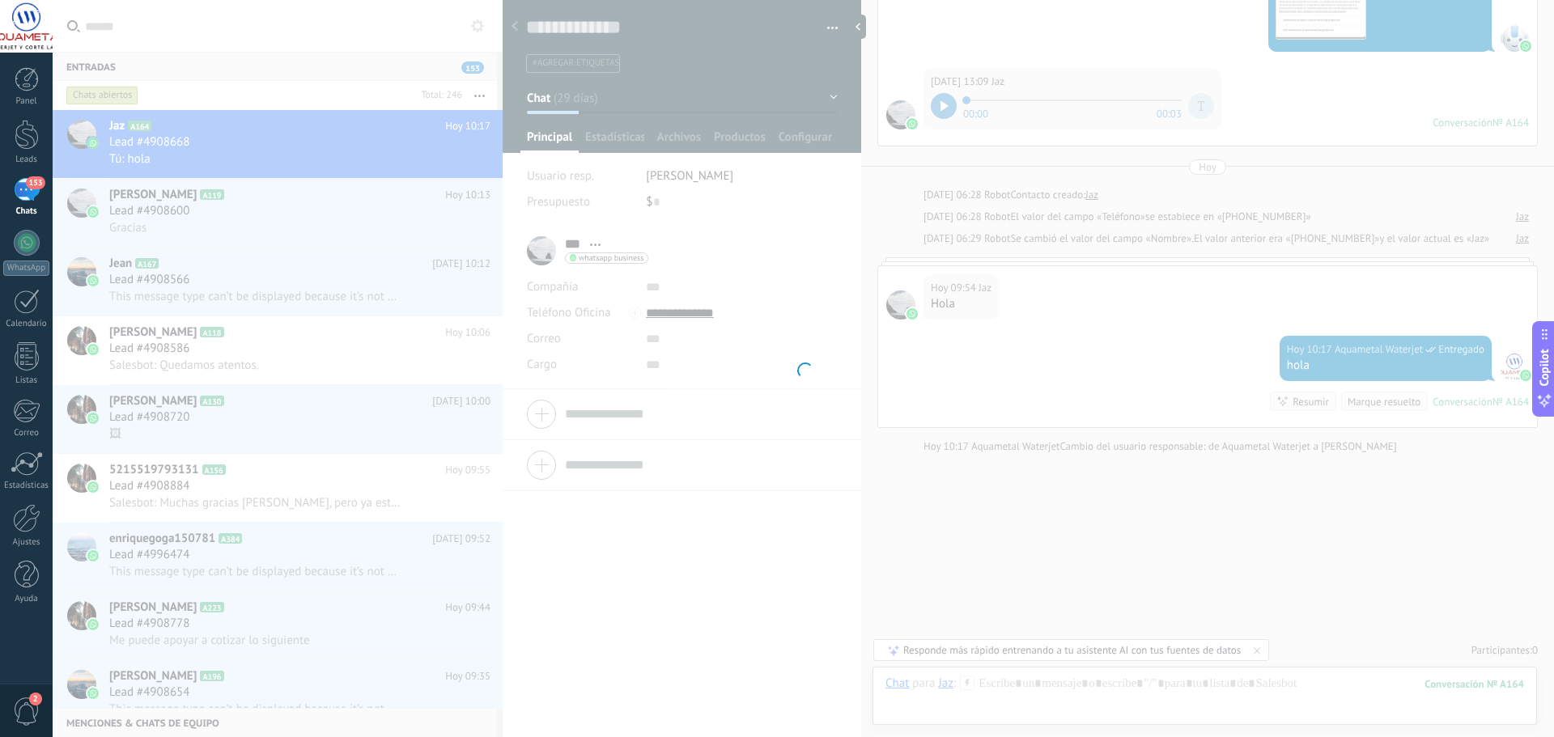
scroll to position [5999, 0]
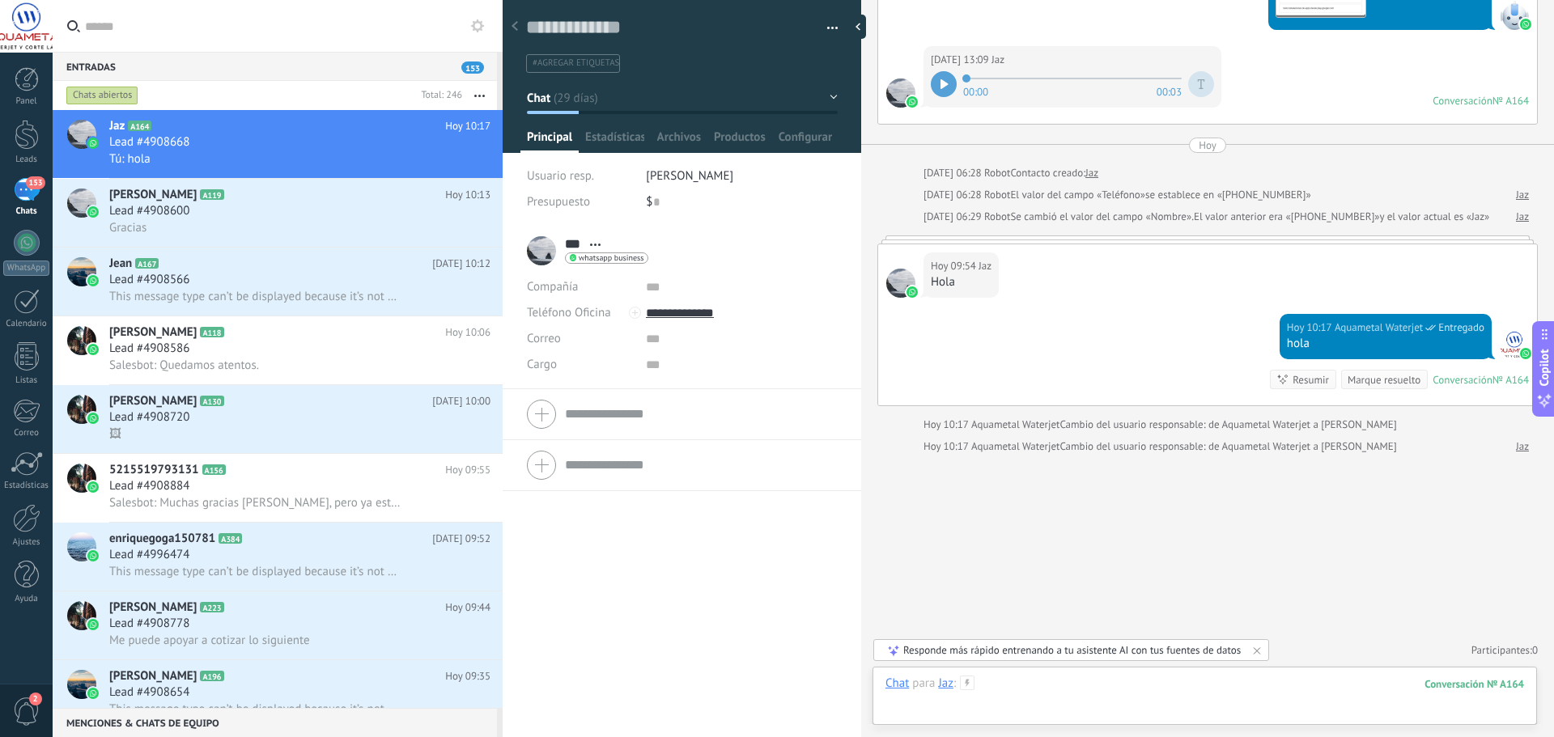
click at [1124, 676] on div at bounding box center [1205, 700] width 639 height 49
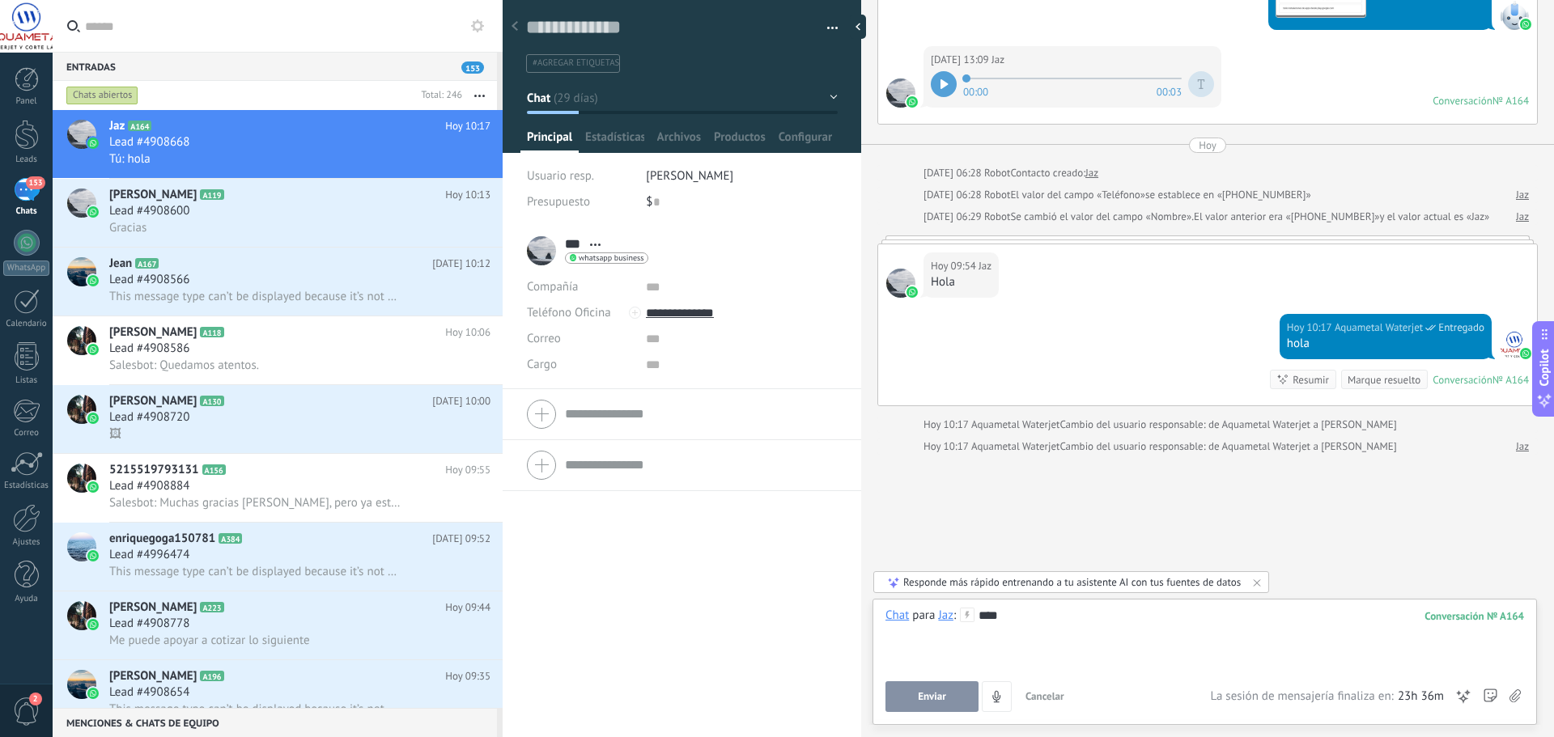
click at [938, 693] on span "Enviar" at bounding box center [932, 696] width 28 height 11
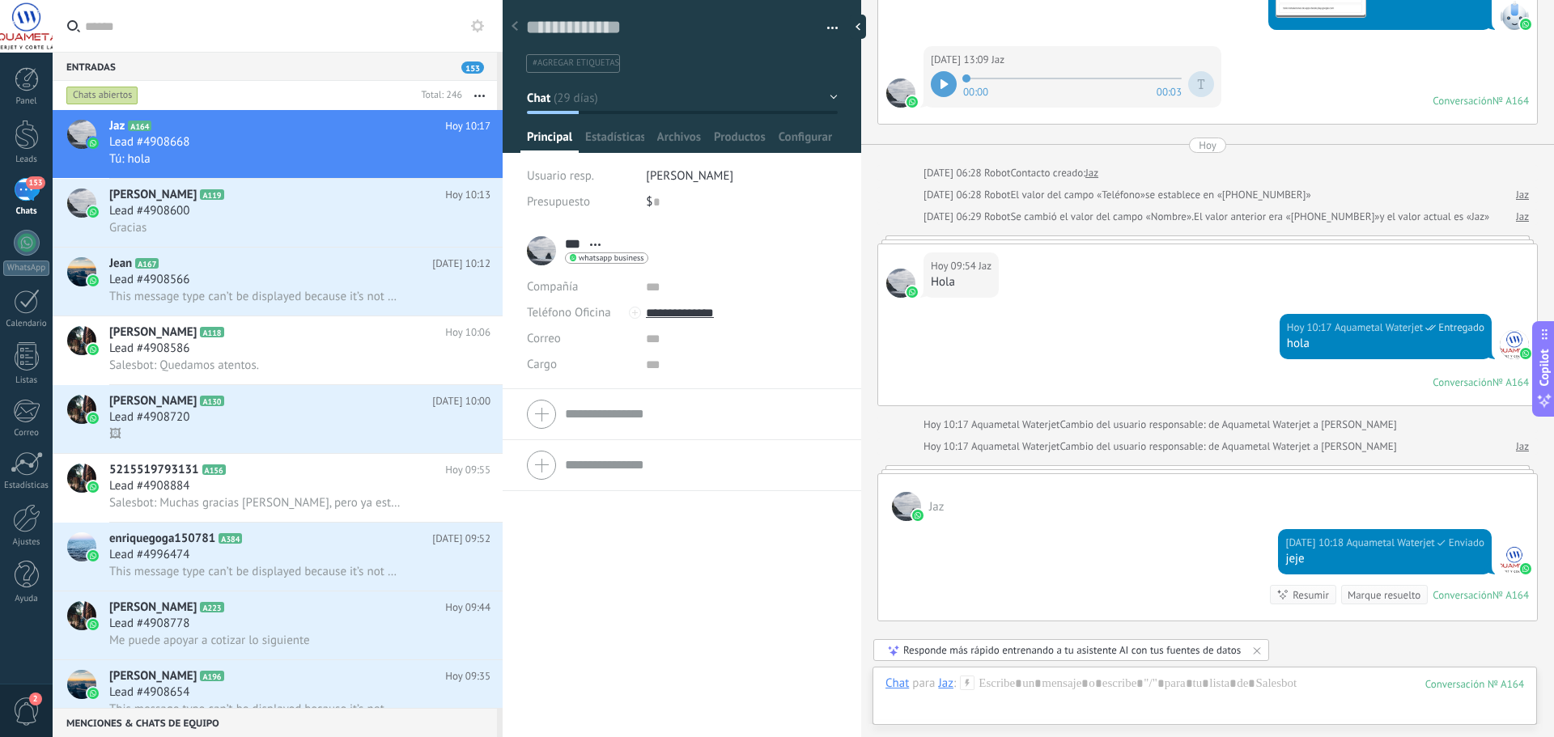
scroll to position [5988, 0]
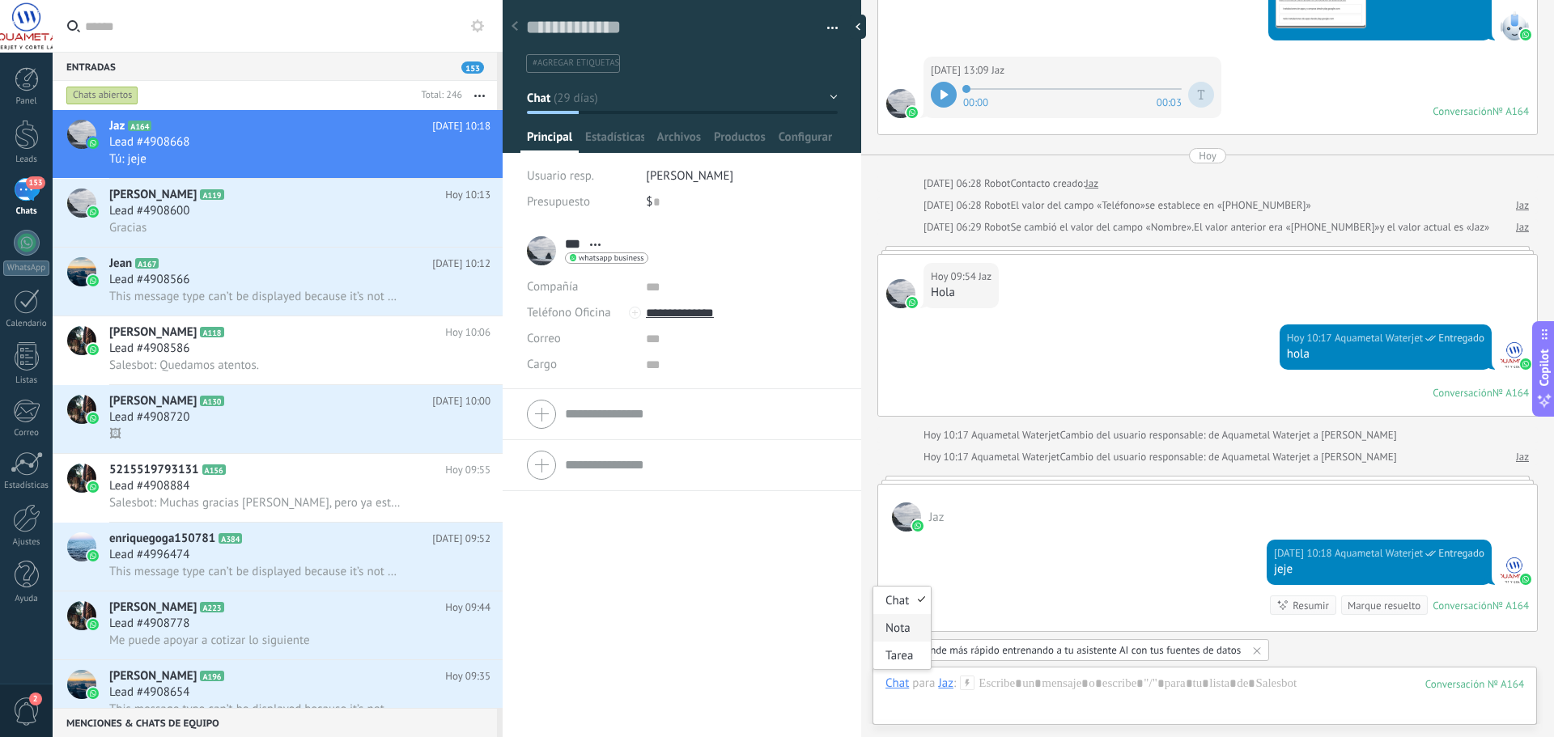
click at [900, 631] on div "Nota" at bounding box center [902, 628] width 57 height 28
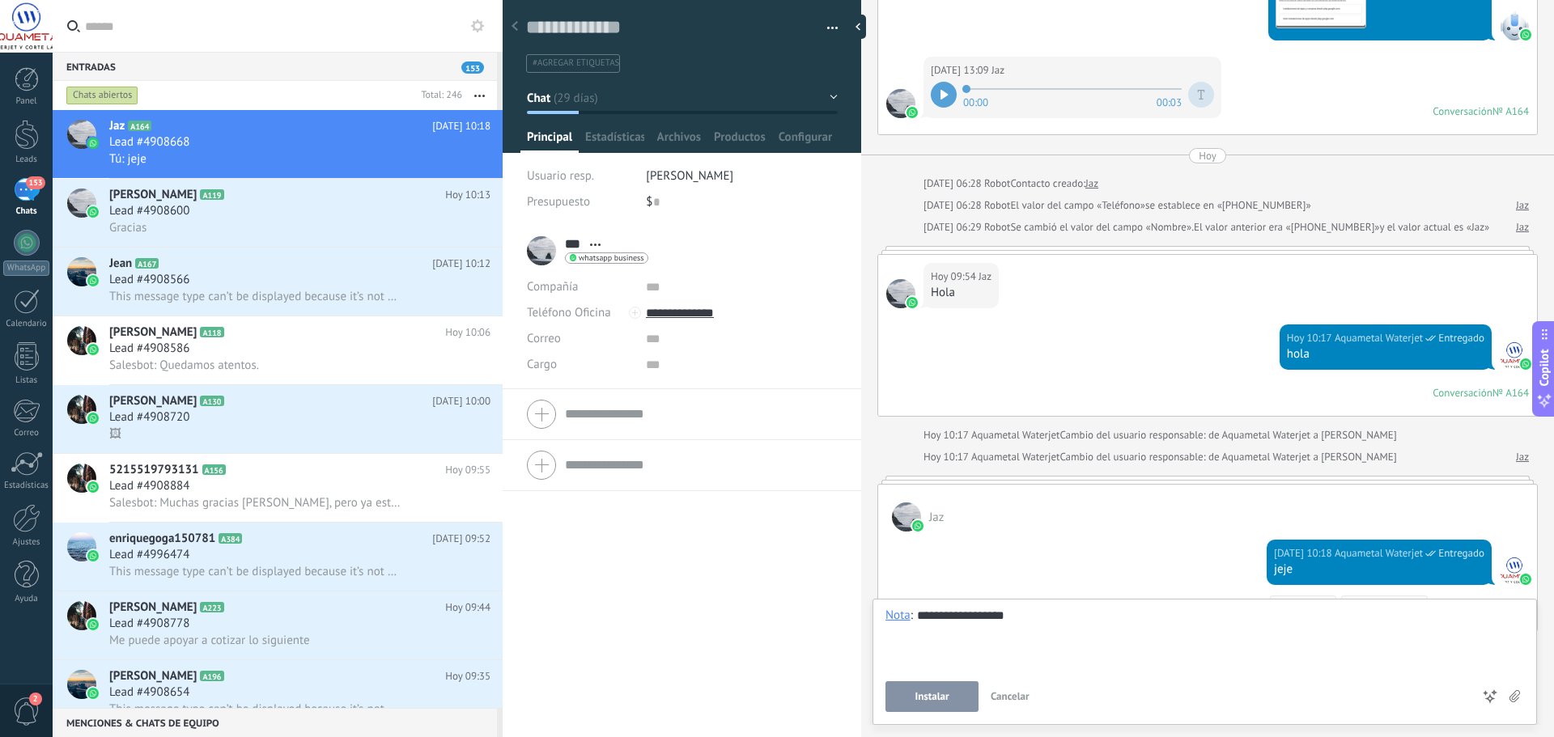
click at [950, 692] on button "Instalar" at bounding box center [932, 697] width 93 height 31
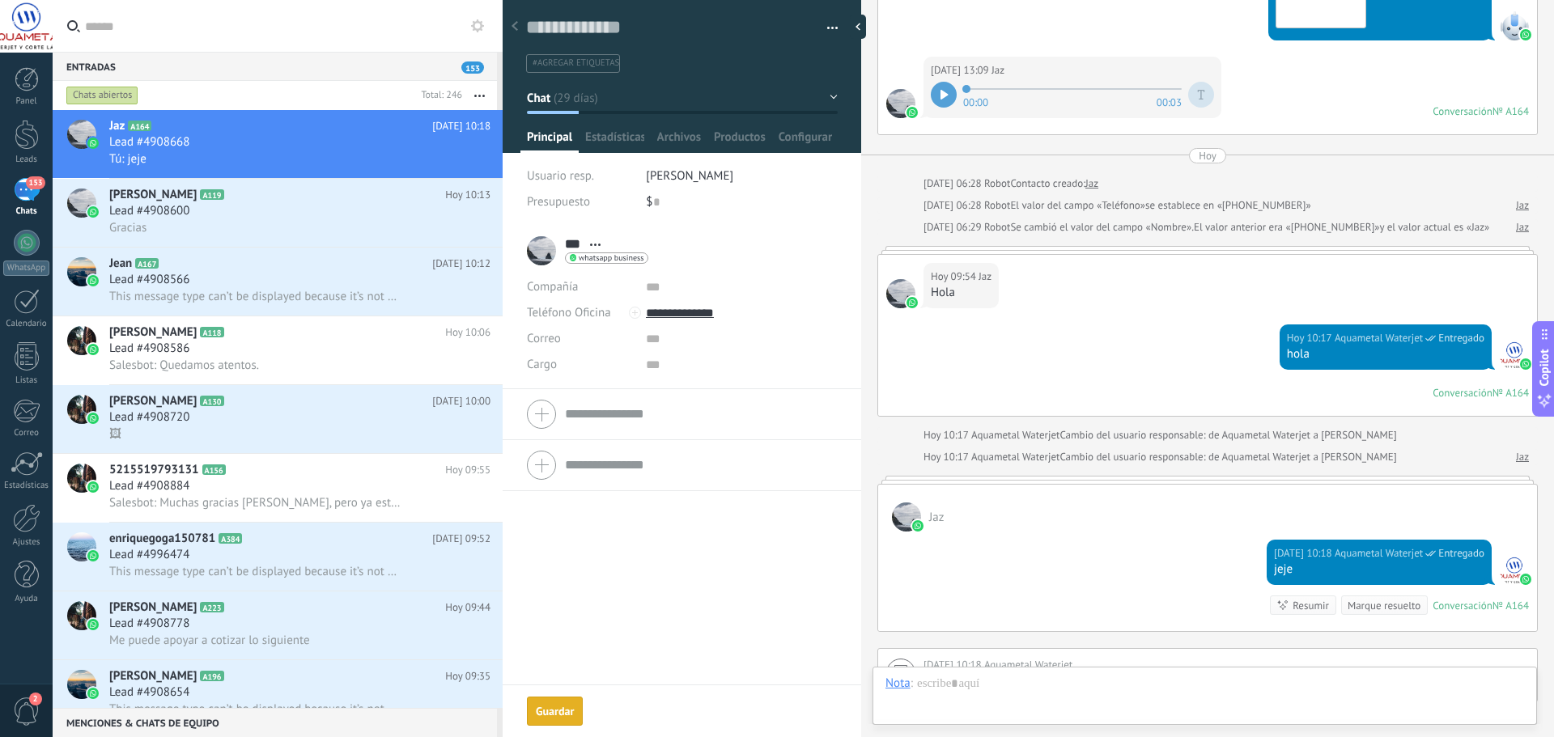
scroll to position [6236, 0]
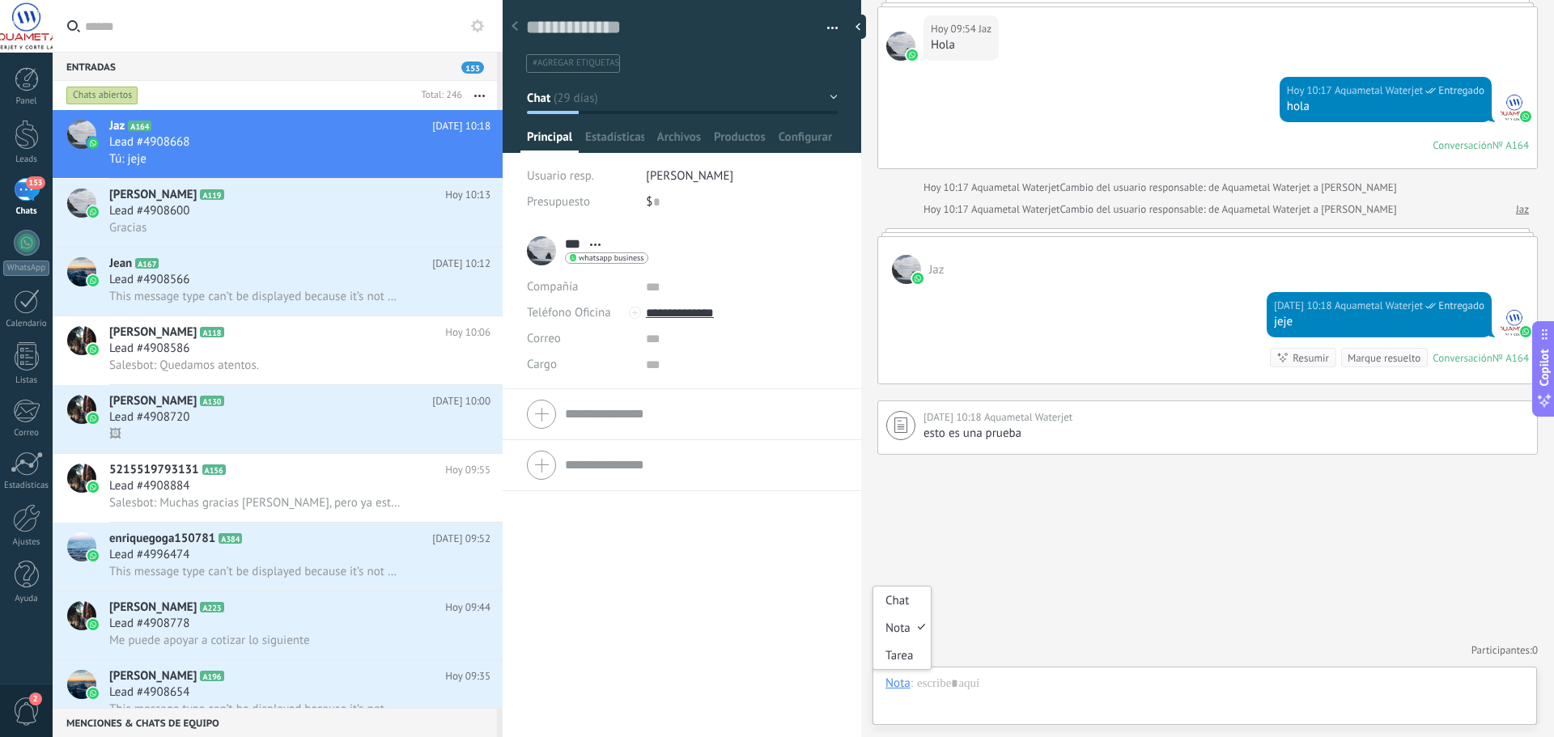
click at [899, 680] on div "Nota" at bounding box center [898, 683] width 25 height 15
click at [899, 646] on div "Tarea" at bounding box center [902, 656] width 57 height 28
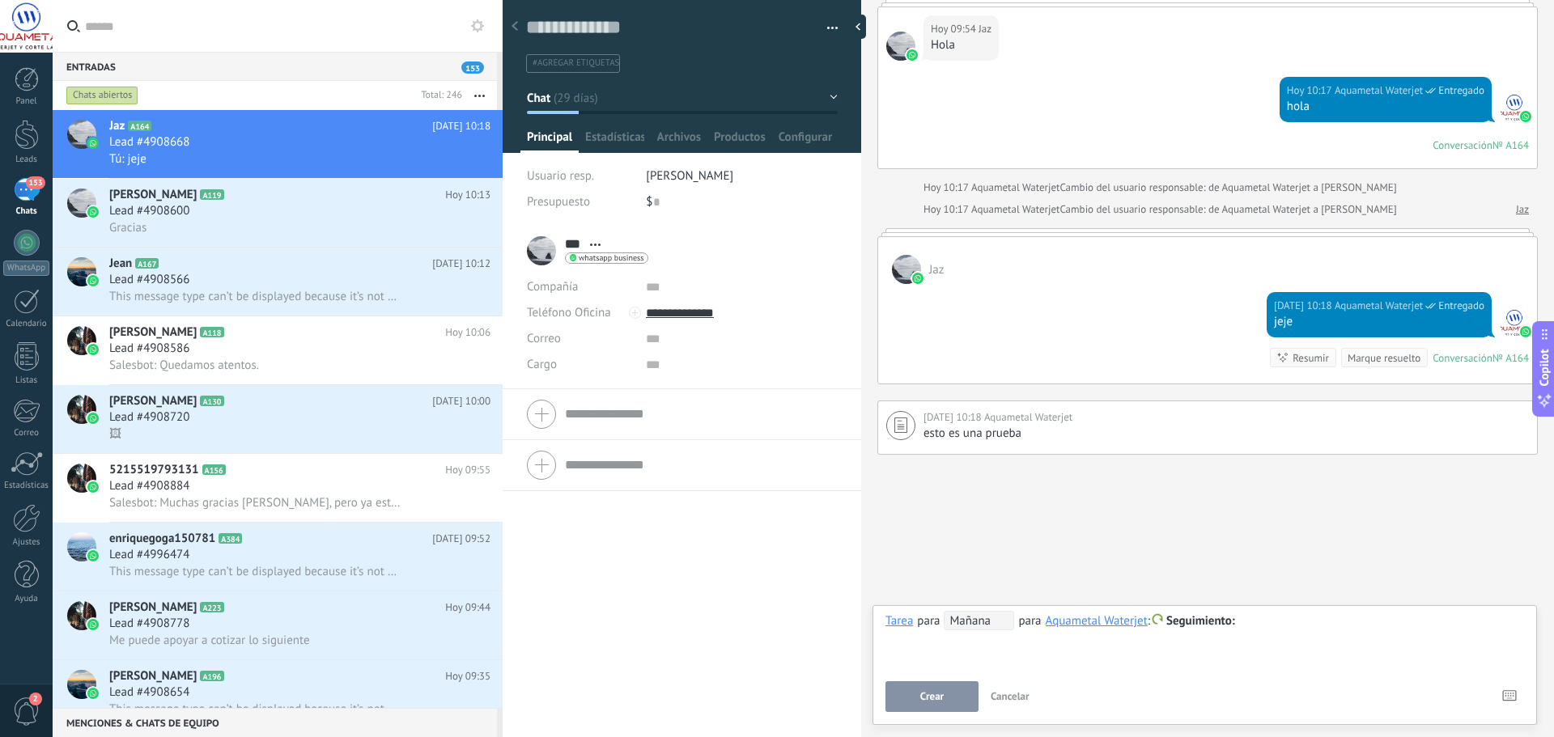
click at [963, 623] on span "Mañana" at bounding box center [979, 620] width 70 height 19
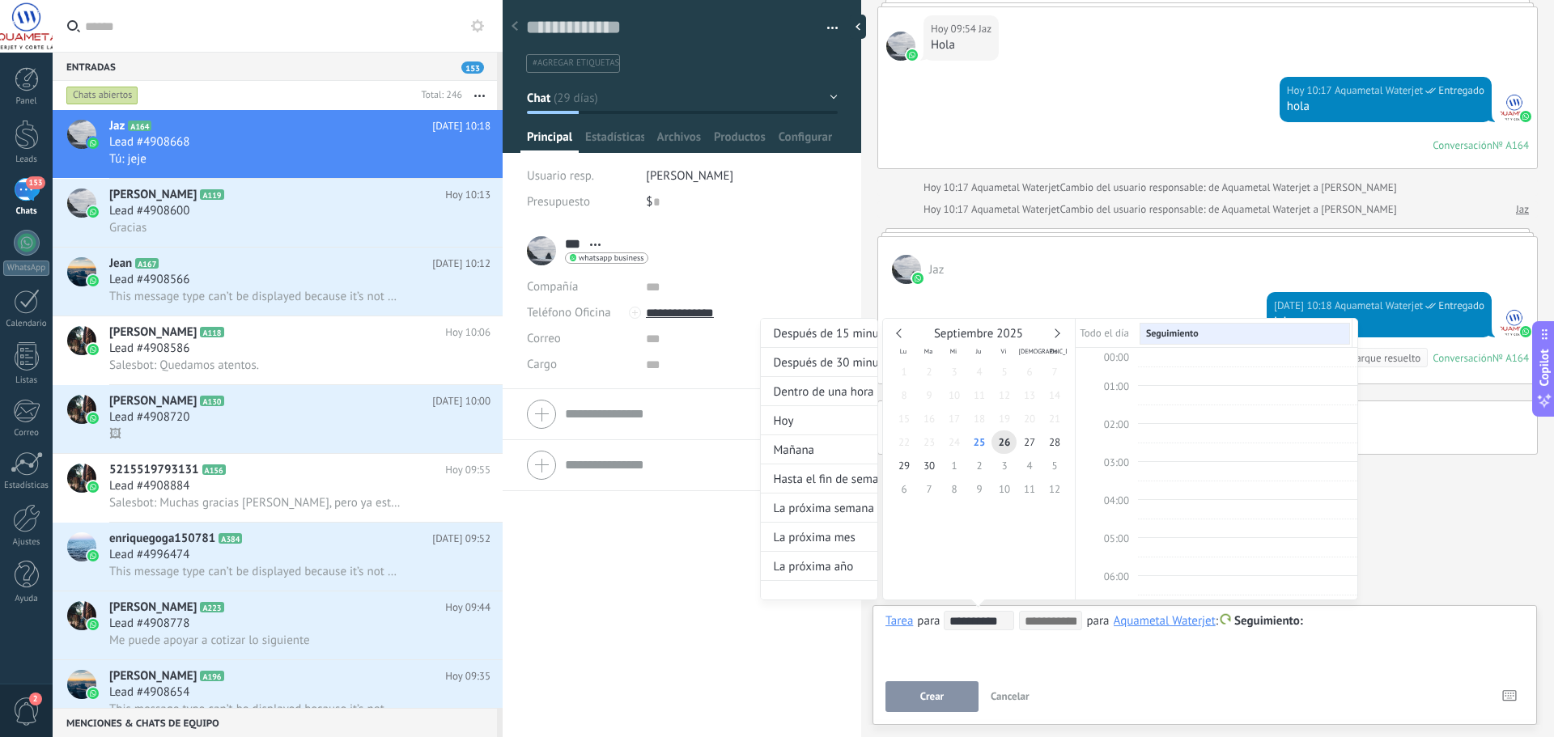
scroll to position [305, 0]
type input "**********"
click at [974, 442] on span "25" at bounding box center [979, 442] width 25 height 23
click at [1127, 584] on span "10:00" at bounding box center [1116, 586] width 25 height 14
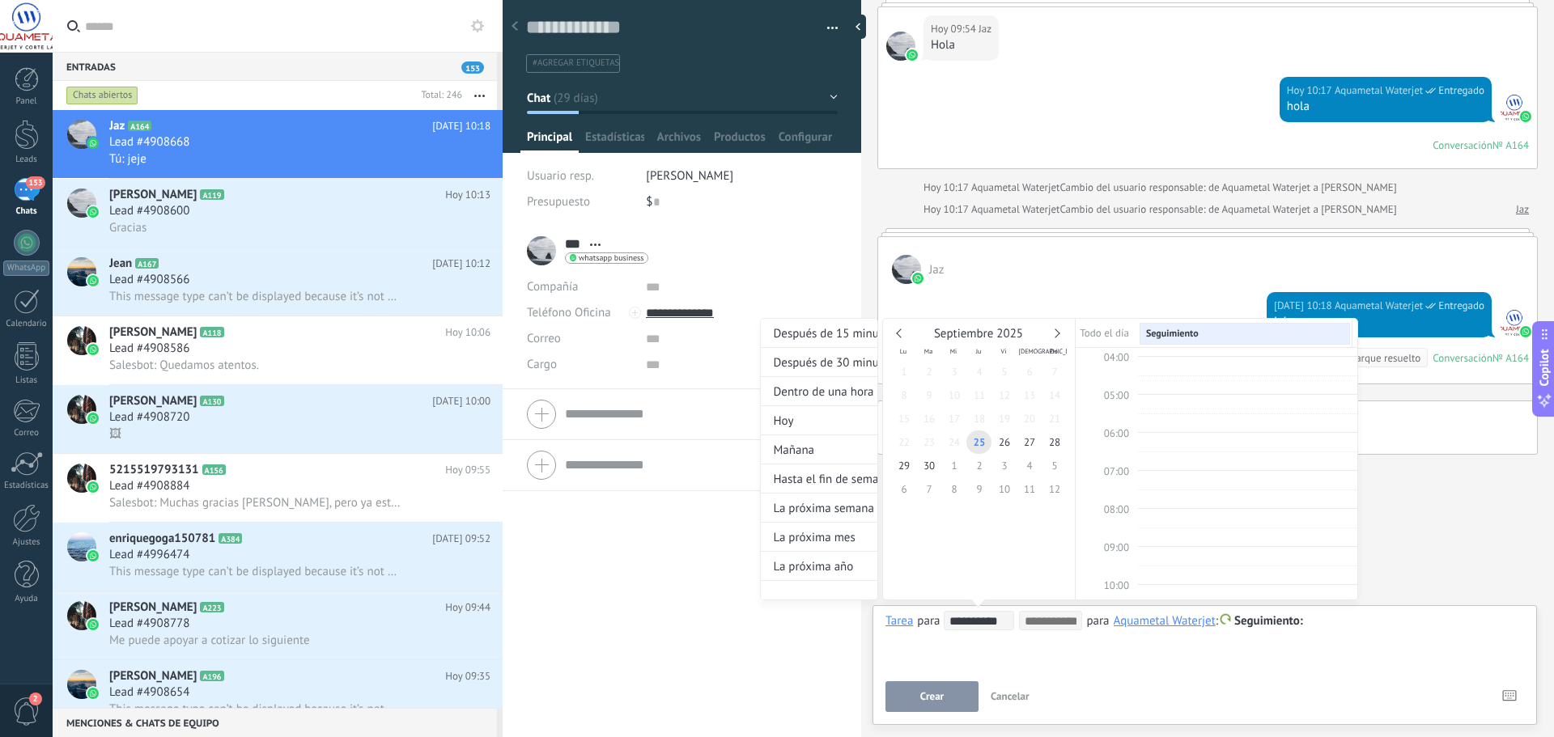
click at [1126, 584] on span "10:00" at bounding box center [1116, 586] width 25 height 14
click at [1059, 621] on input at bounding box center [1051, 621] width 52 height 13
type input "*****"
click at [1365, 635] on div at bounding box center [777, 368] width 1554 height 737
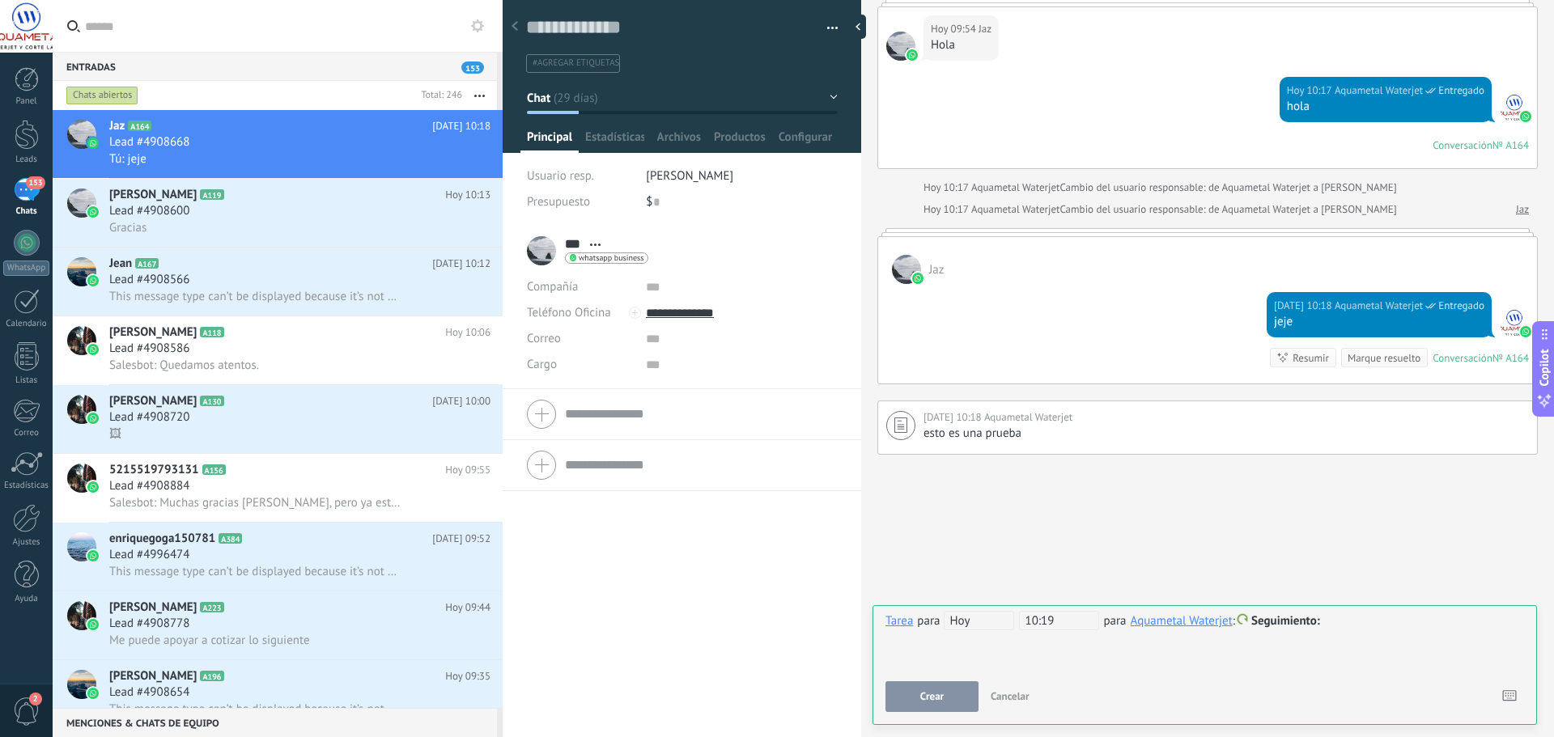
click at [1058, 613] on span "10:19" at bounding box center [1059, 620] width 80 height 19
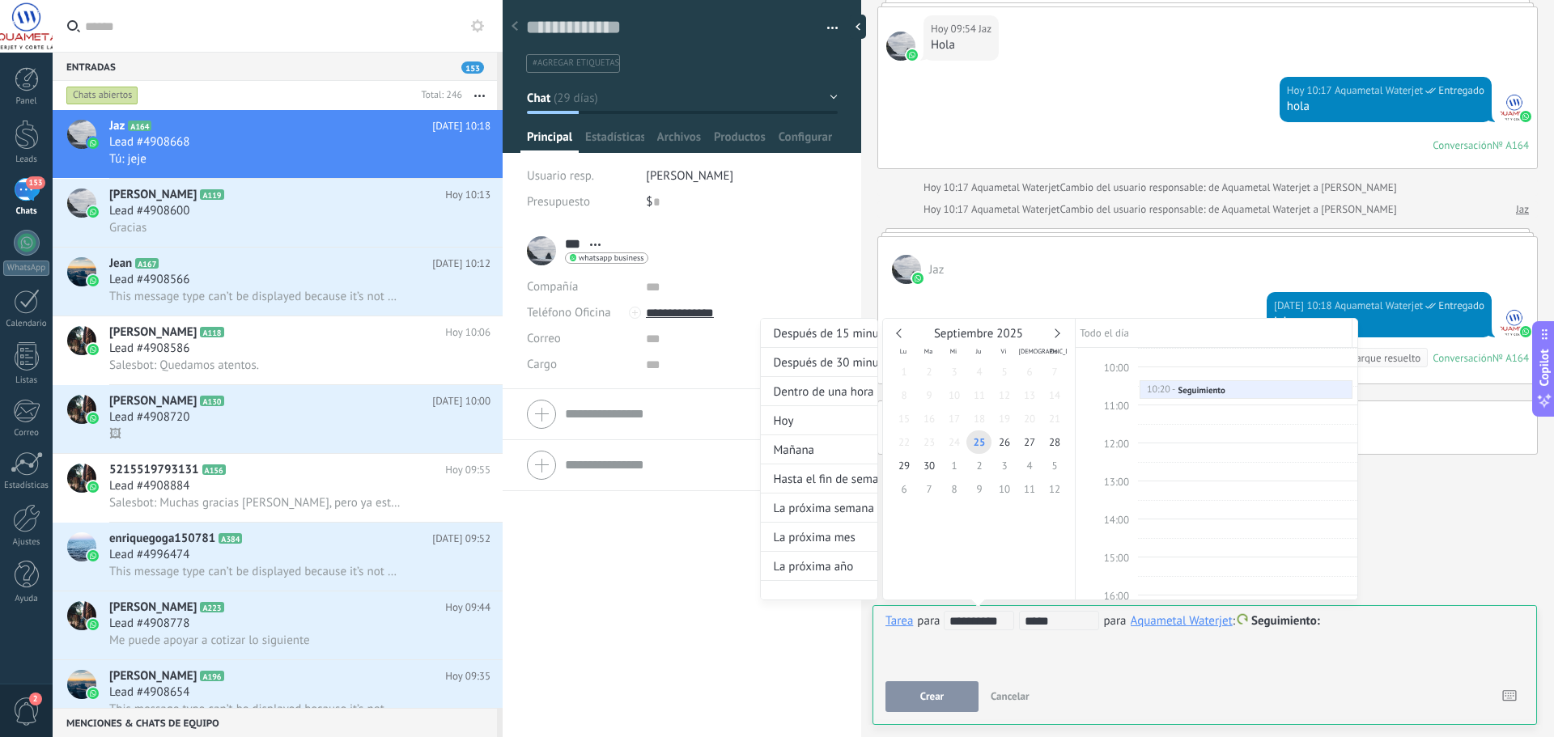
type input "*****"
click at [1116, 652] on div at bounding box center [777, 368] width 1554 height 737
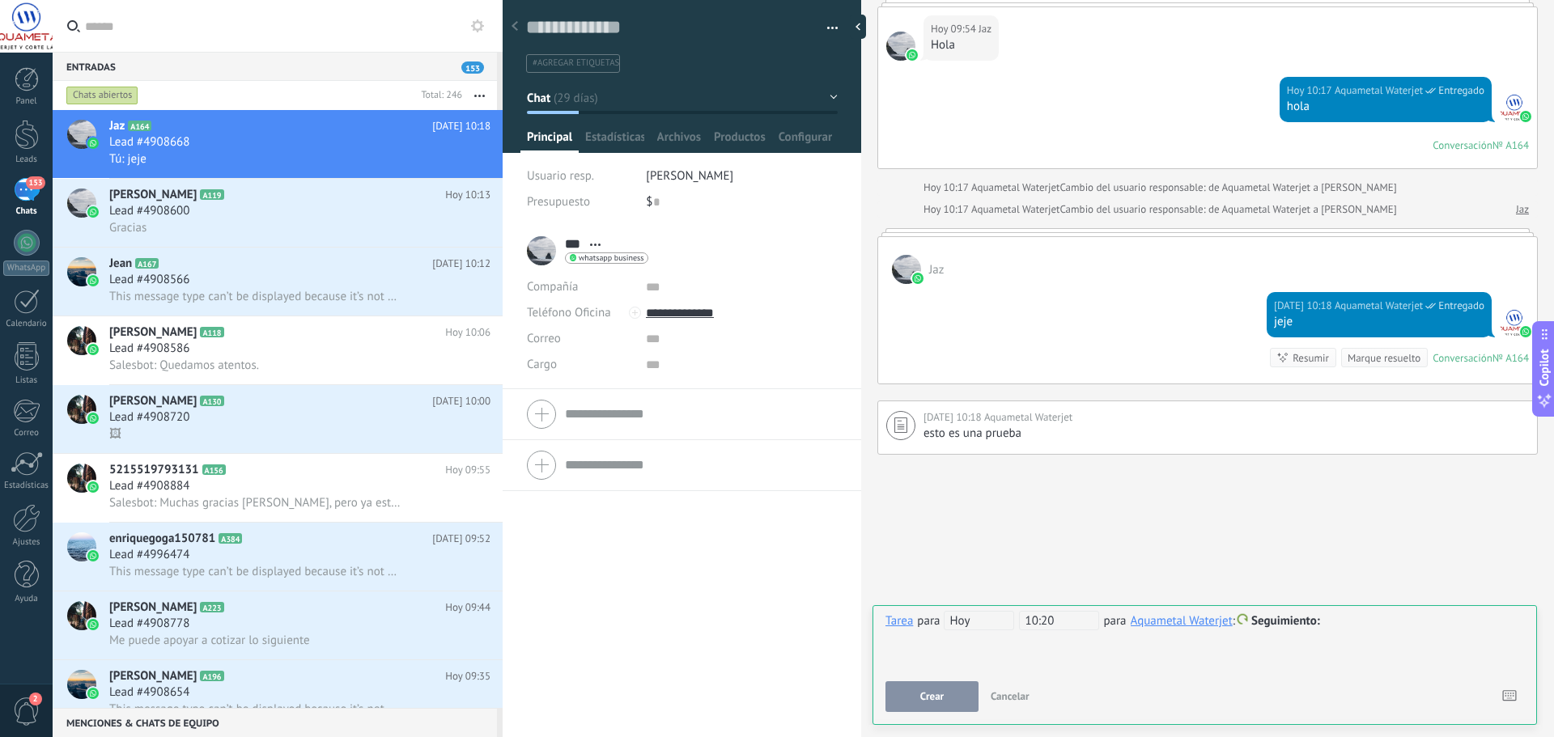
click at [1337, 627] on div at bounding box center [1205, 621] width 639 height 19
click at [929, 697] on span "Crear" at bounding box center [931, 696] width 23 height 11
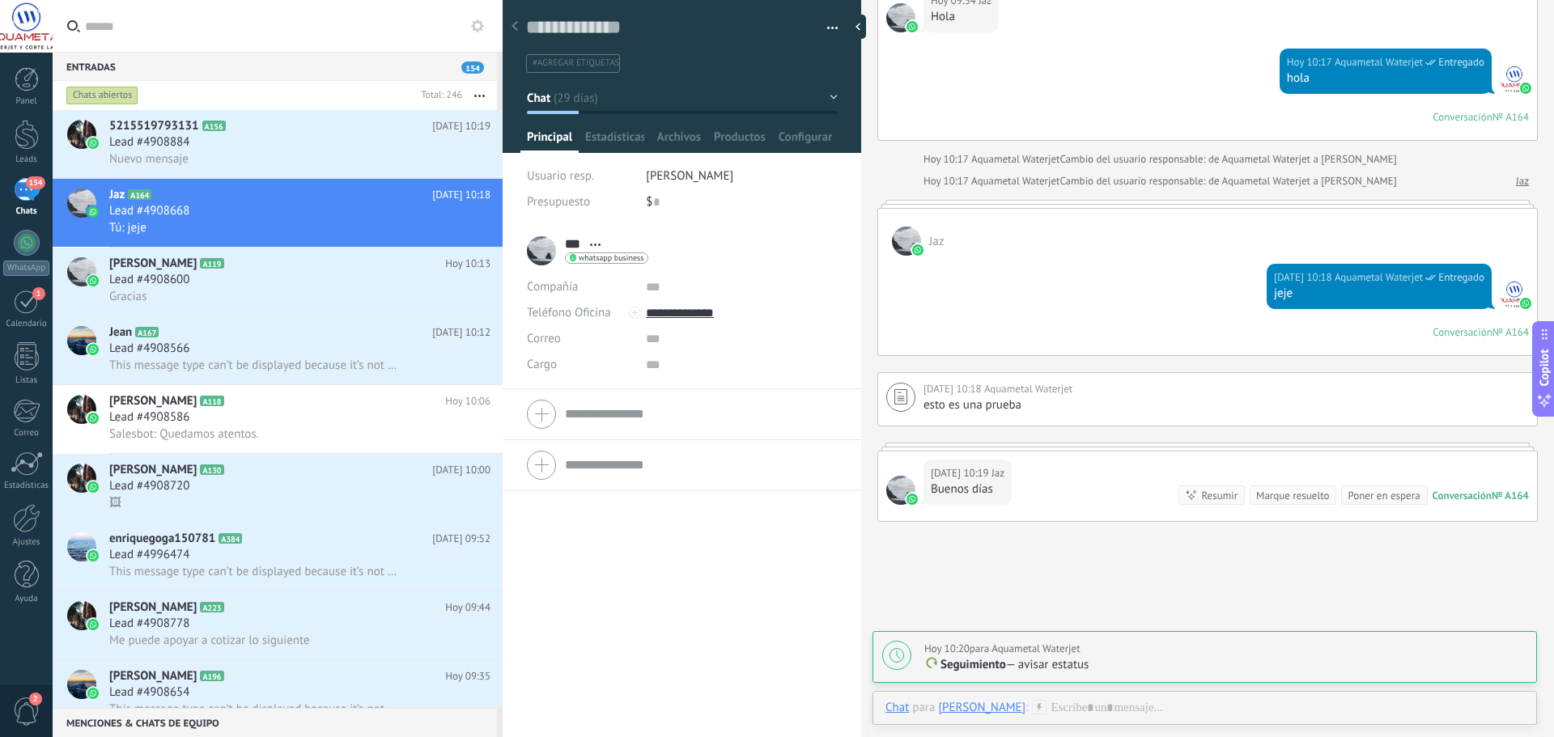
scroll to position [6388, 0]
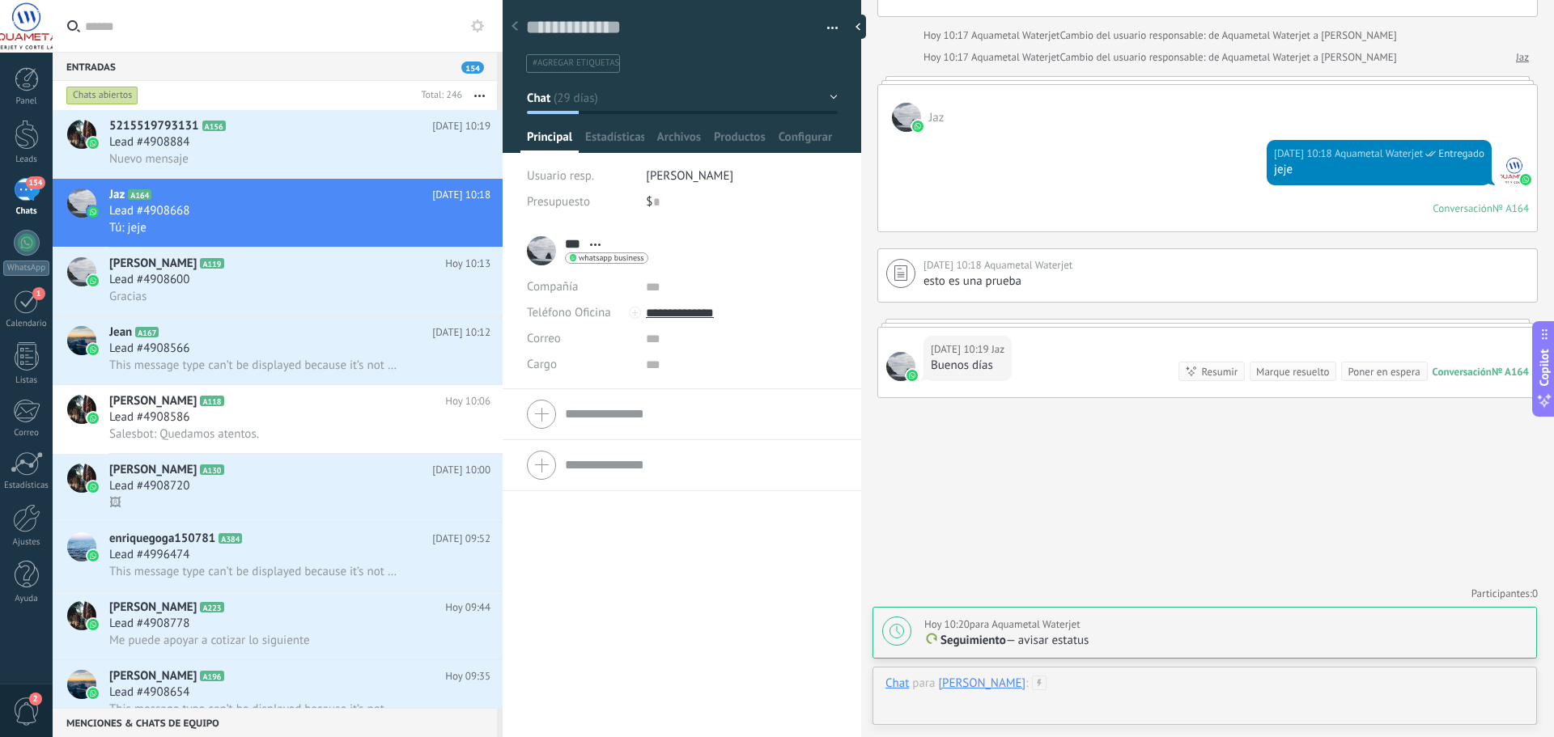
click at [1088, 687] on div at bounding box center [1205, 700] width 639 height 49
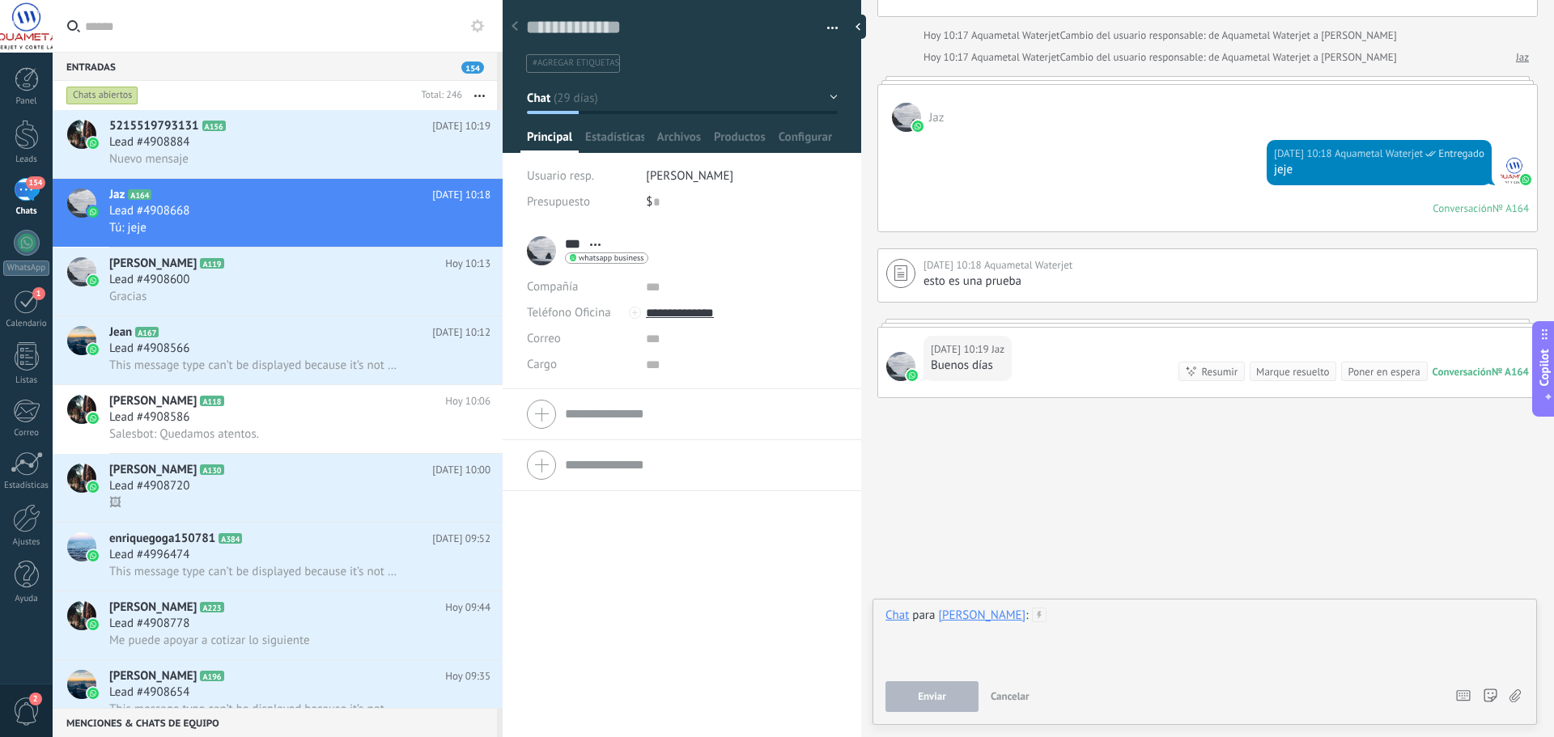
click at [1104, 626] on div at bounding box center [1205, 639] width 639 height 62
click at [940, 686] on button "Enviar" at bounding box center [932, 697] width 93 height 31
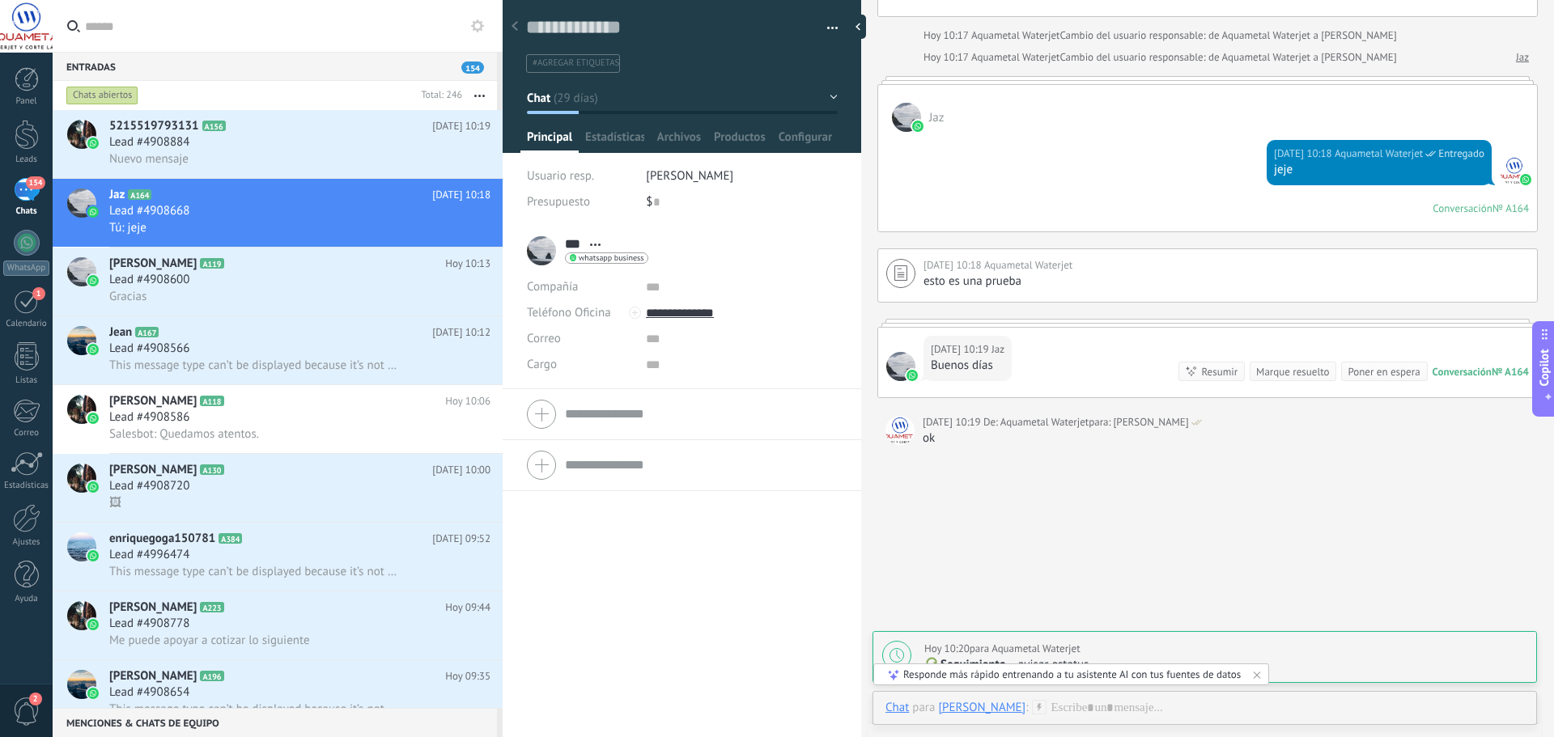
scroll to position [6437, 0]
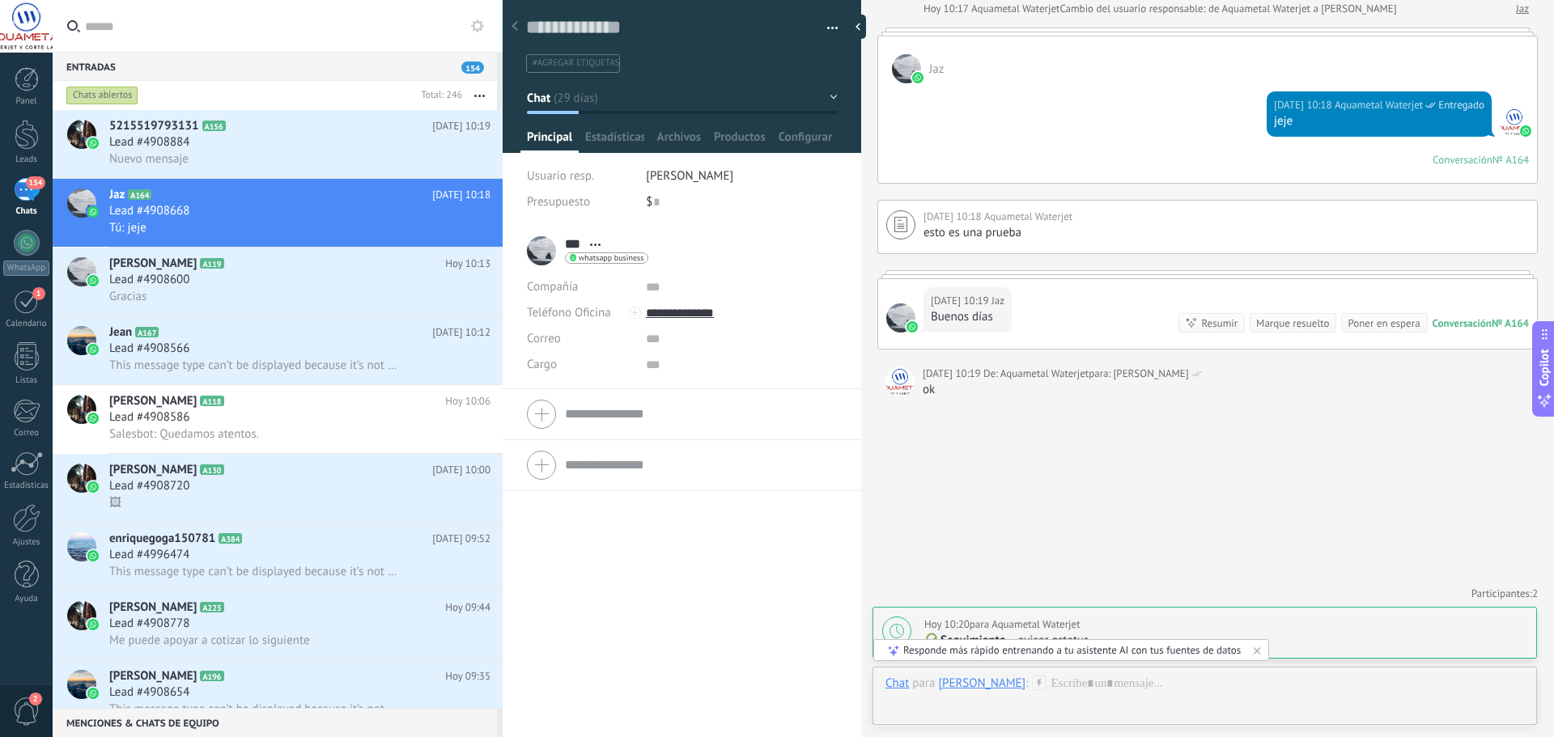
click at [961, 676] on div "[PERSON_NAME]" at bounding box center [981, 683] width 87 height 15
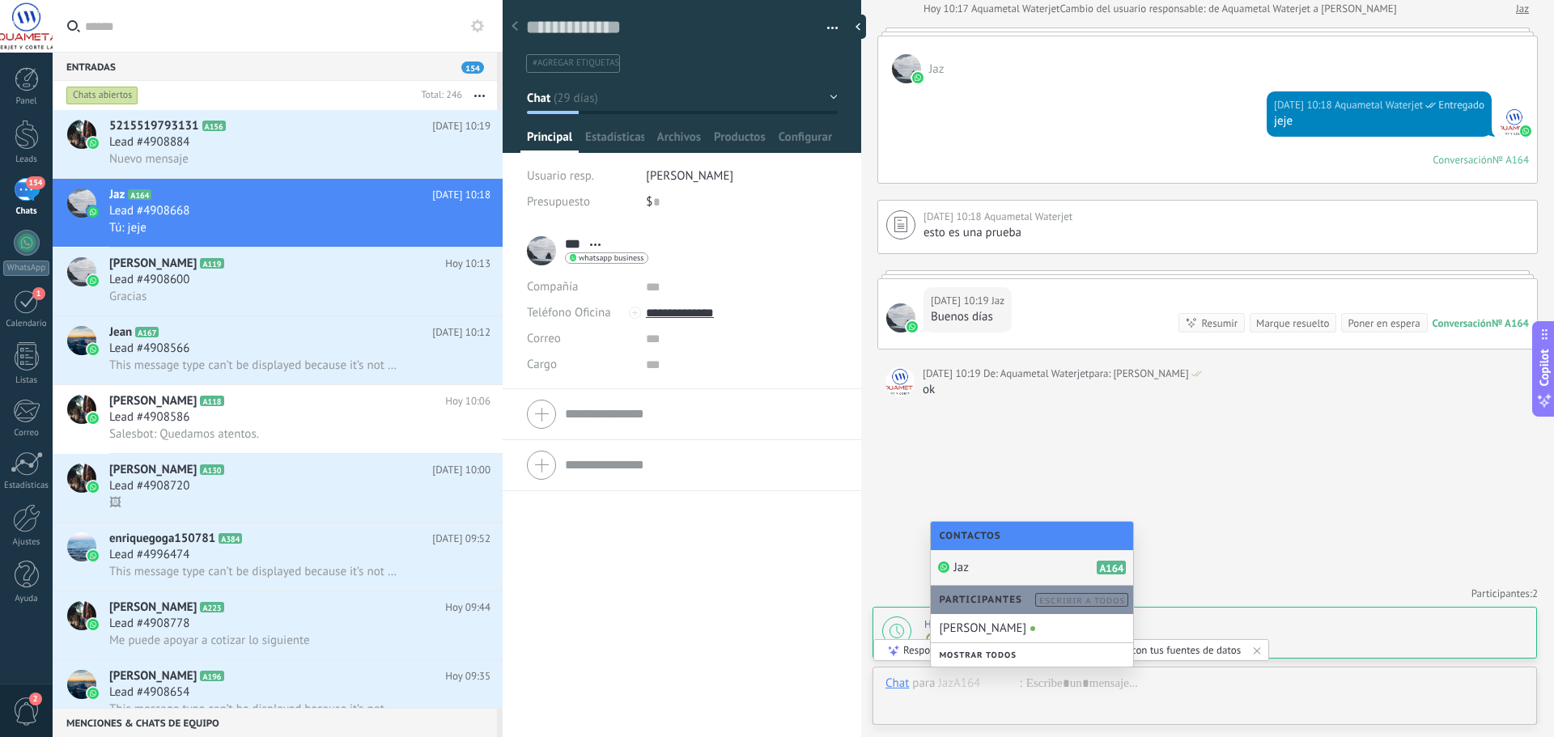
click at [980, 568] on div "Jaz A164" at bounding box center [1032, 568] width 202 height 36
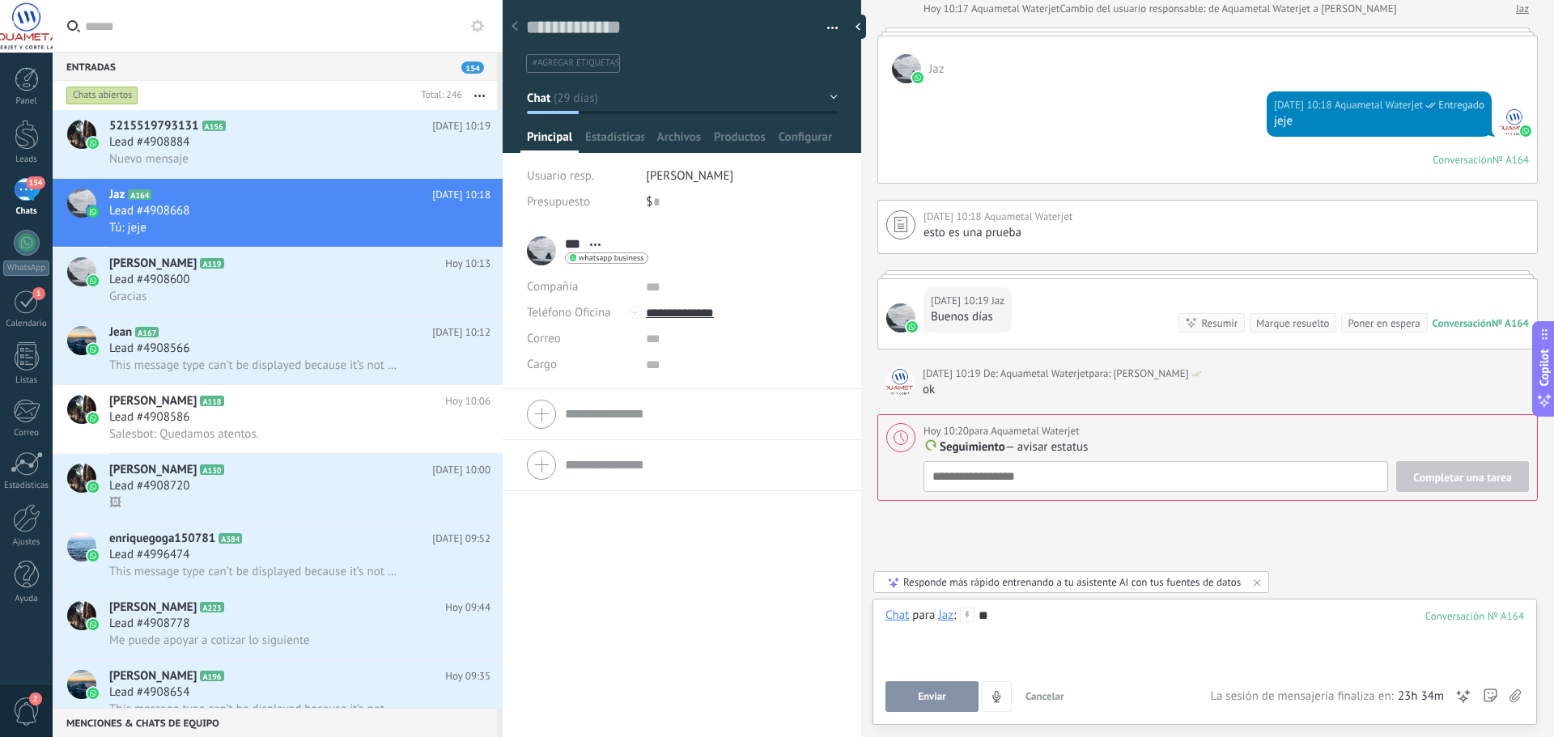
click at [908, 699] on button "Enviar" at bounding box center [932, 697] width 93 height 31
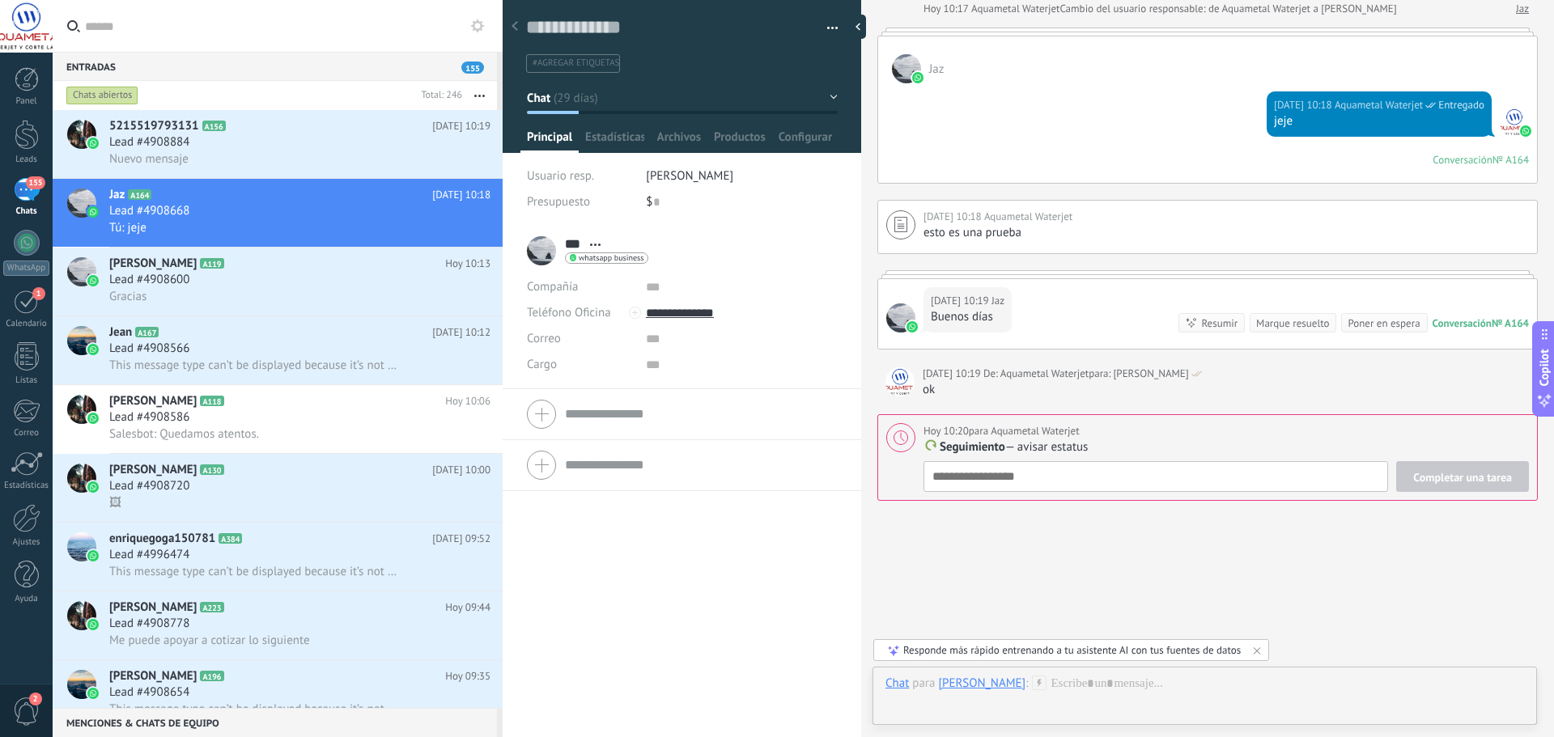
type textarea "**********"
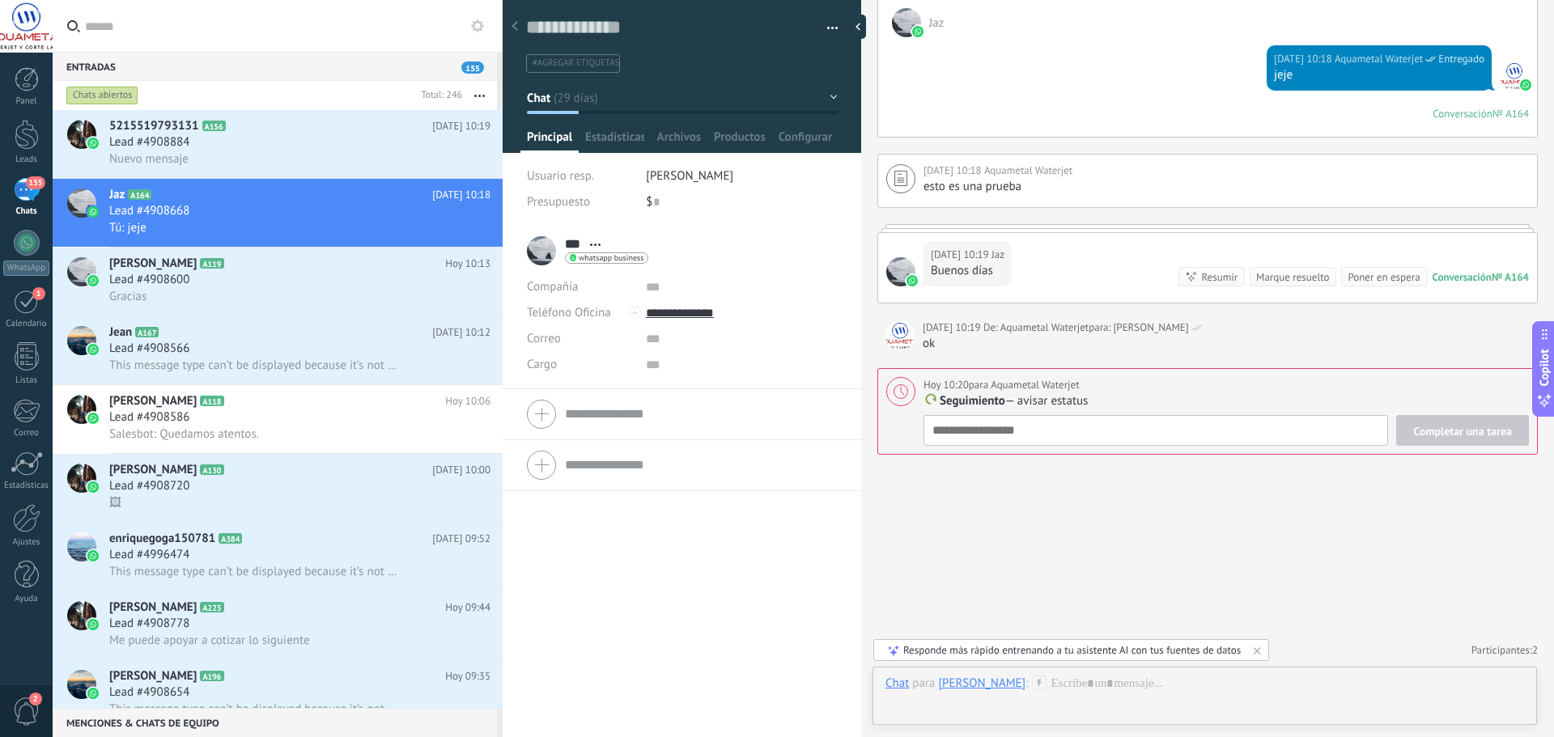
scroll to position [16, 0]
